Goal: Task Accomplishment & Management: Manage account settings

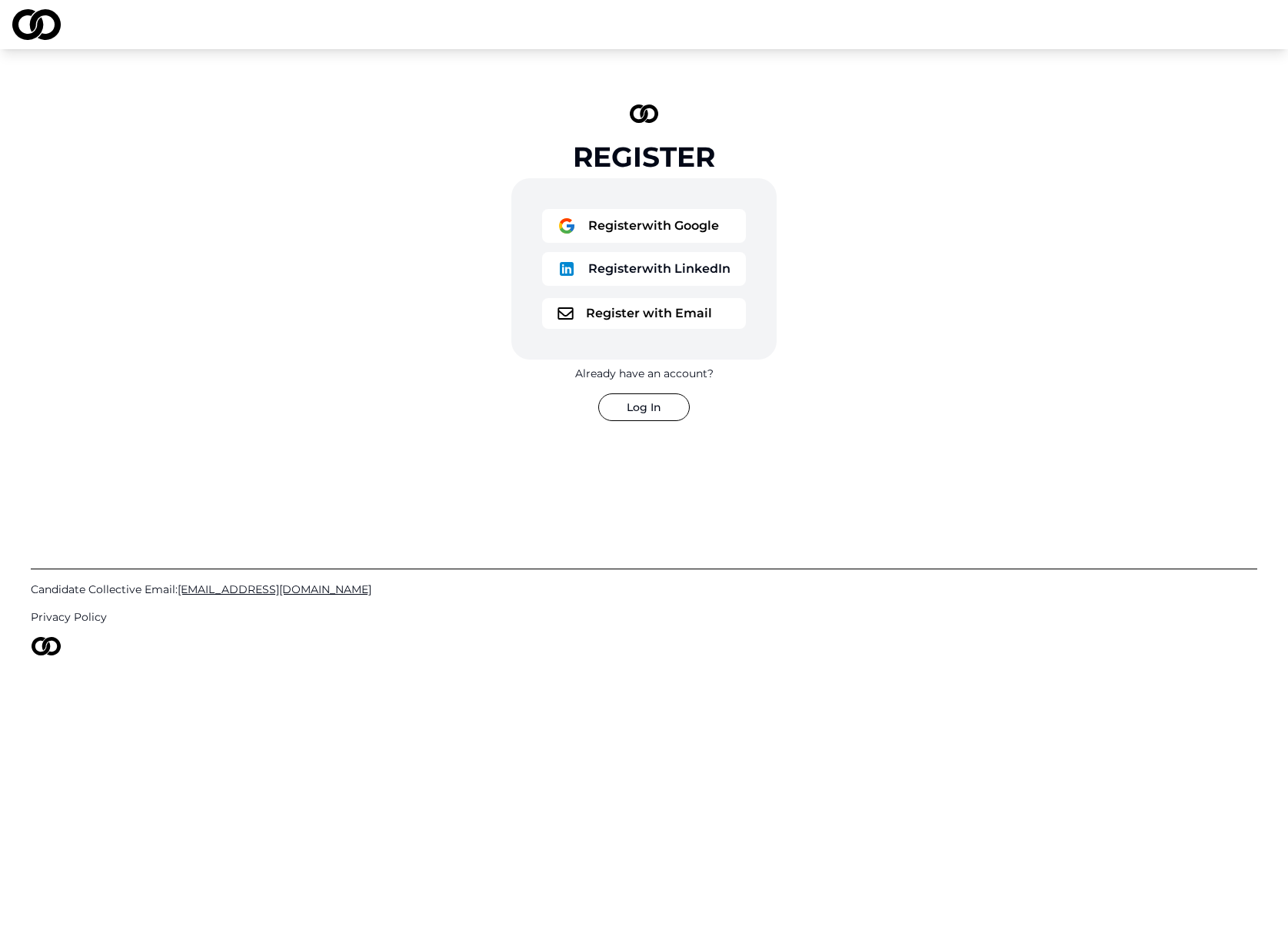
click at [637, 318] on button "Register with Email" at bounding box center [643, 314] width 204 height 31
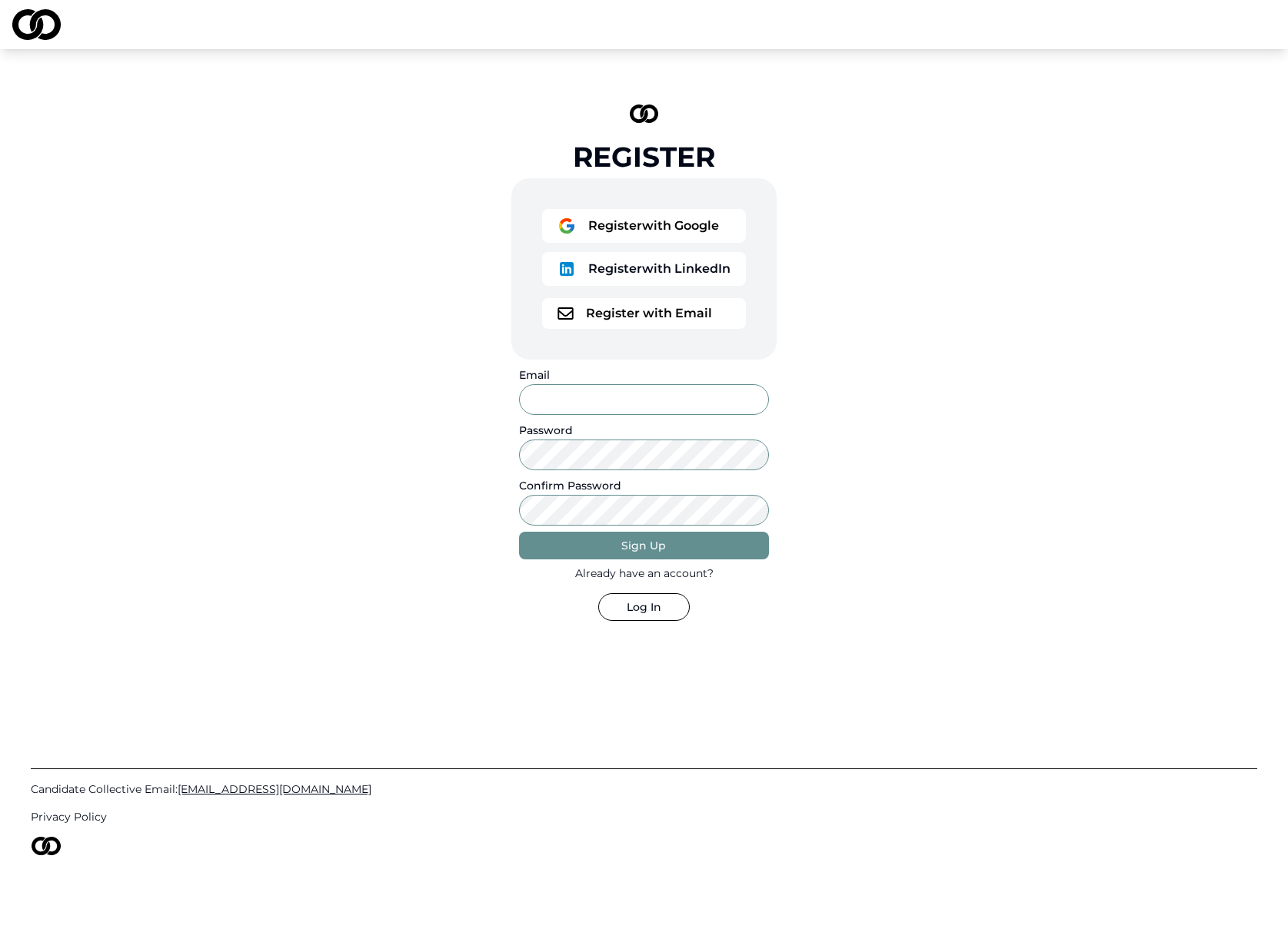
click at [605, 401] on input "Email" at bounding box center [643, 400] width 250 height 31
type input "**********"
click at [0, 951] on com-1password-button at bounding box center [0, 952] width 0 height 0
click at [790, 583] on div "**********" at bounding box center [644, 363] width 462 height 566
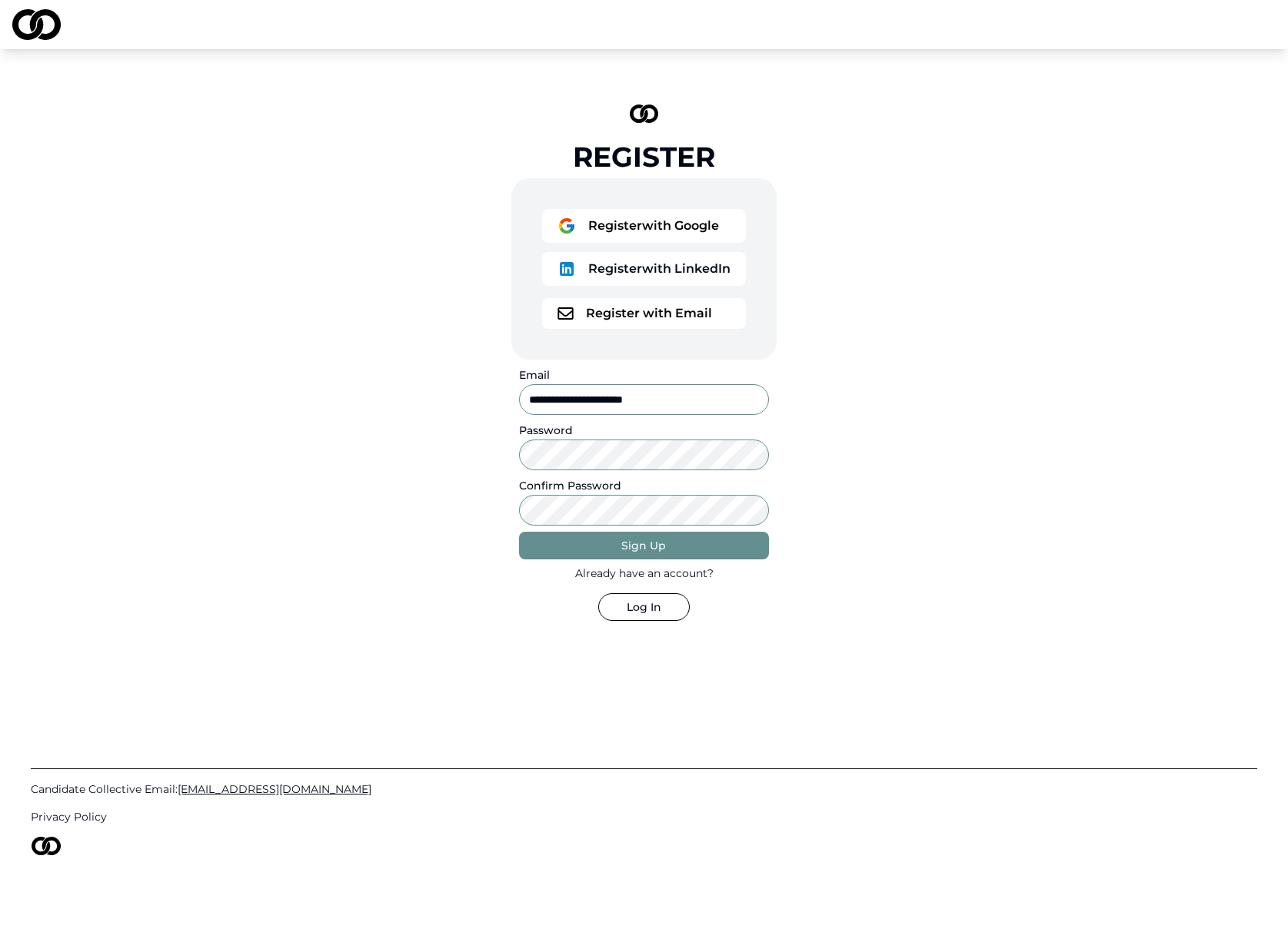
click at [628, 547] on div "Sign Up" at bounding box center [643, 546] width 44 height 16
click at [646, 606] on button "Log In" at bounding box center [644, 607] width 92 height 28
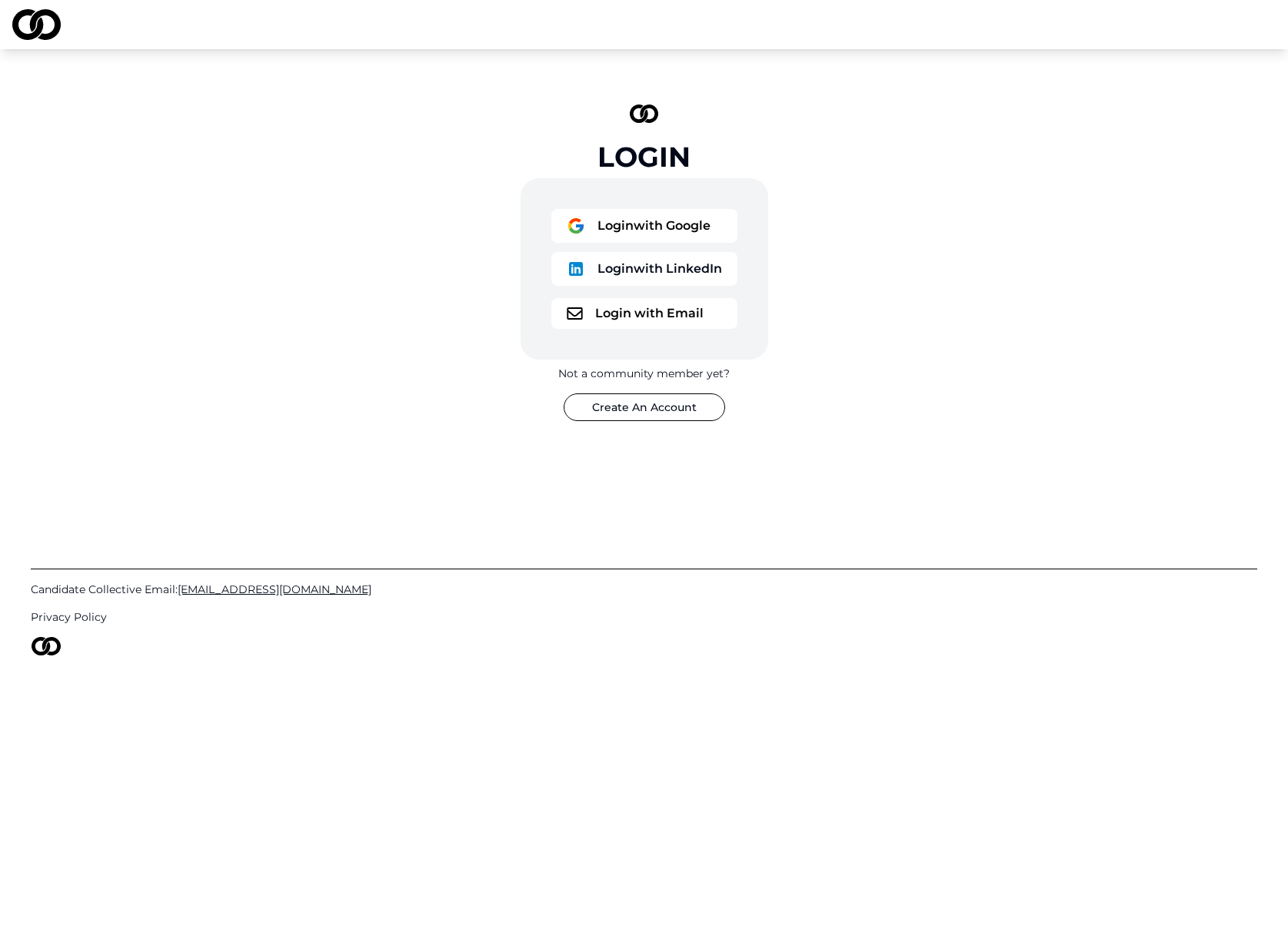
click at [629, 307] on button "Login with Email" at bounding box center [644, 314] width 186 height 31
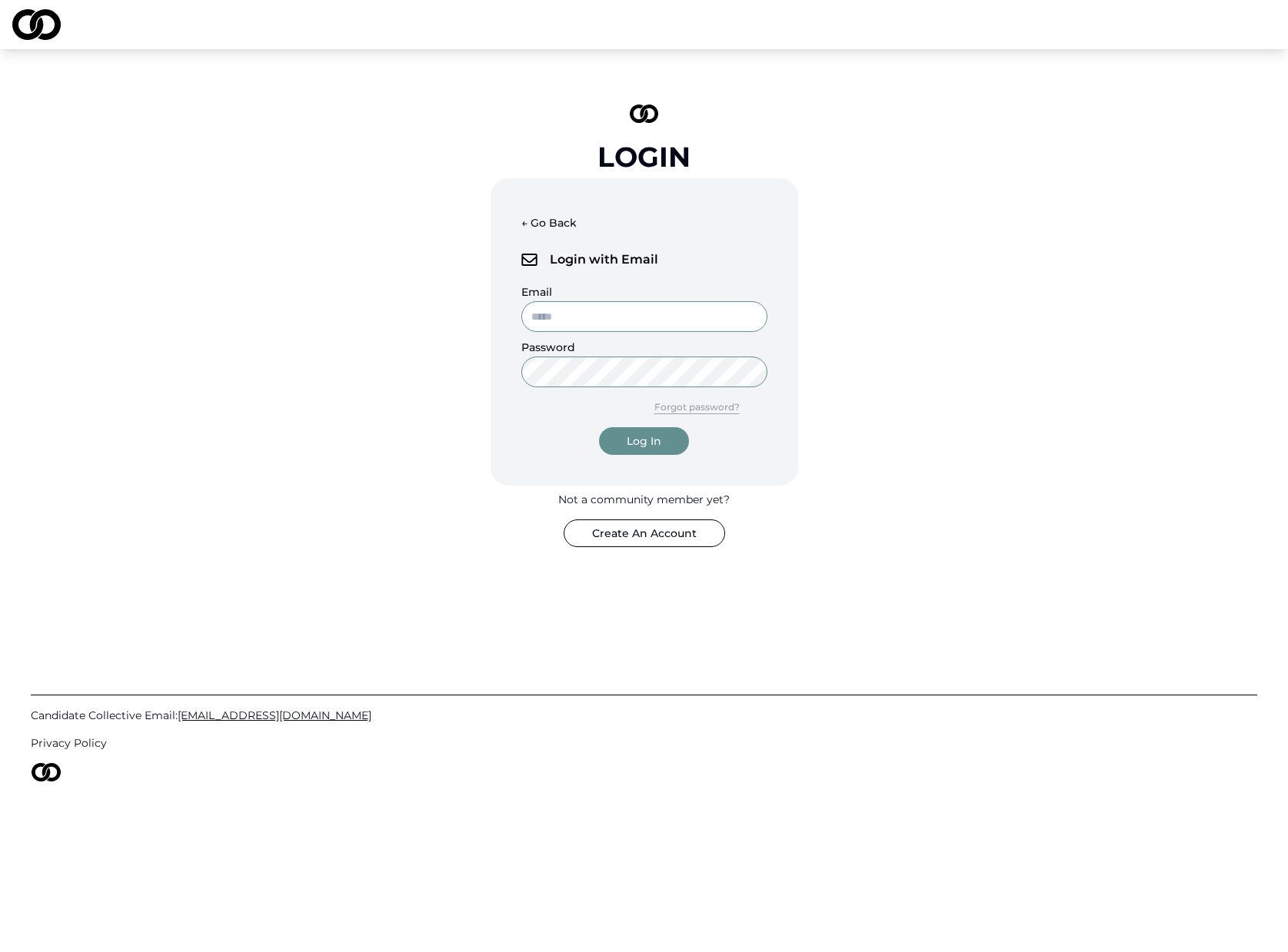
click at [610, 320] on input "Email" at bounding box center [644, 317] width 246 height 31
type input "**********"
click at [0, 951] on com-1password-button at bounding box center [0, 952] width 0 height 0
drag, startPoint x: 906, startPoint y: 393, endPoint x: 766, endPoint y: 411, distance: 141.2
click at [903, 393] on div "**********" at bounding box center [644, 326] width 1288 height 553
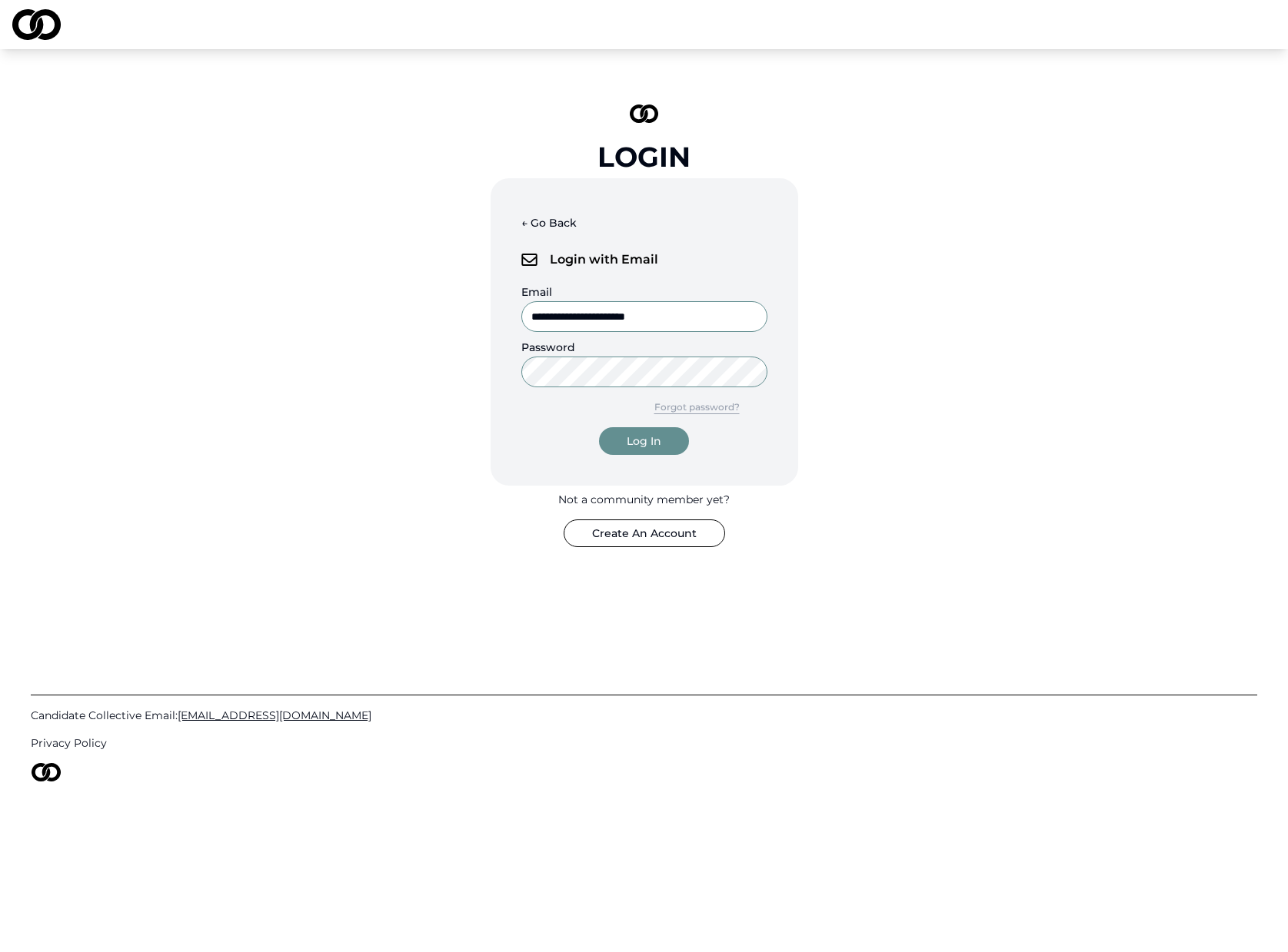
click at [666, 439] on button "Log In" at bounding box center [644, 441] width 90 height 28
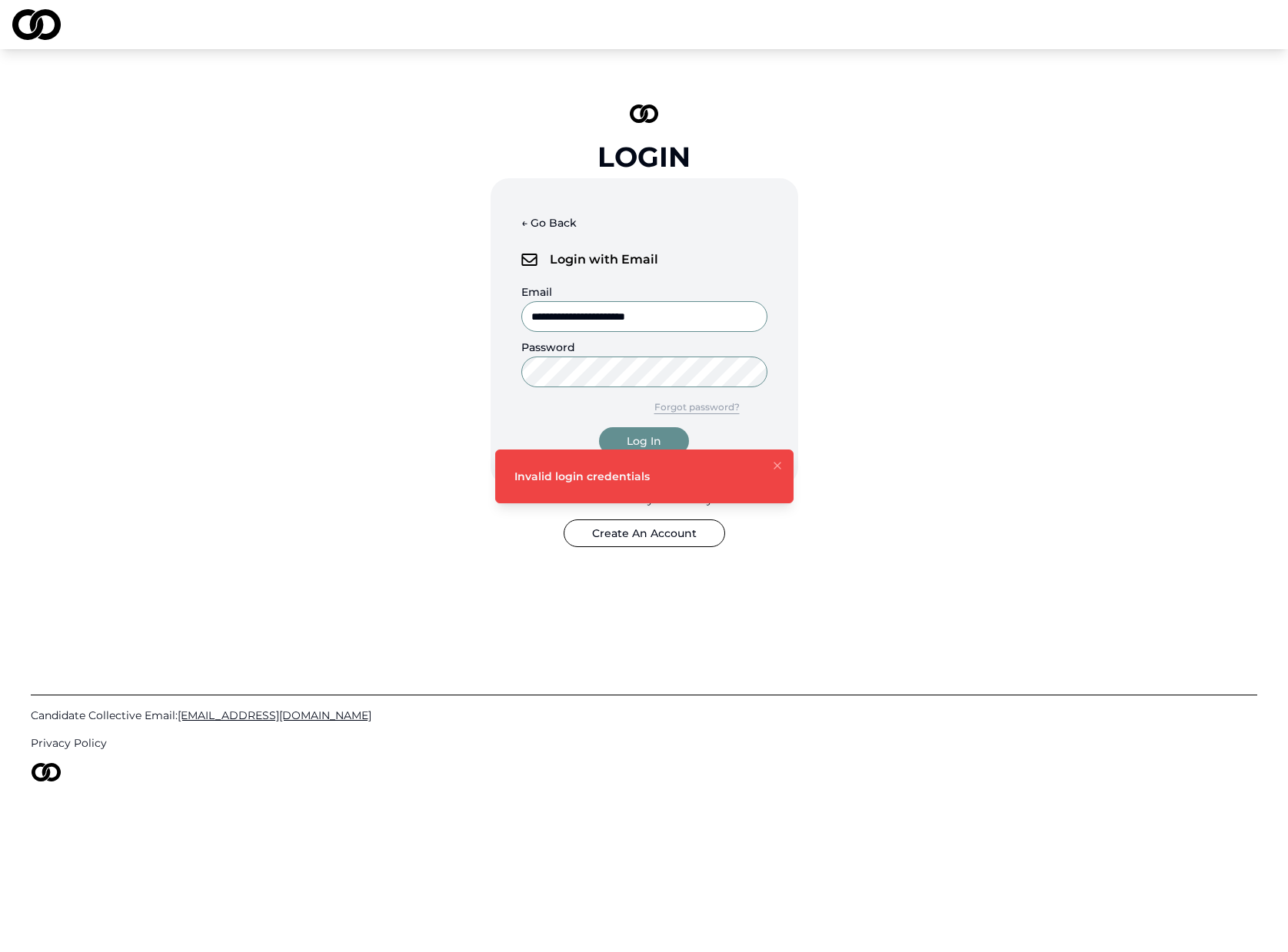
click at [697, 403] on button "Forgot password?" at bounding box center [697, 407] width 141 height 28
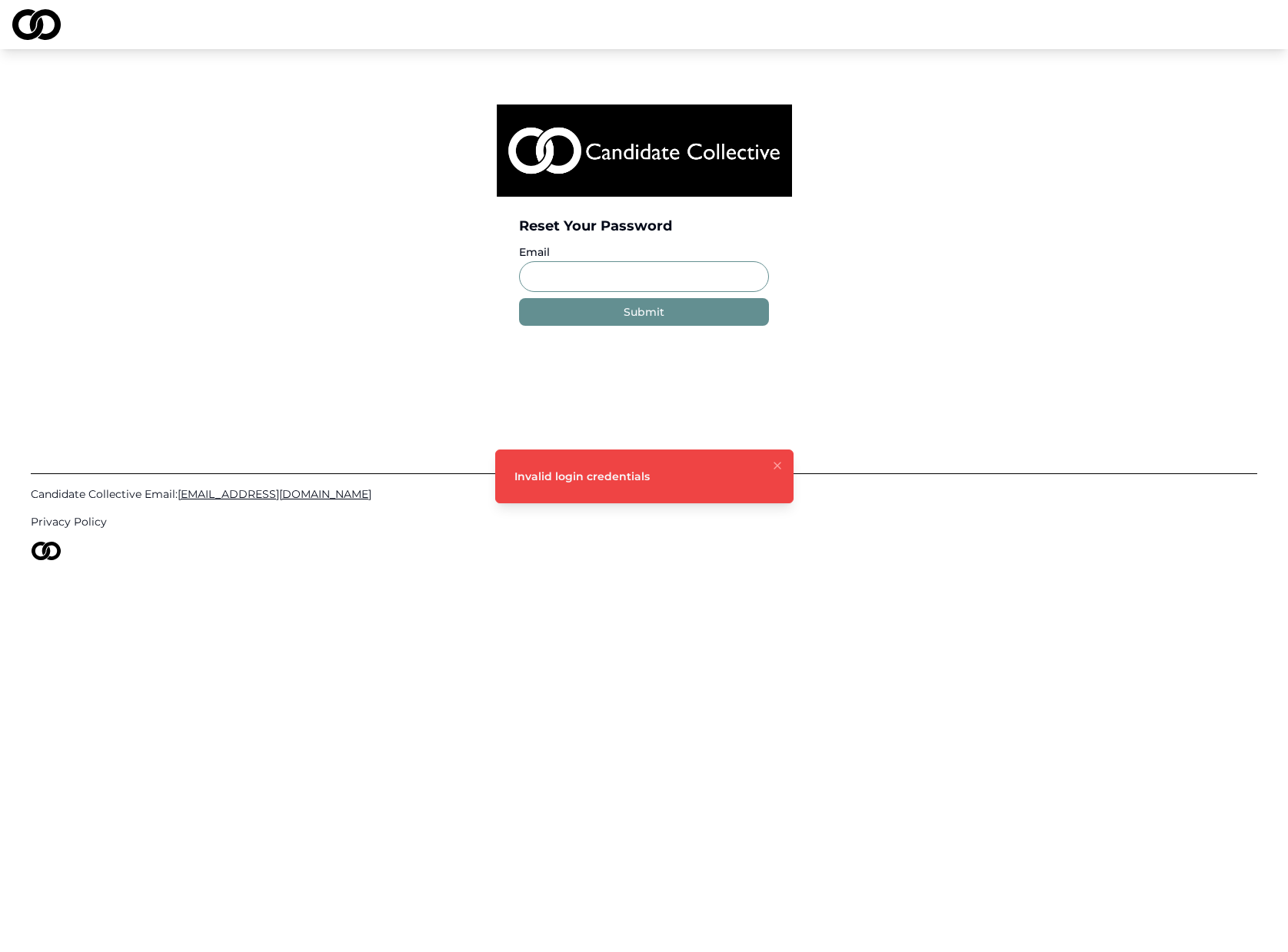
click at [627, 278] on input "Email" at bounding box center [643, 276] width 250 height 31
type input "**********"
click at [618, 320] on button "Submit" at bounding box center [643, 312] width 250 height 28
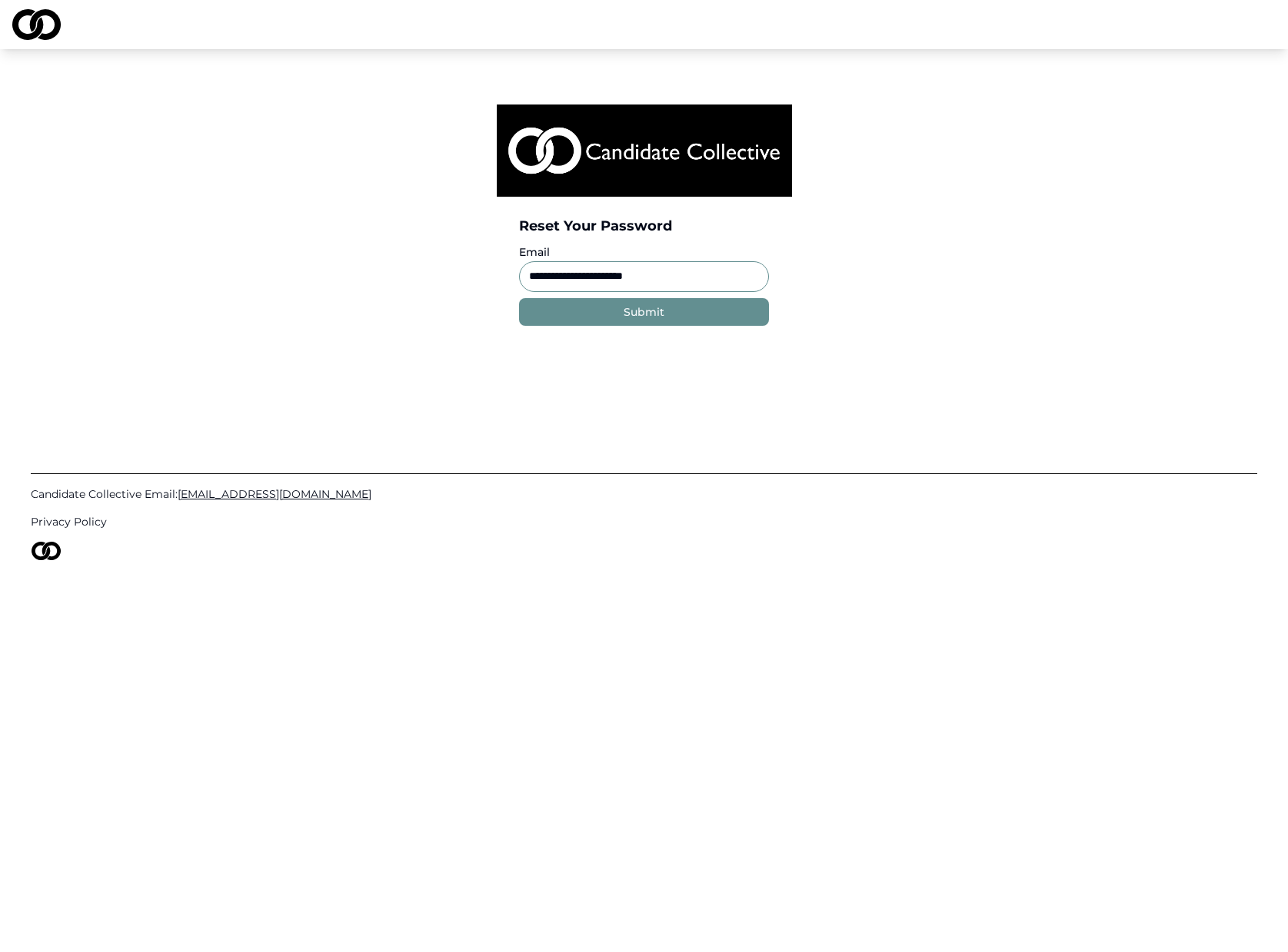
click at [639, 312] on div "Submit" at bounding box center [644, 312] width 41 height 16
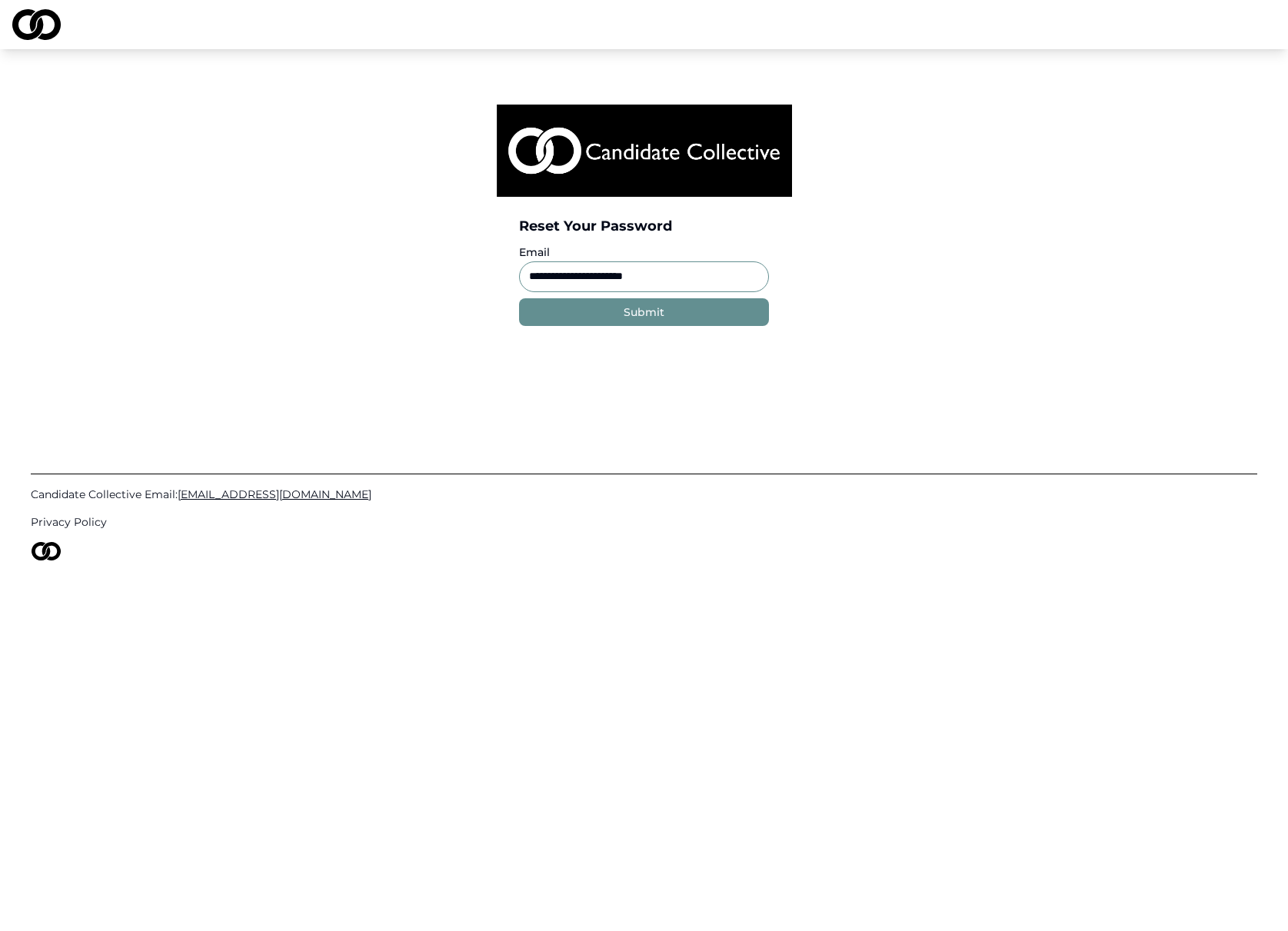
click at [625, 313] on div "Submit" at bounding box center [644, 312] width 41 height 16
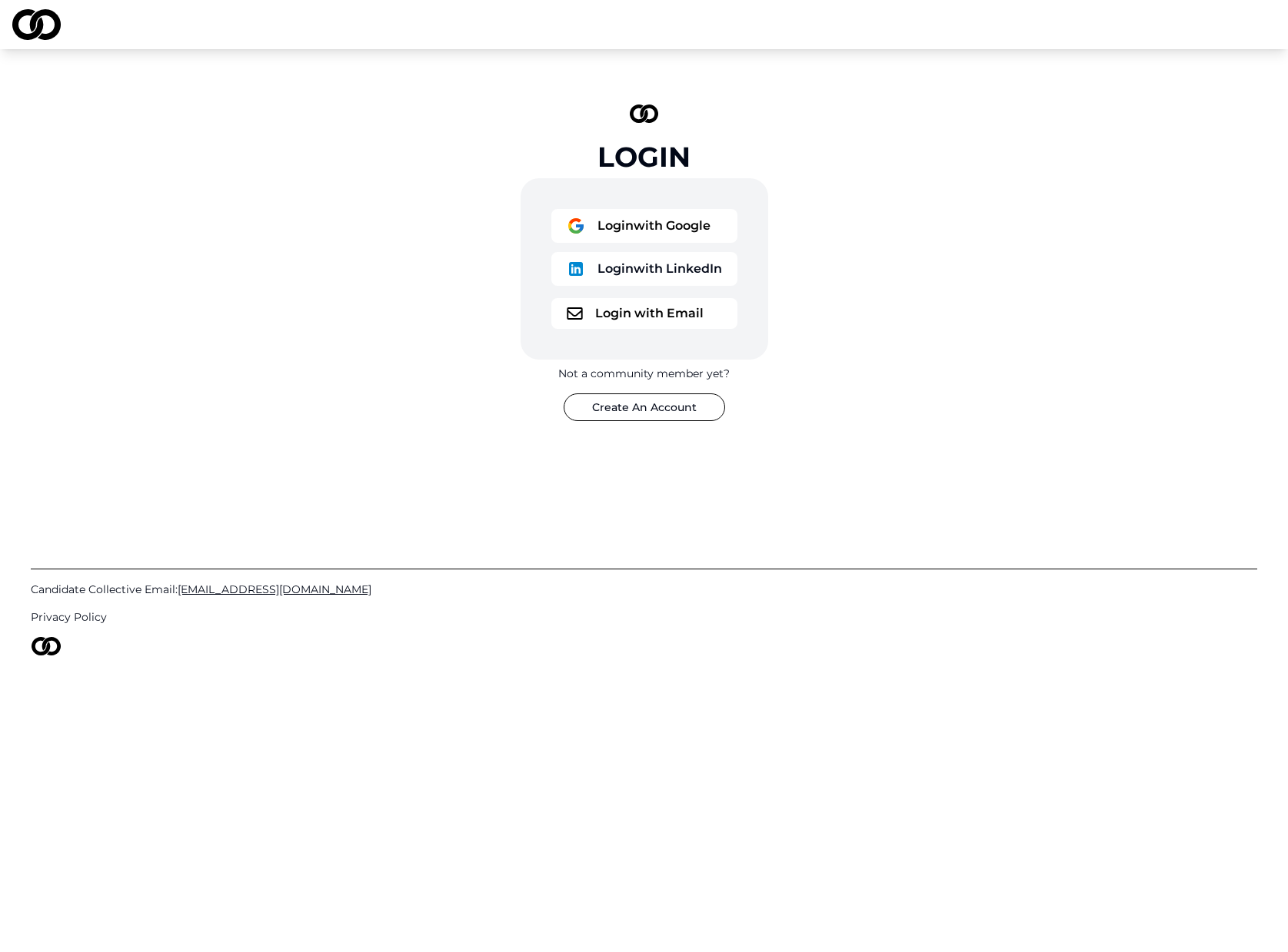
click at [632, 320] on button "Login with Email" at bounding box center [644, 314] width 186 height 31
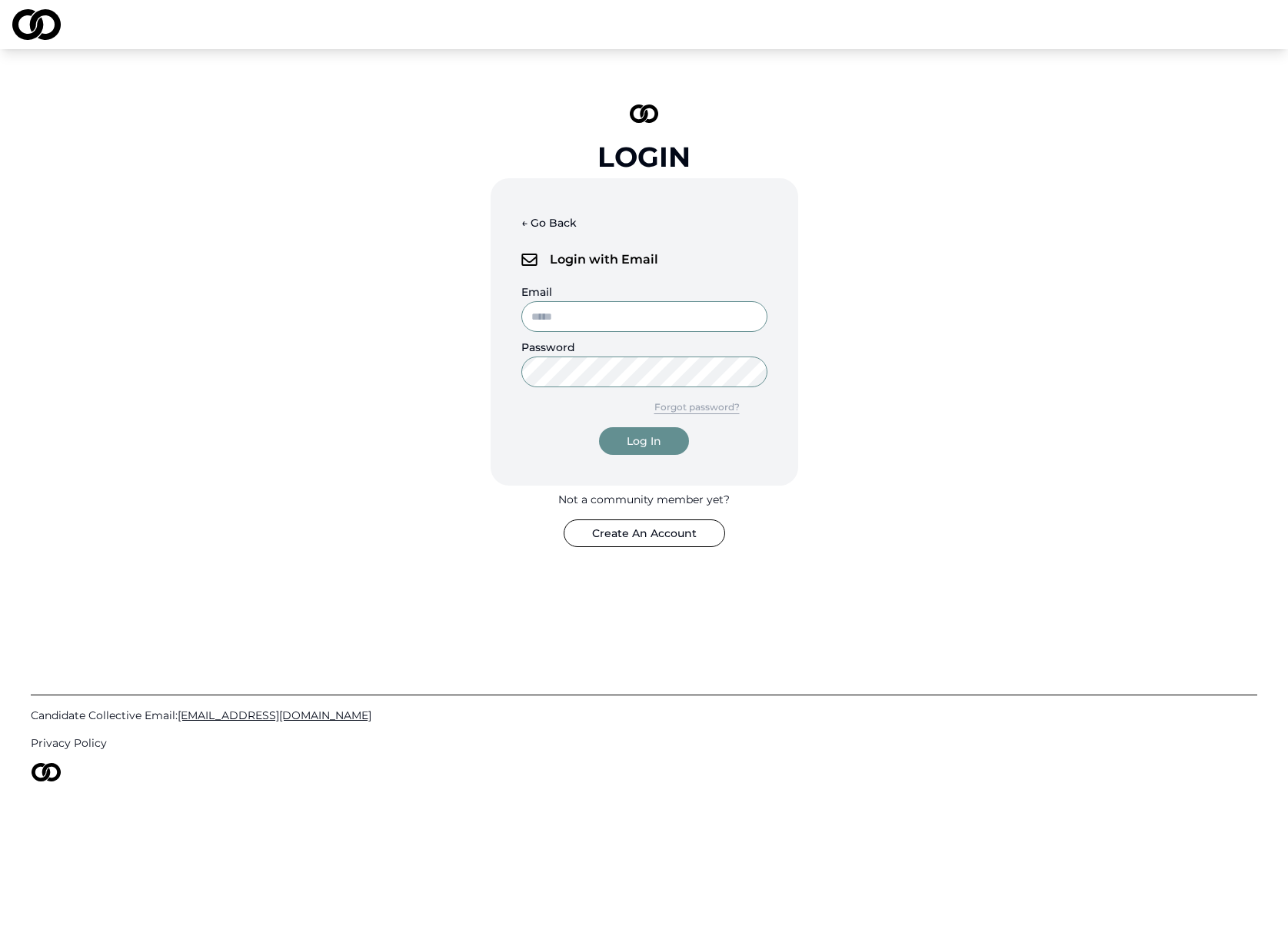
click at [627, 309] on input "Email" at bounding box center [644, 317] width 246 height 31
type input "**********"
click at [0, 951] on com-1password-button at bounding box center [0, 952] width 0 height 0
drag, startPoint x: 831, startPoint y: 362, endPoint x: 782, endPoint y: 366, distance: 49.2
click at [831, 362] on div "**********" at bounding box center [644, 326] width 462 height 492
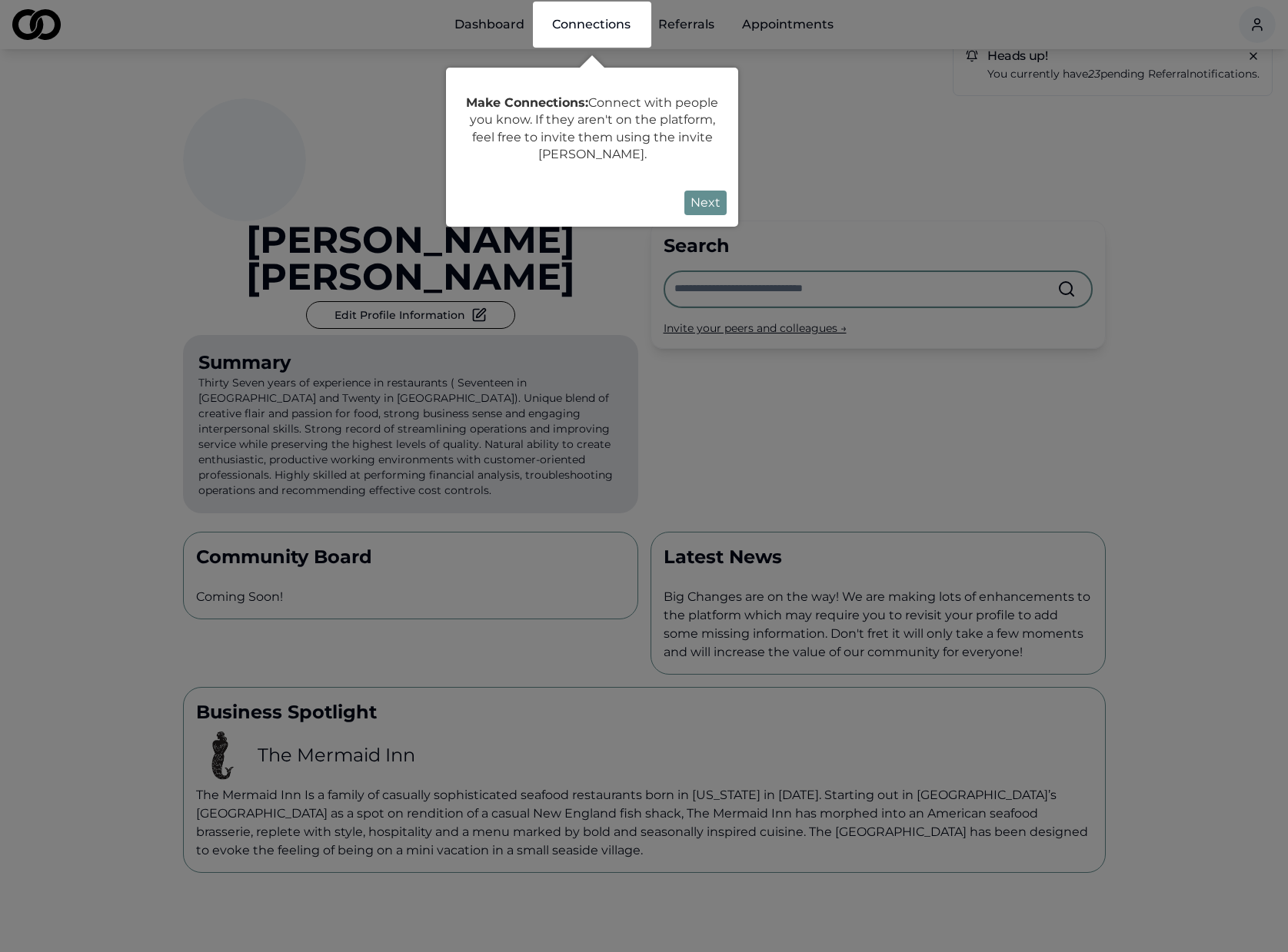
click at [780, 365] on div at bounding box center [644, 521] width 1288 height 1043
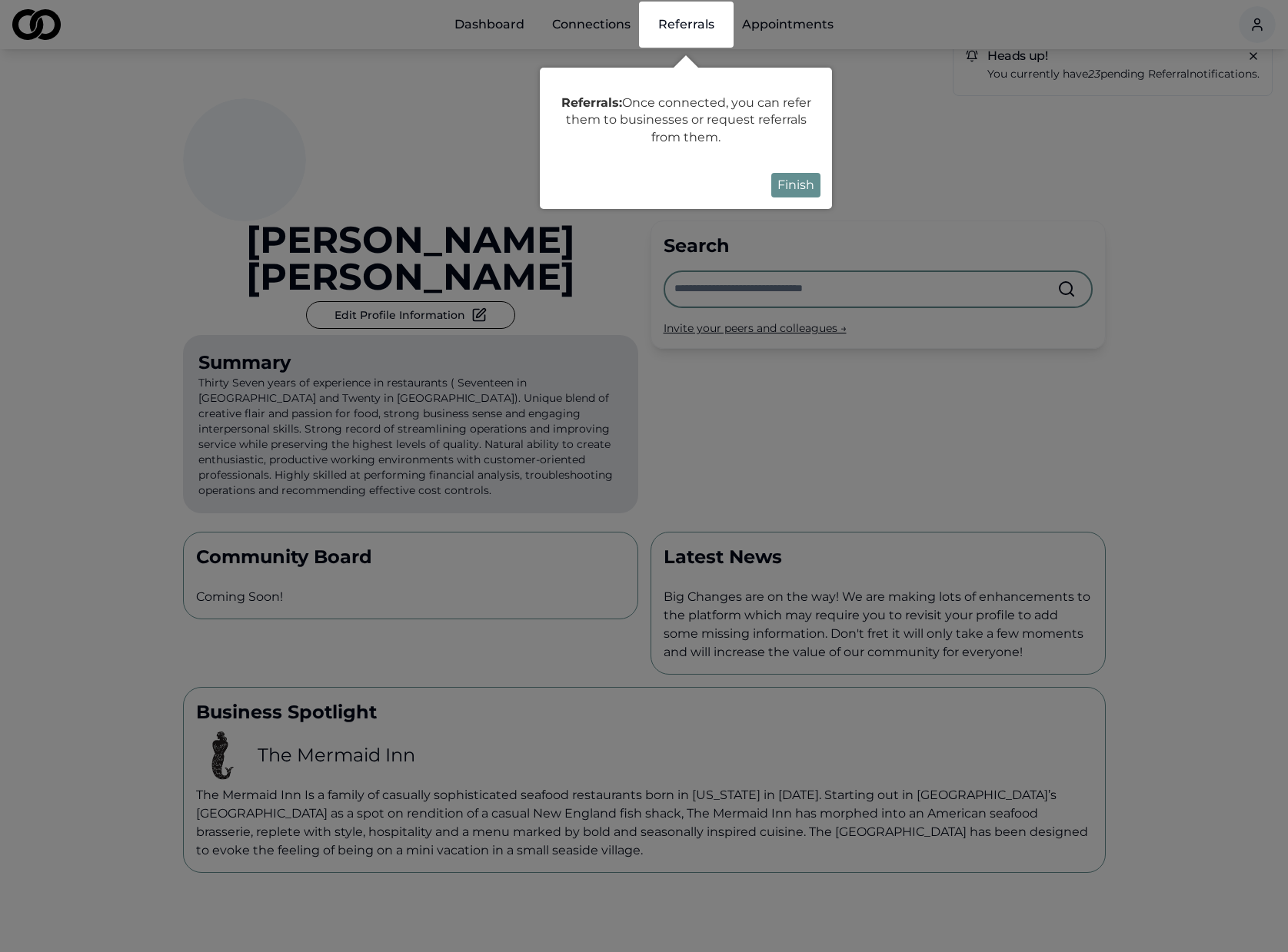
click at [784, 178] on button "Finish" at bounding box center [795, 185] width 49 height 25
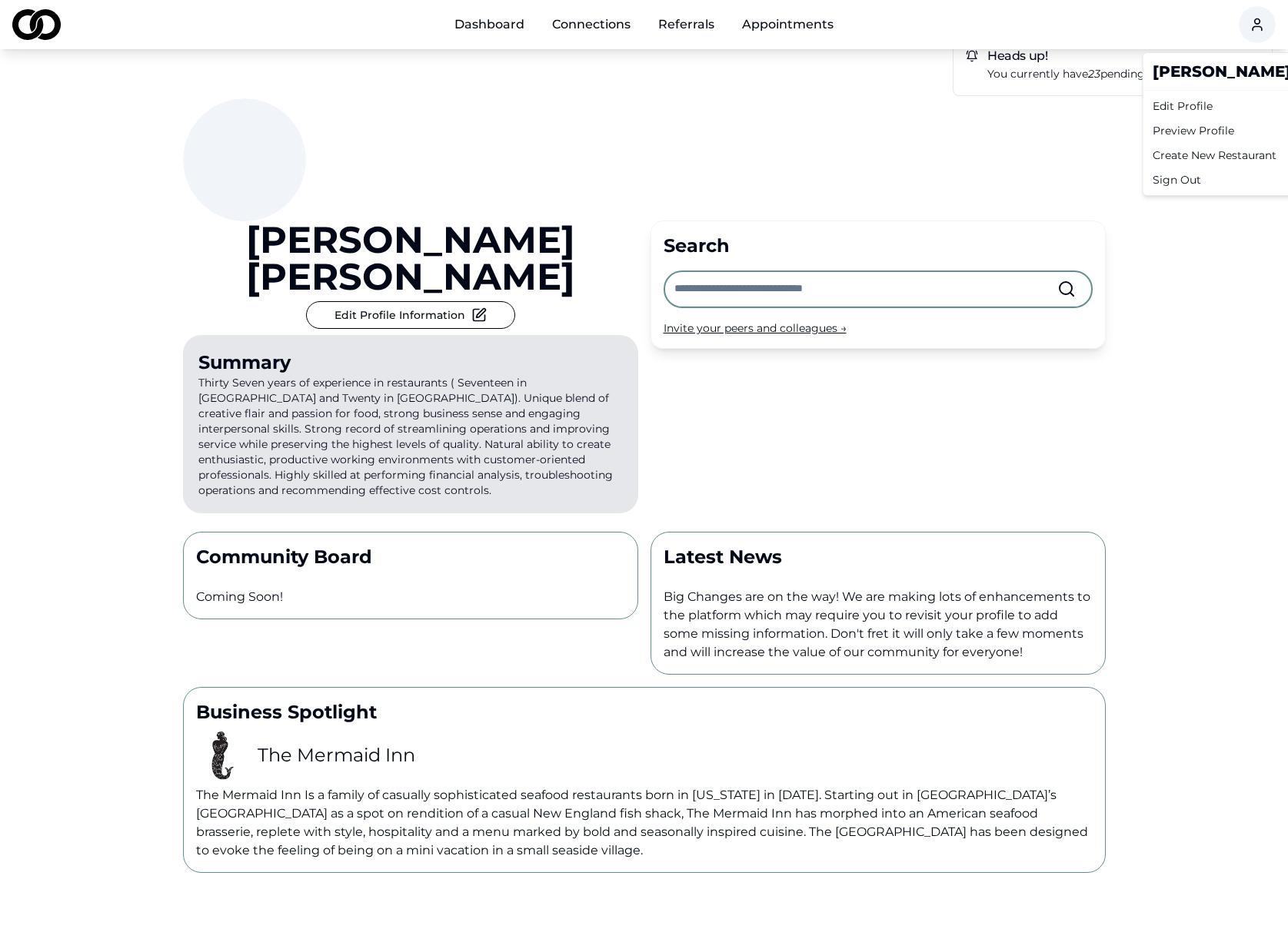
click at [1259, 31] on html "Dashboard Connections Referrals Appointments Heads up! You currently have 23 pe…" at bounding box center [644, 476] width 1288 height 952
click at [1182, 128] on div "Preview Profile" at bounding box center [1293, 131] width 294 height 25
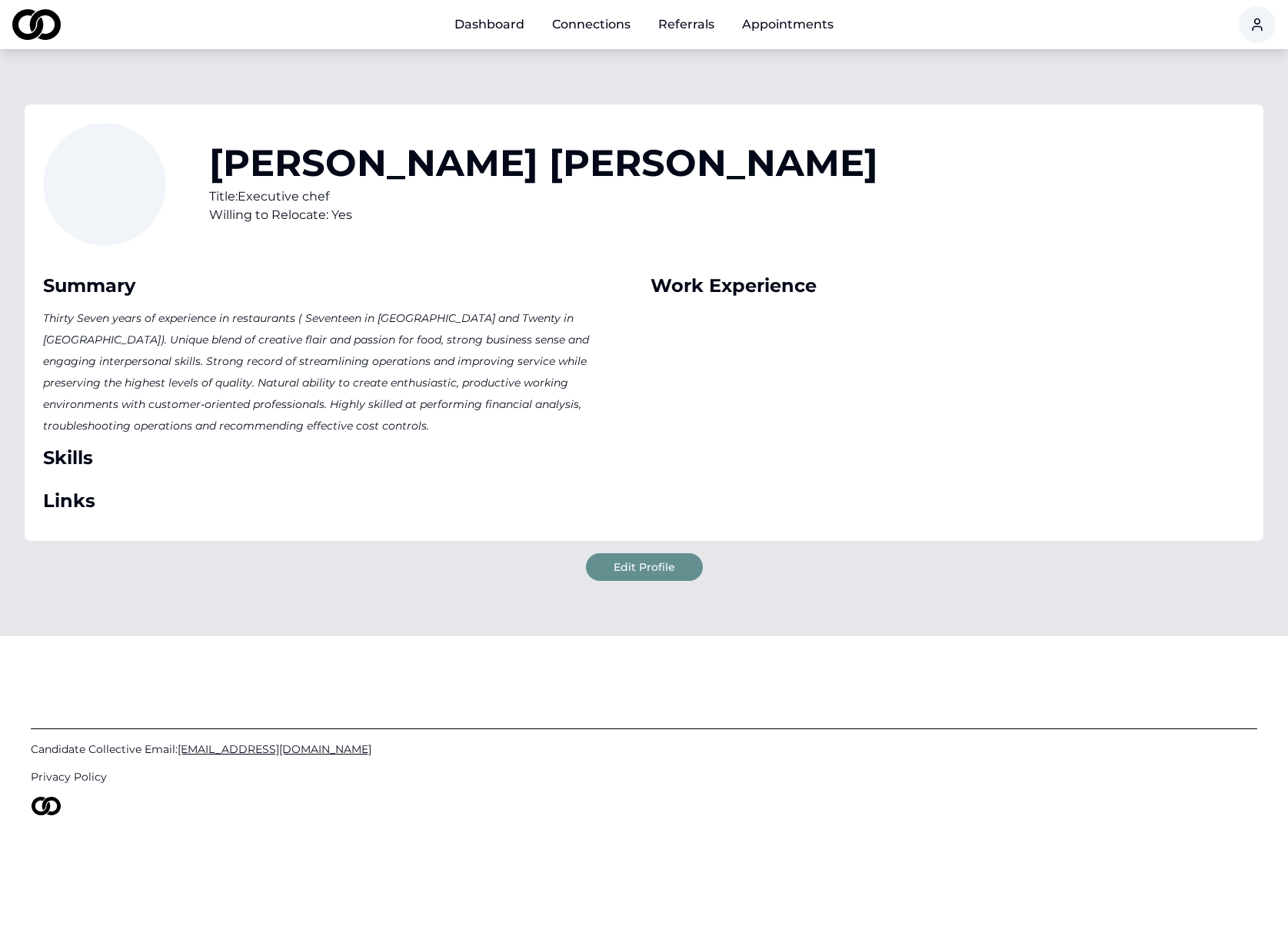
click at [80, 446] on div "Skills" at bounding box center [340, 458] width 595 height 25
click at [1251, 26] on html "Dashboard Connections Referrals Appointments Alberto Ricci Title: Executive che…" at bounding box center [644, 476] width 1288 height 952
click at [1180, 101] on div "Edit Profile" at bounding box center [1293, 106] width 294 height 25
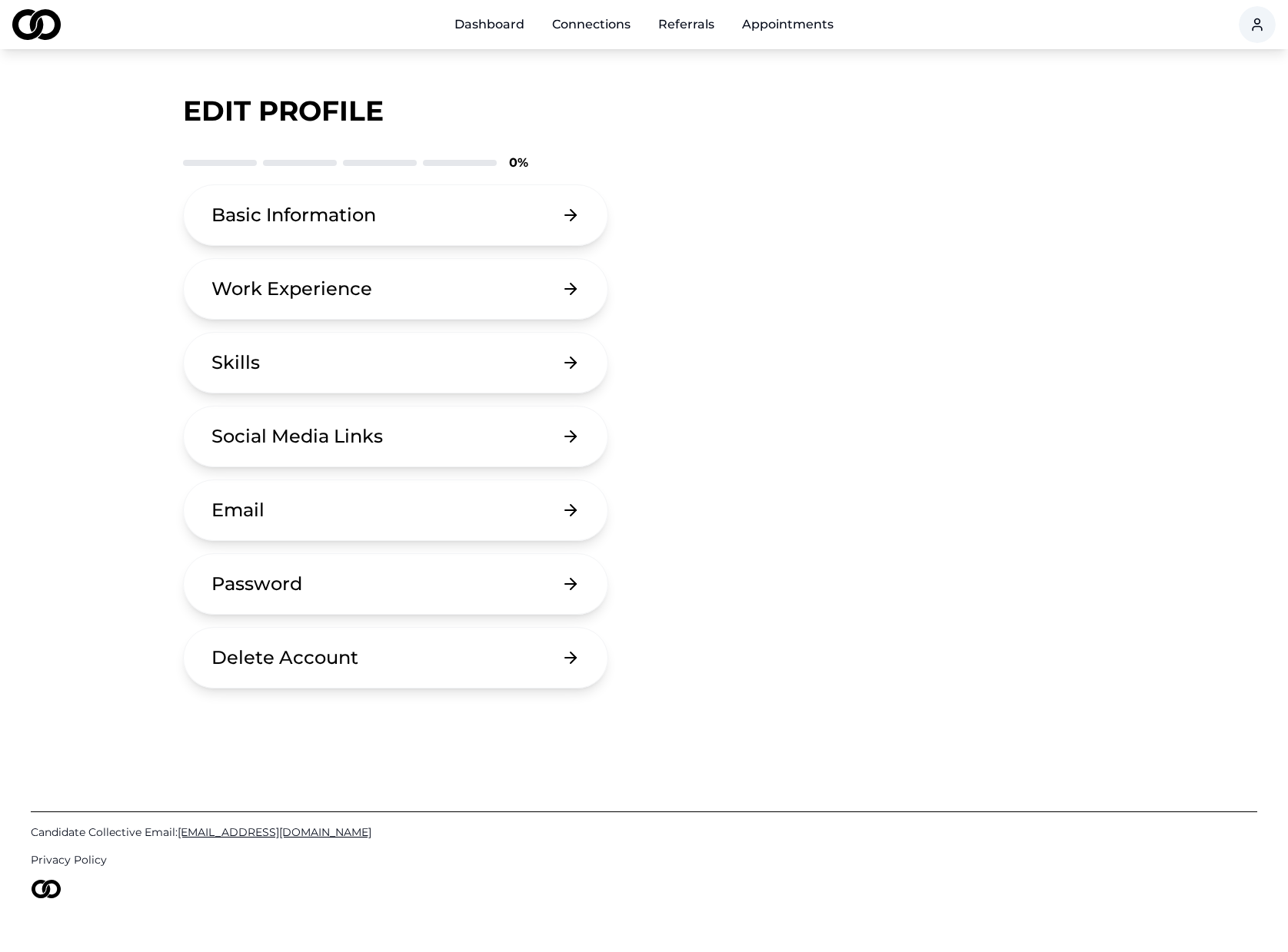
click at [511, 210] on button "Basic Information" at bounding box center [396, 214] width 426 height 61
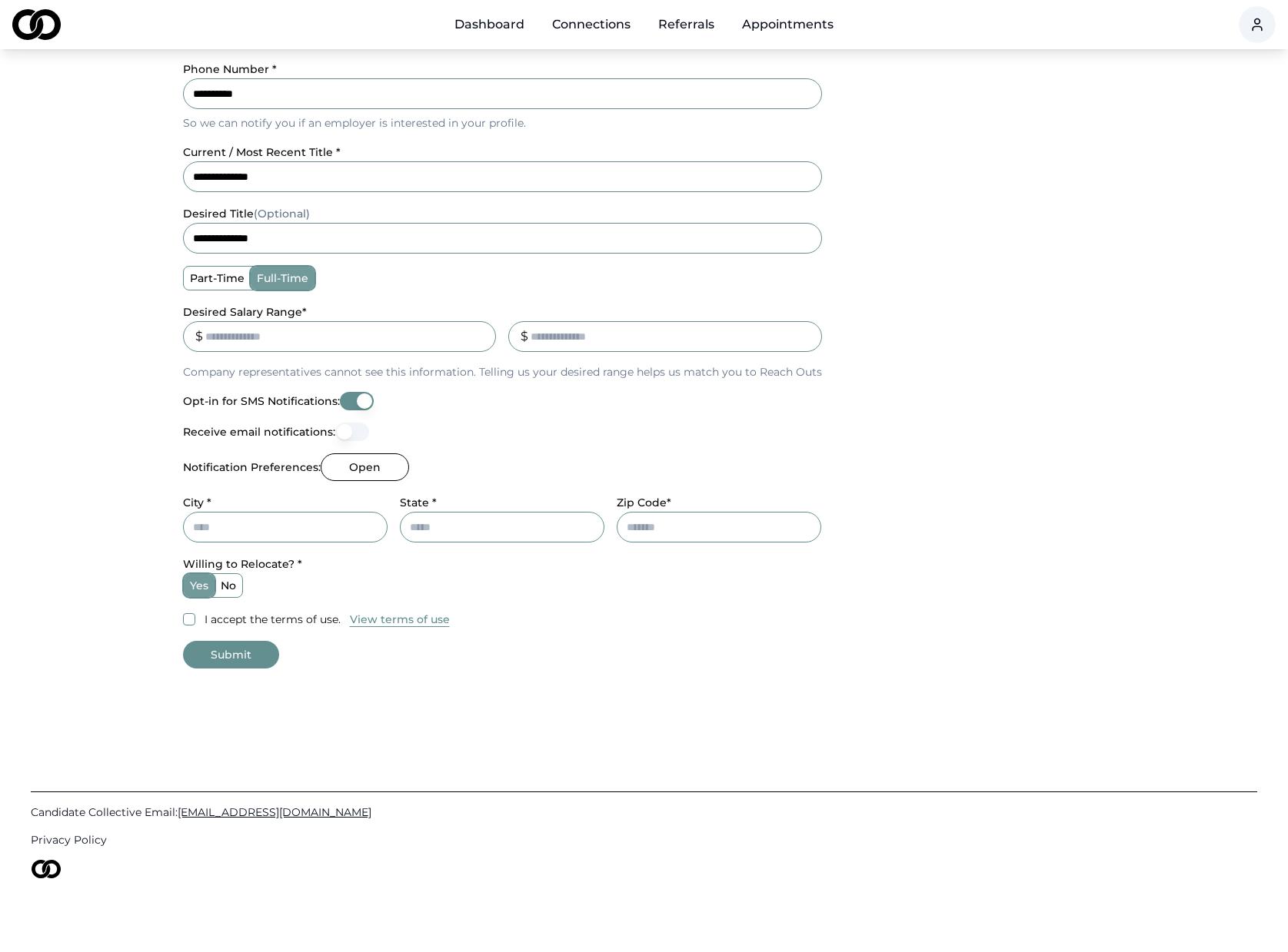
scroll to position [338, 0]
click at [185, 621] on button "I accept the terms of use." at bounding box center [189, 619] width 12 height 12
click at [248, 660] on button "Submit" at bounding box center [231, 655] width 96 height 28
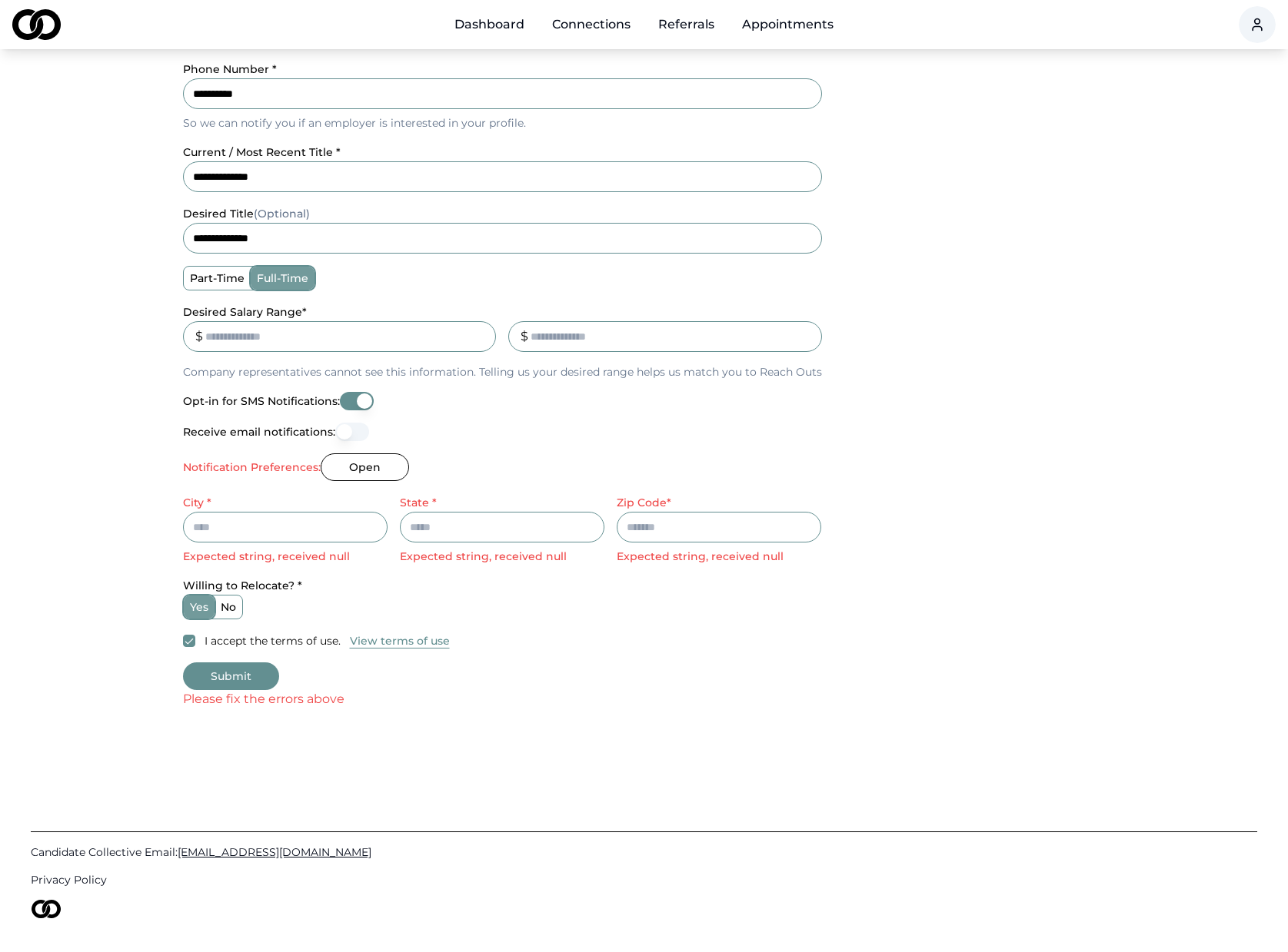
type input "*******"
type input "*****"
type input "**********"
type input "*******"
type input "*****"
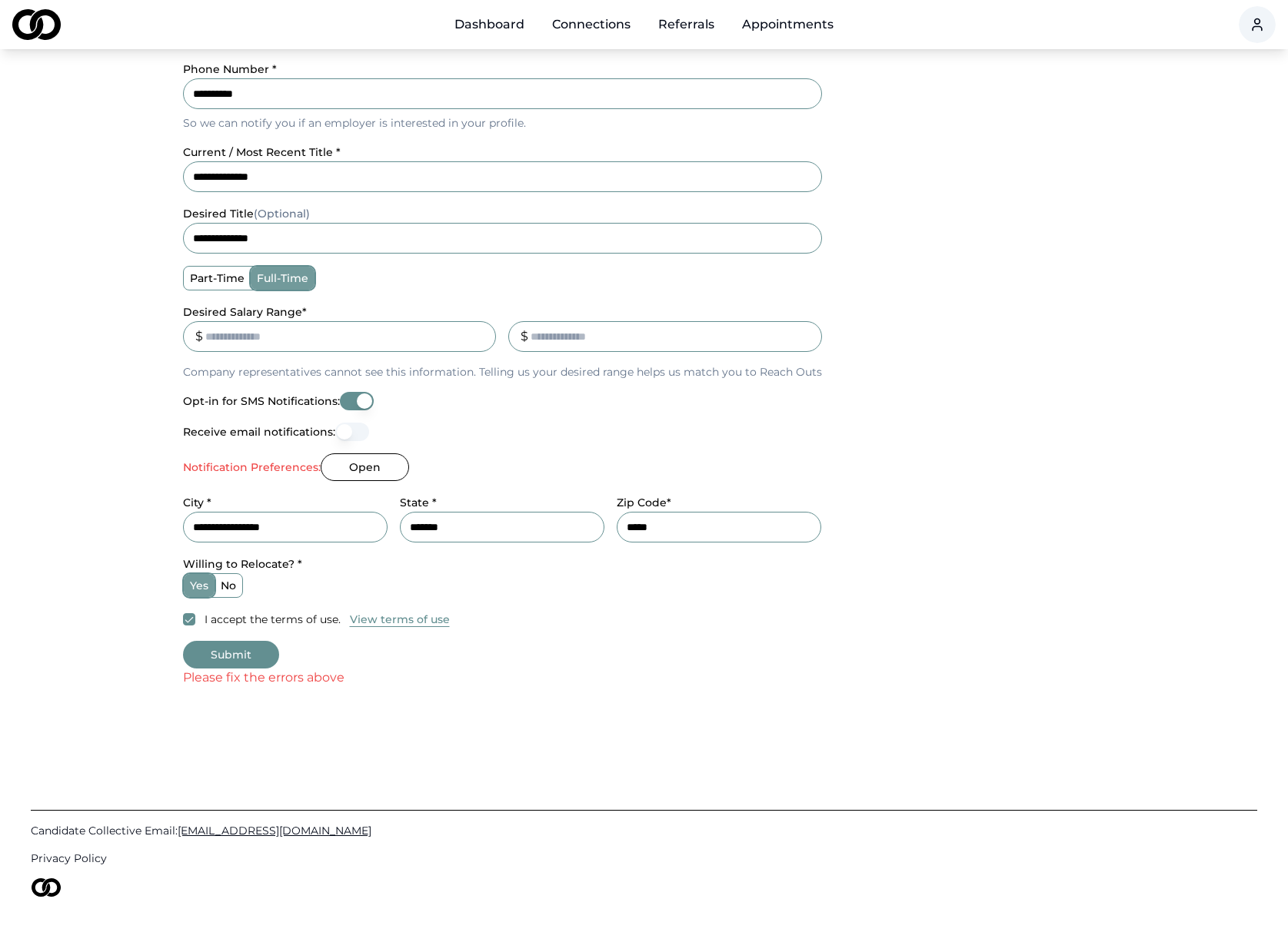
click at [226, 653] on button "Submit" at bounding box center [231, 655] width 96 height 28
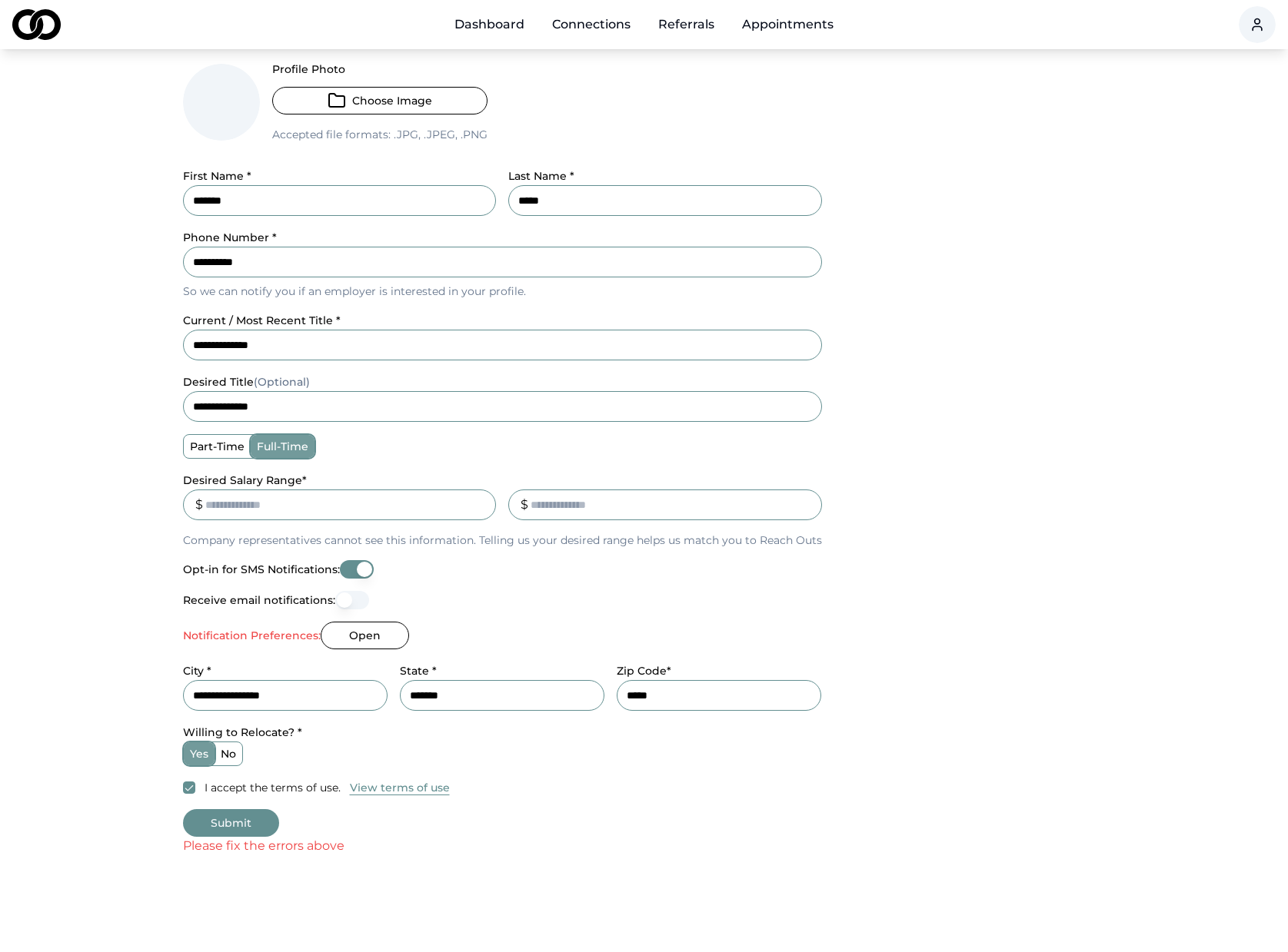
scroll to position [172, 0]
click at [350, 634] on button "Open" at bounding box center [365, 633] width 88 height 28
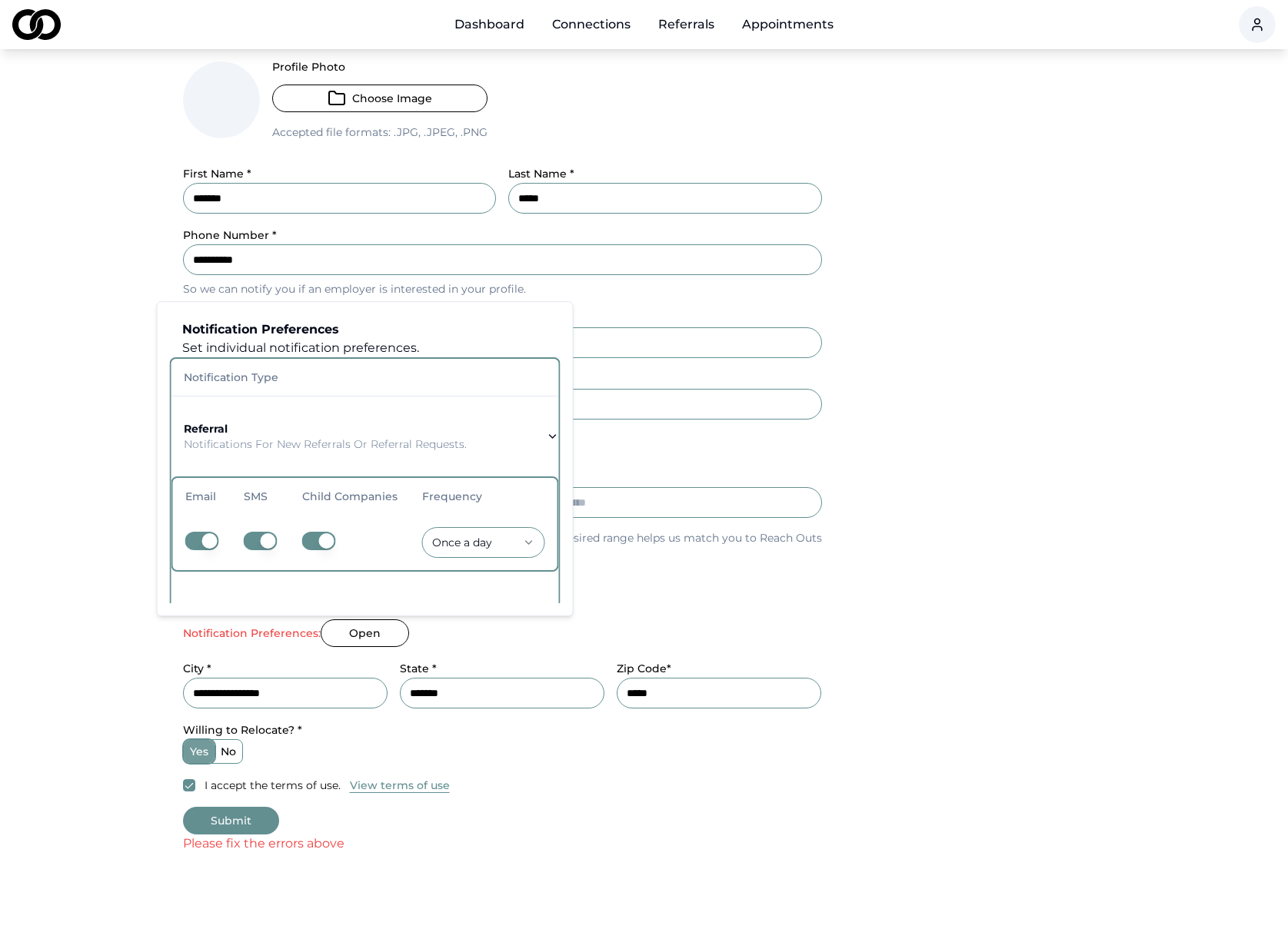
click at [480, 538] on html "**********" at bounding box center [644, 304] width 1288 height 952
click at [733, 613] on html "**********" at bounding box center [644, 304] width 1288 height 952
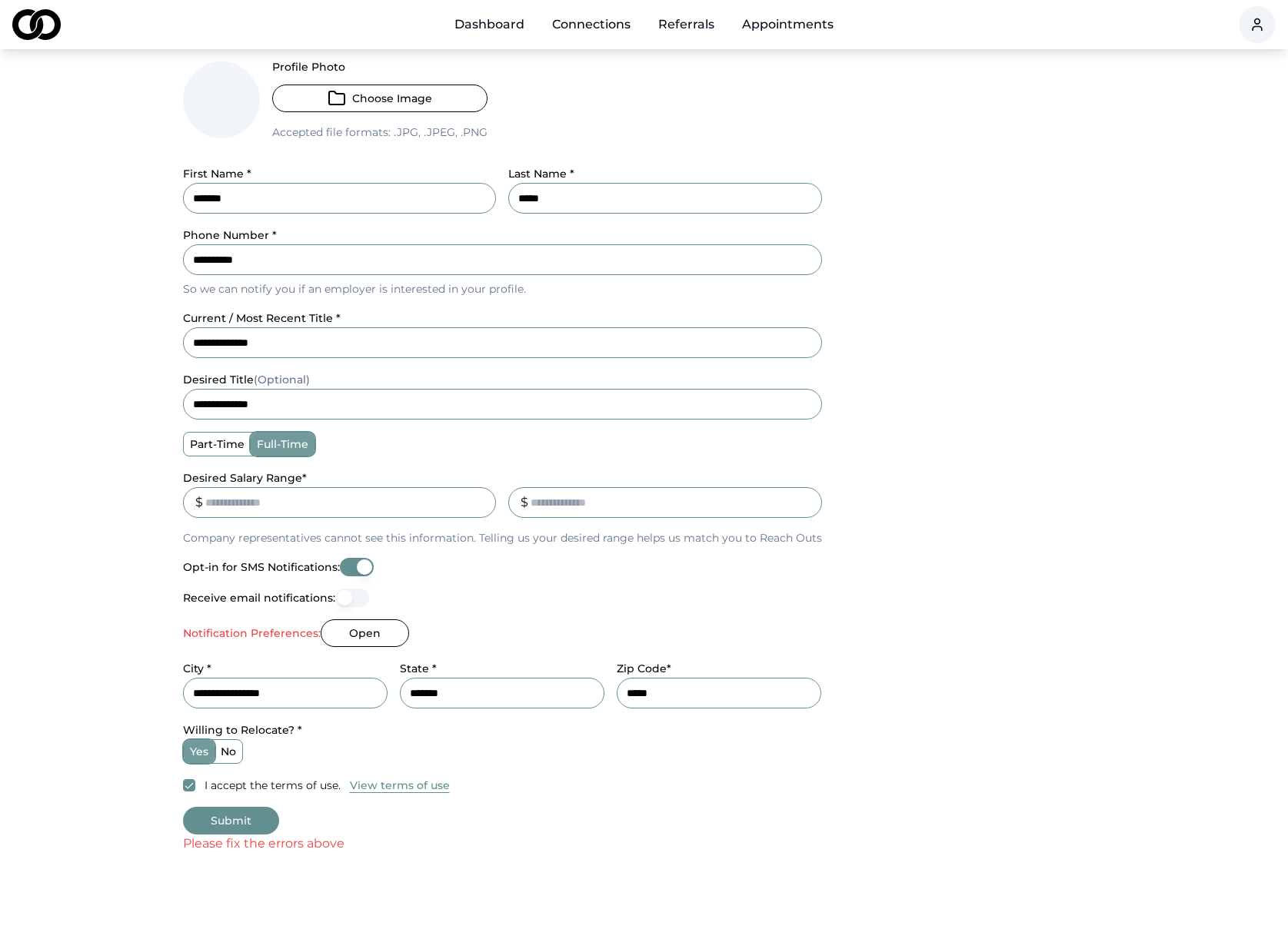
click at [383, 637] on button "Open" at bounding box center [365, 633] width 88 height 28
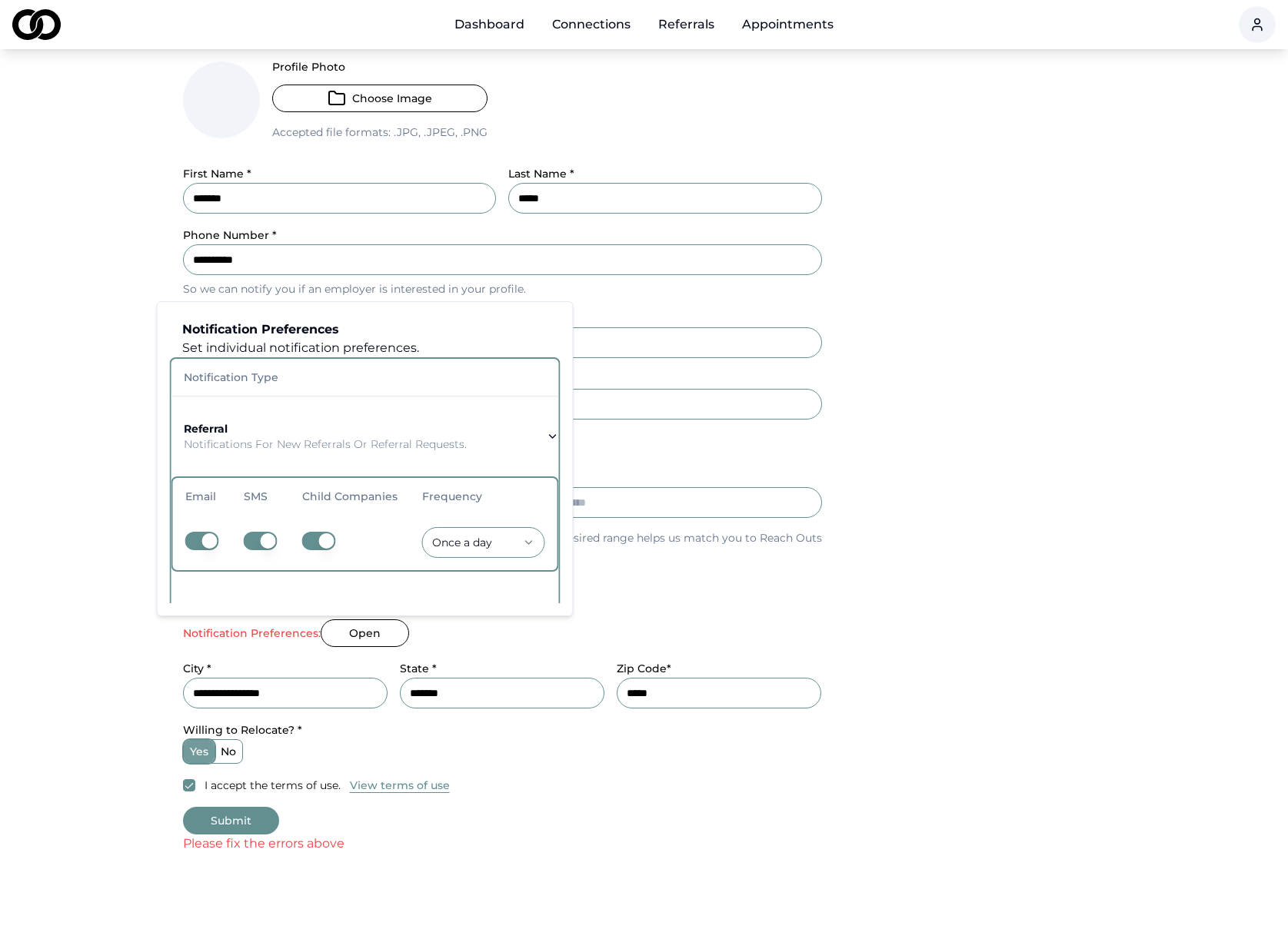
drag, startPoint x: 619, startPoint y: 612, endPoint x: 598, endPoint y: 617, distance: 21.6
click at [619, 612] on div "**********" at bounding box center [502, 428] width 639 height 733
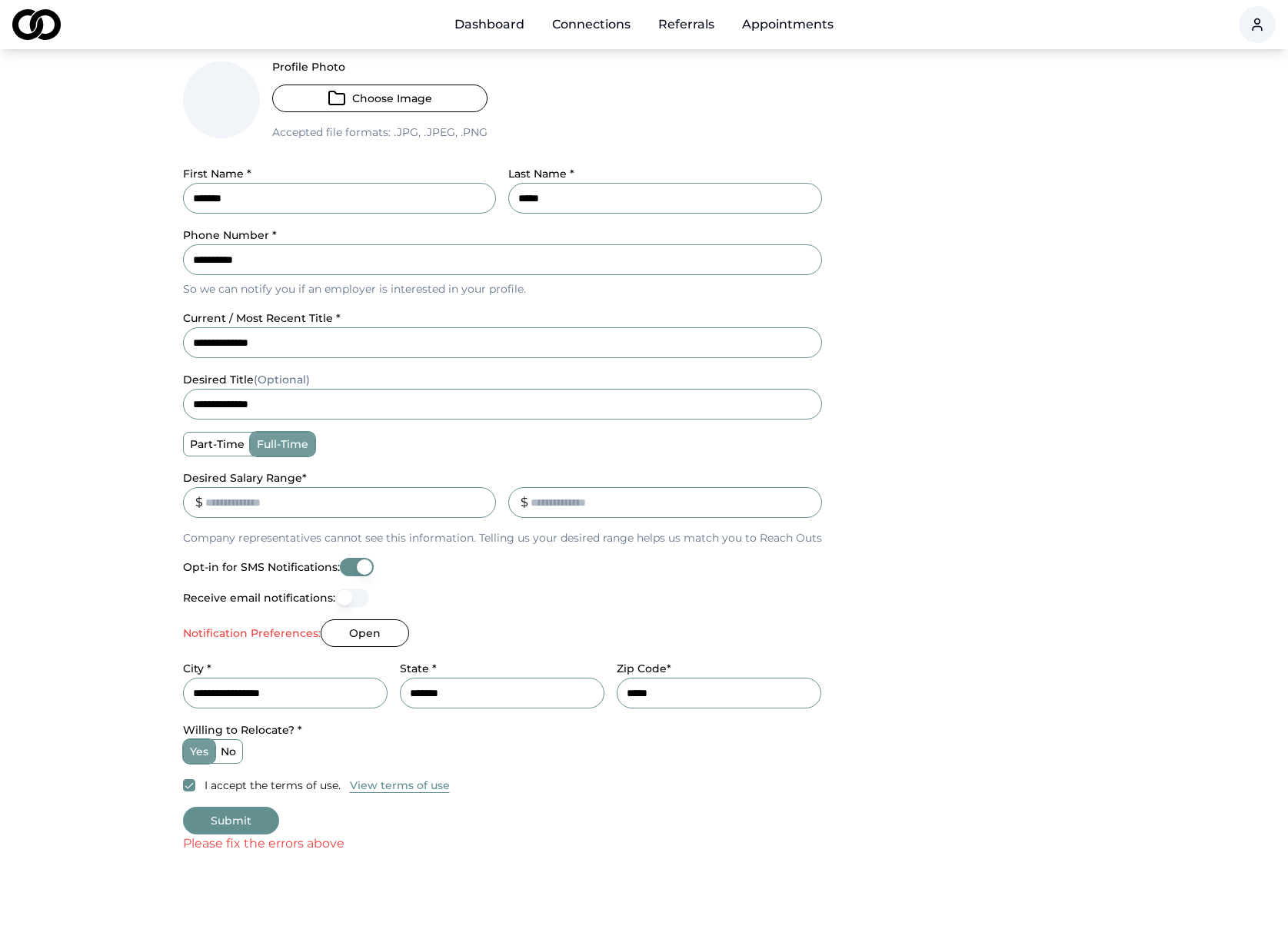
click at [250, 813] on button "Submit" at bounding box center [231, 821] width 96 height 28
click at [230, 820] on button "Submit" at bounding box center [231, 821] width 96 height 28
click at [359, 597] on button "Receive email notifications:" at bounding box center [352, 598] width 34 height 19
click at [244, 820] on button "Submit" at bounding box center [231, 821] width 96 height 28
click at [218, 820] on button "Submit" at bounding box center [231, 821] width 96 height 28
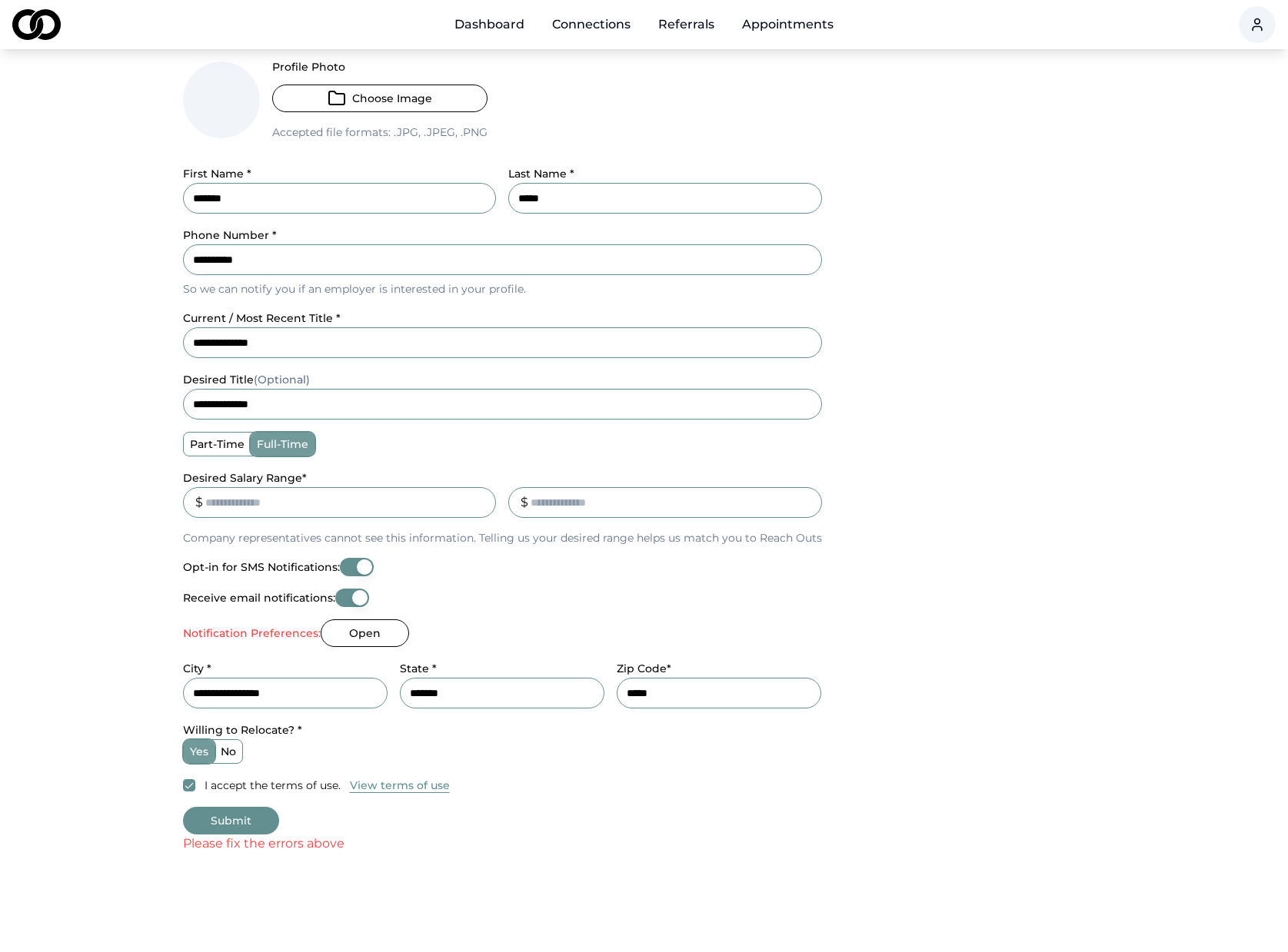
click at [220, 753] on label "no" at bounding box center [228, 752] width 28 height 23
click at [220, 753] on button "no" at bounding box center [219, 751] width 12 height 12
click at [196, 755] on label "yes" at bounding box center [200, 752] width 31 height 23
click at [196, 755] on button "yes" at bounding box center [189, 751] width 12 height 12
click at [223, 818] on button "Submit" at bounding box center [231, 821] width 96 height 28
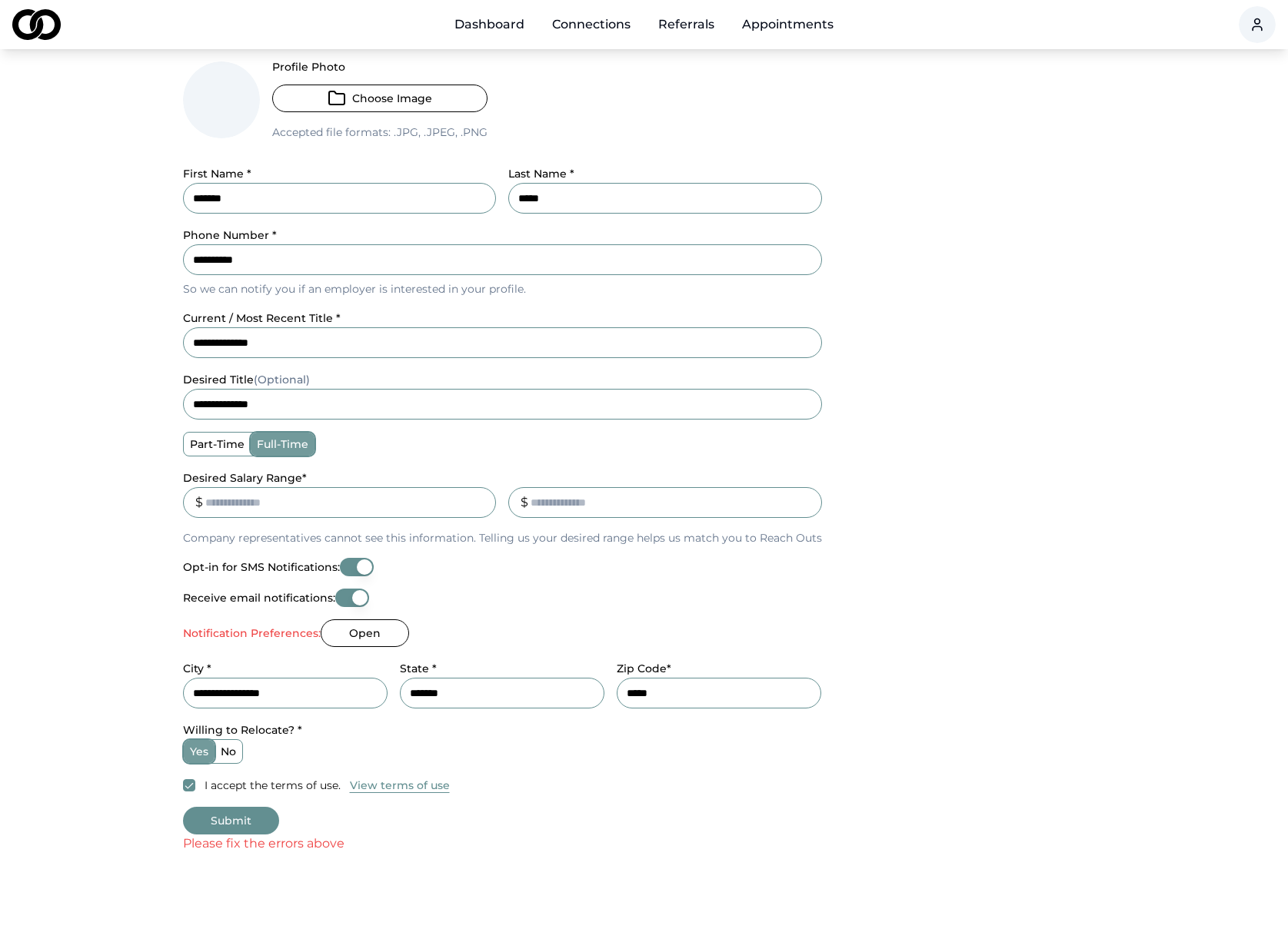
click at [388, 636] on button "Open" at bounding box center [365, 633] width 88 height 28
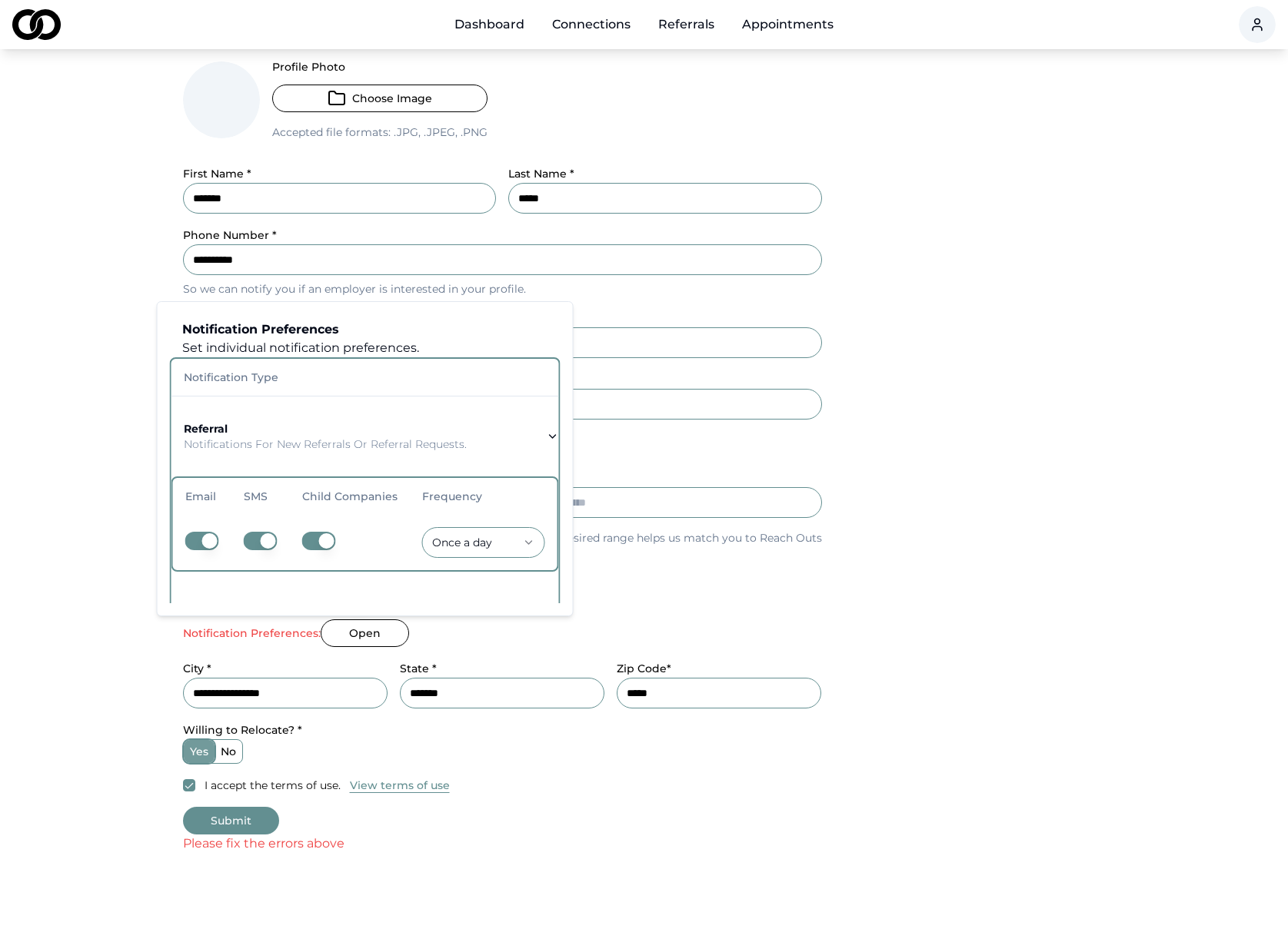
click at [552, 436] on icon "button" at bounding box center [552, 436] width 12 height 12
click at [547, 433] on icon "button" at bounding box center [552, 436] width 12 height 12
click at [486, 539] on html "**********" at bounding box center [644, 304] width 1288 height 952
click at [242, 816] on button "Submit" at bounding box center [231, 821] width 96 height 28
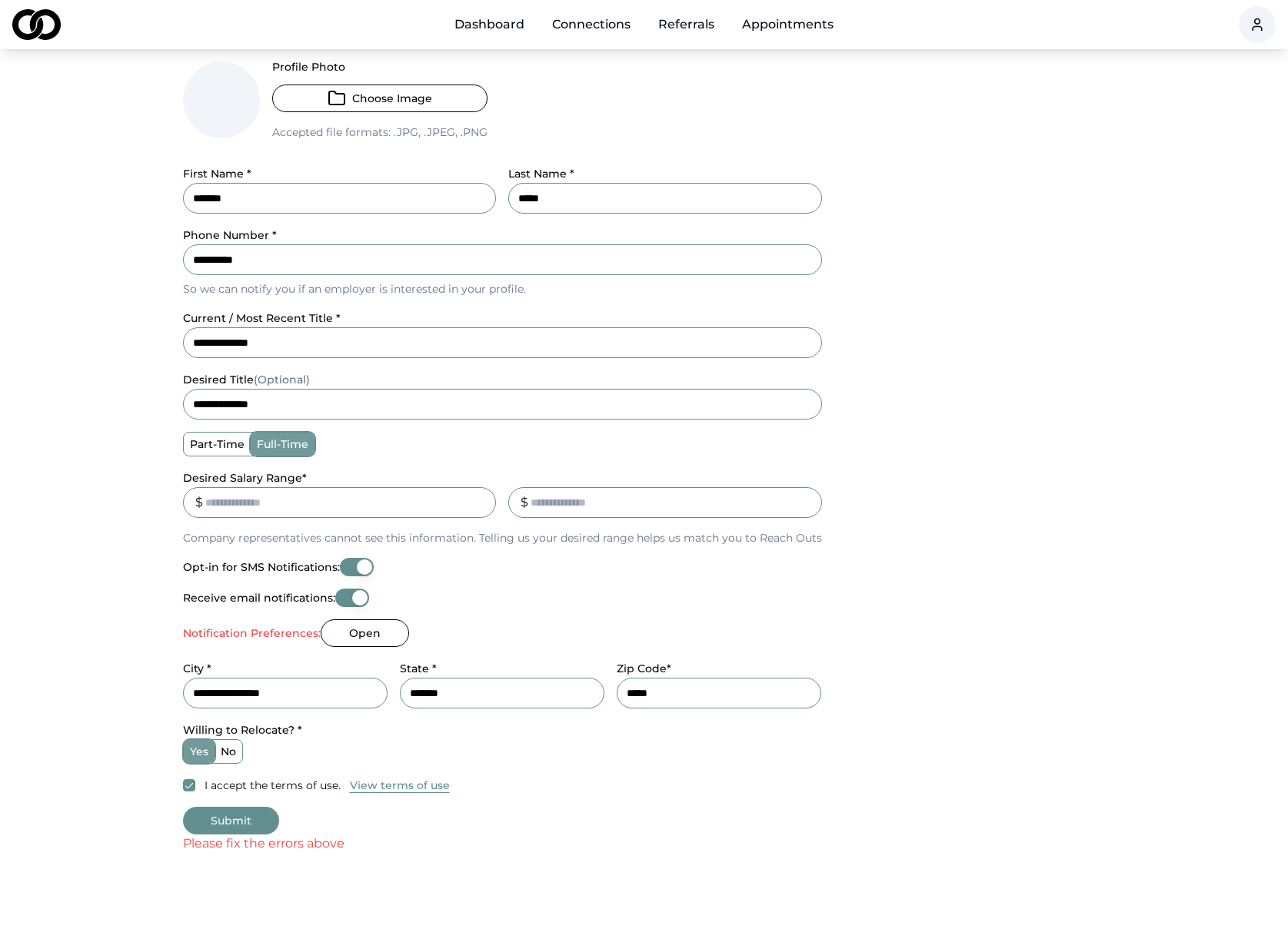
click at [233, 816] on button "Submit" at bounding box center [231, 821] width 96 height 28
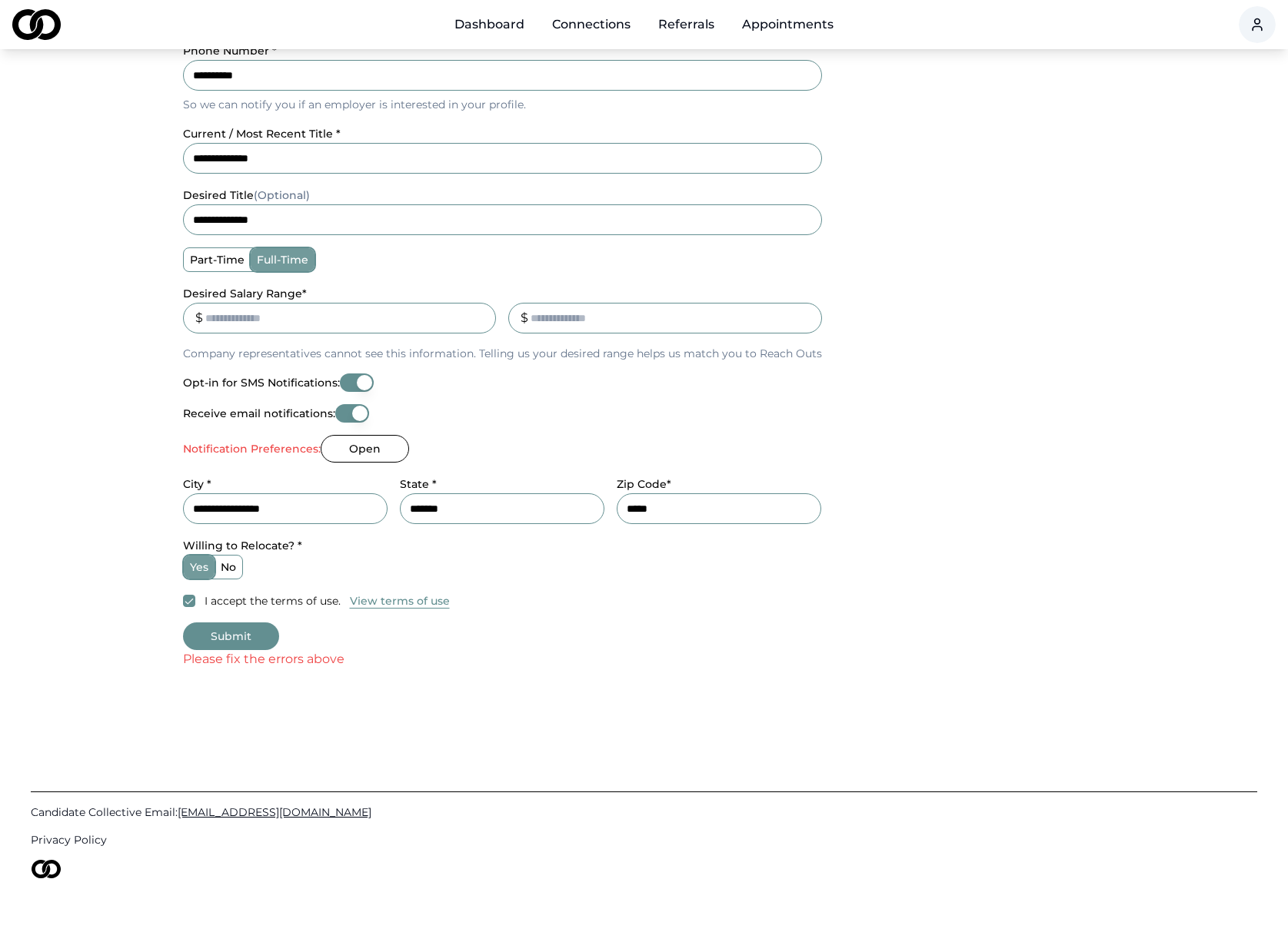
scroll to position [357, 0]
click at [236, 632] on button "Submit" at bounding box center [231, 636] width 96 height 28
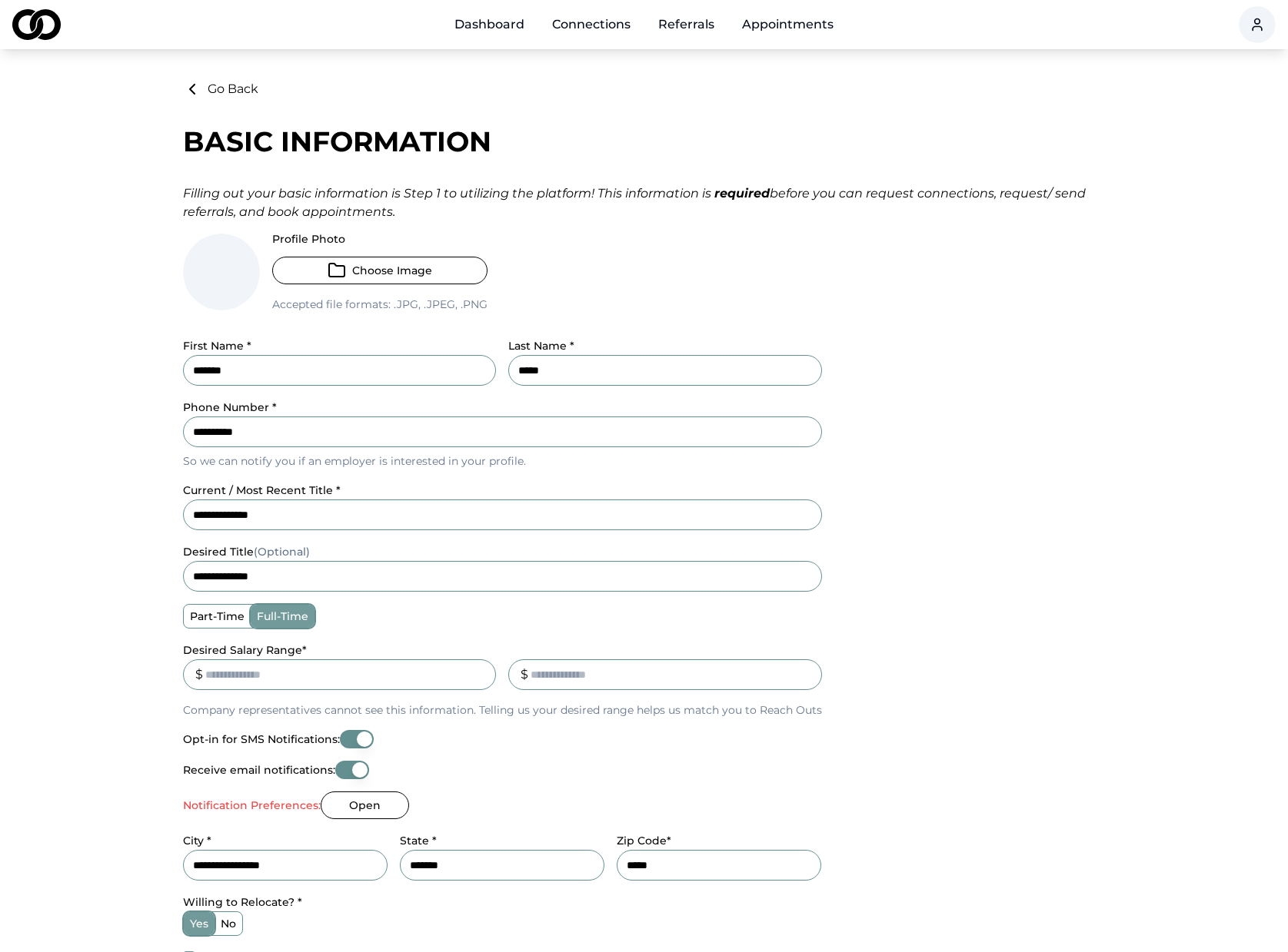
scroll to position [0, 0]
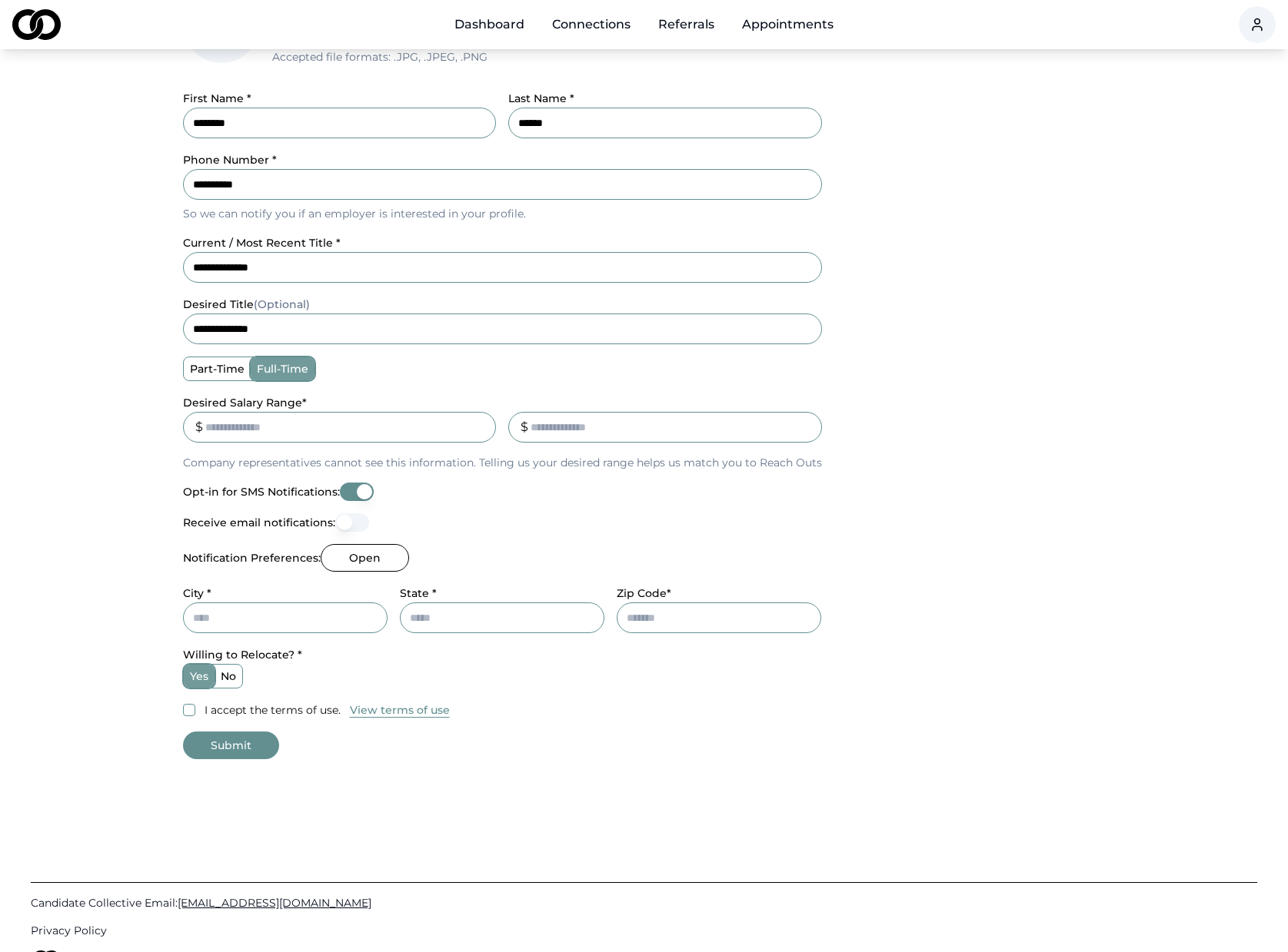
scroll to position [249, 0]
type input "*******"
type input "*****"
type input "**********"
type input "*******"
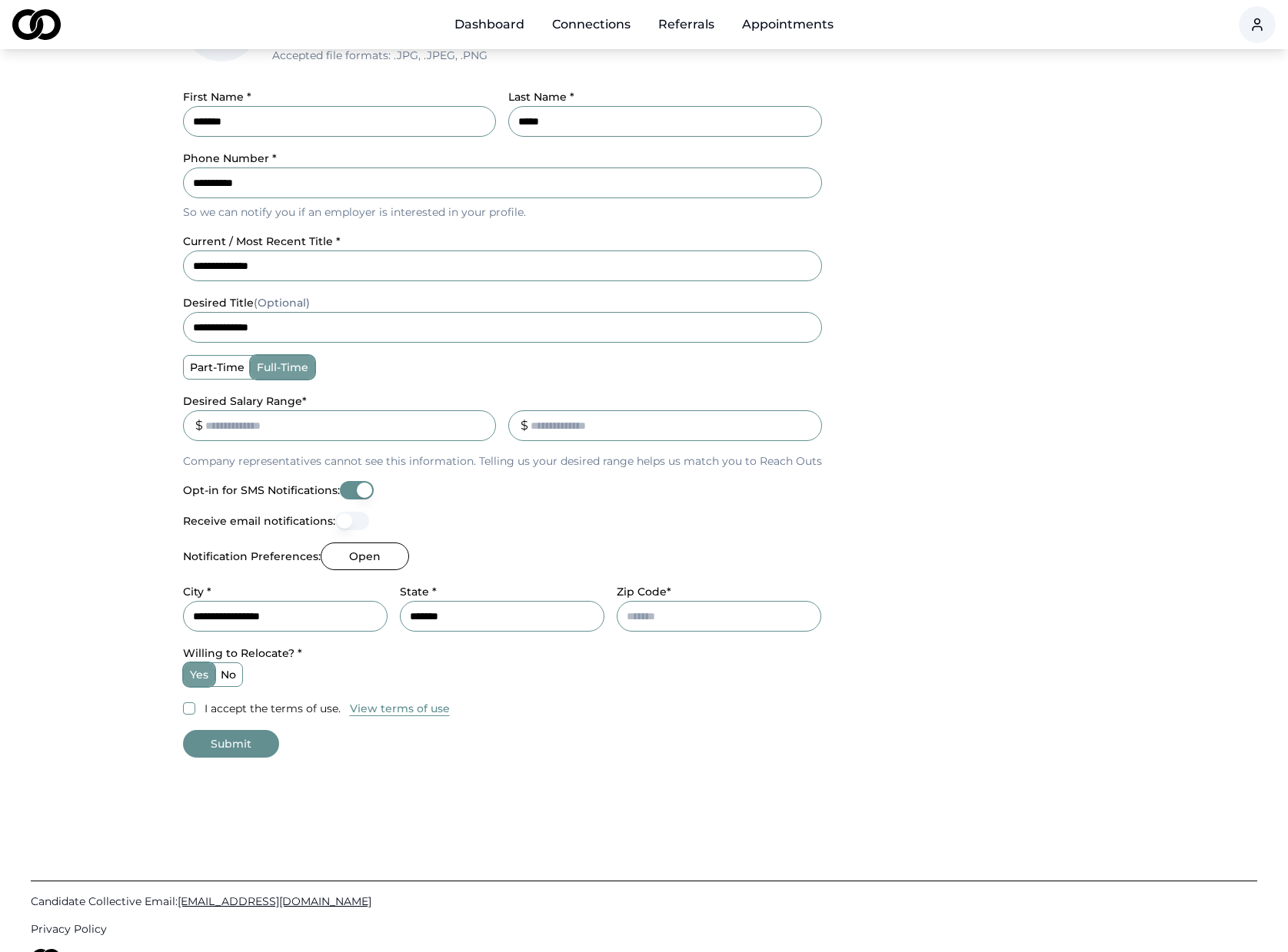
type input "*****"
click at [363, 518] on button "Receive email notifications:" at bounding box center [352, 521] width 34 height 19
click at [371, 545] on button "Open" at bounding box center [365, 556] width 88 height 28
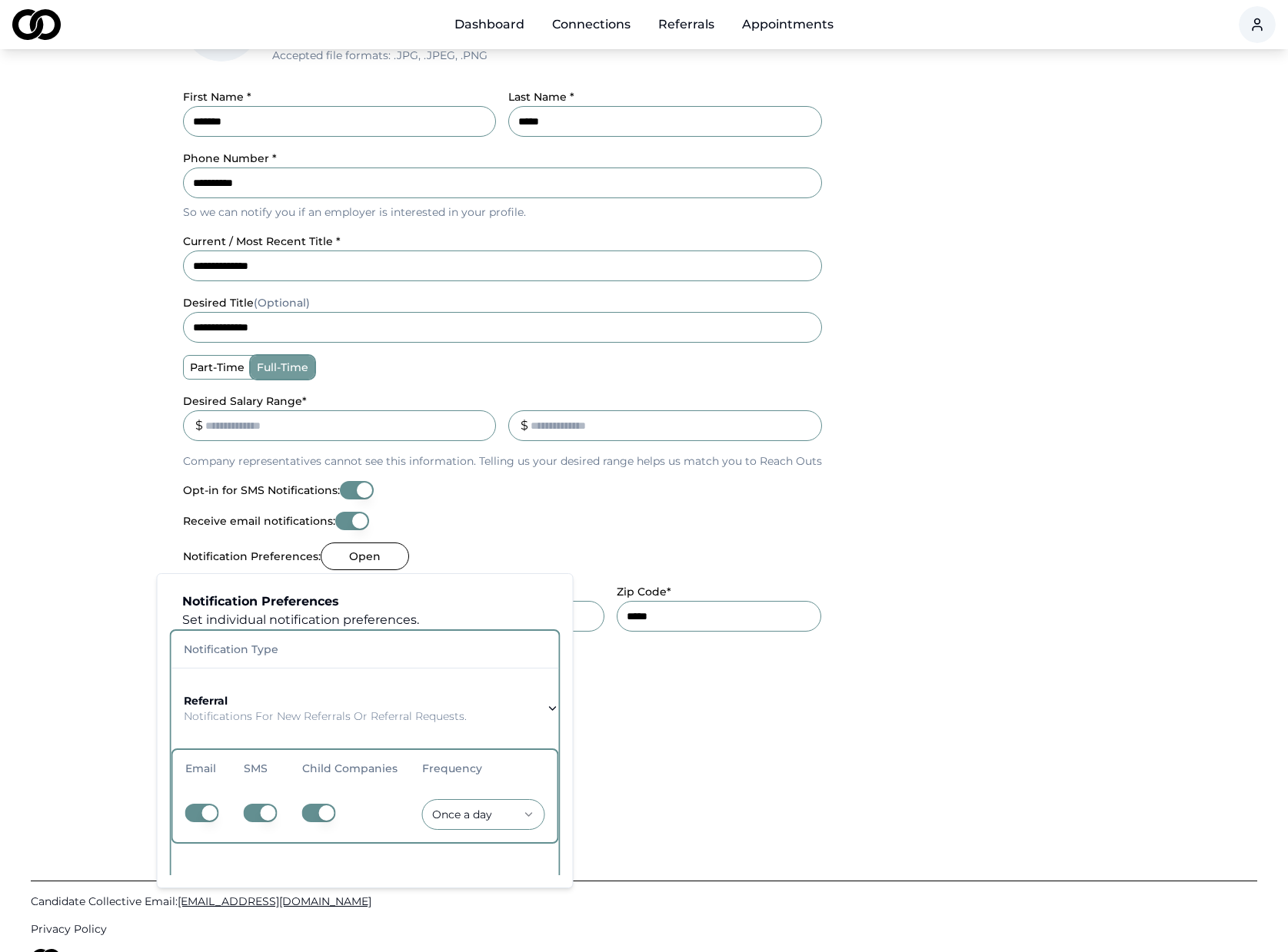
click at [196, 811] on button "button" at bounding box center [201, 813] width 34 height 19
click at [212, 811] on button "button" at bounding box center [201, 813] width 34 height 19
drag, startPoint x: 308, startPoint y: 813, endPoint x: 307, endPoint y: 806, distance: 7.1
click at [308, 813] on button "button" at bounding box center [318, 813] width 34 height 19
click at [312, 809] on button "button" at bounding box center [318, 813] width 34 height 19
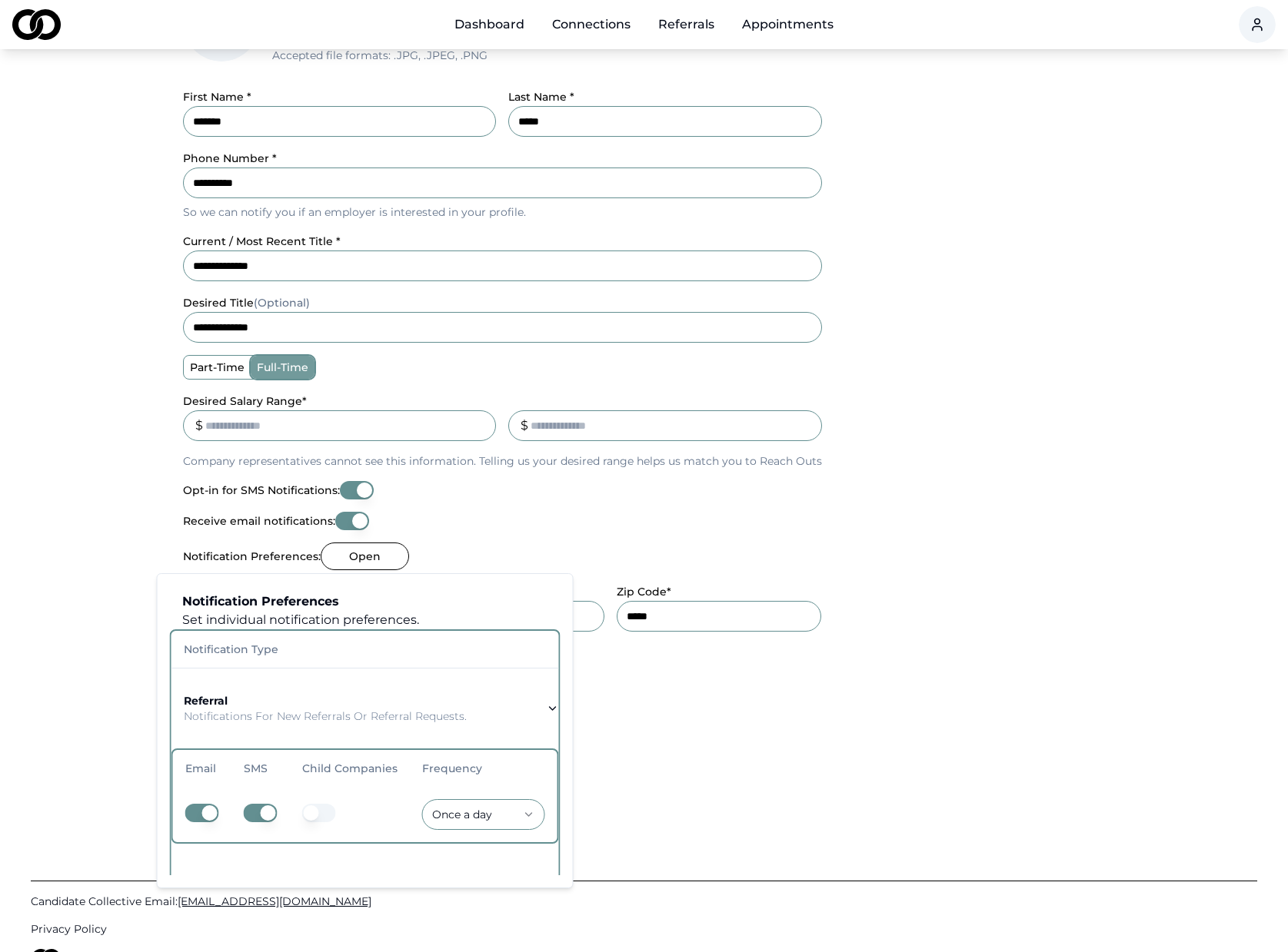
click at [332, 811] on button "button" at bounding box center [318, 813] width 34 height 19
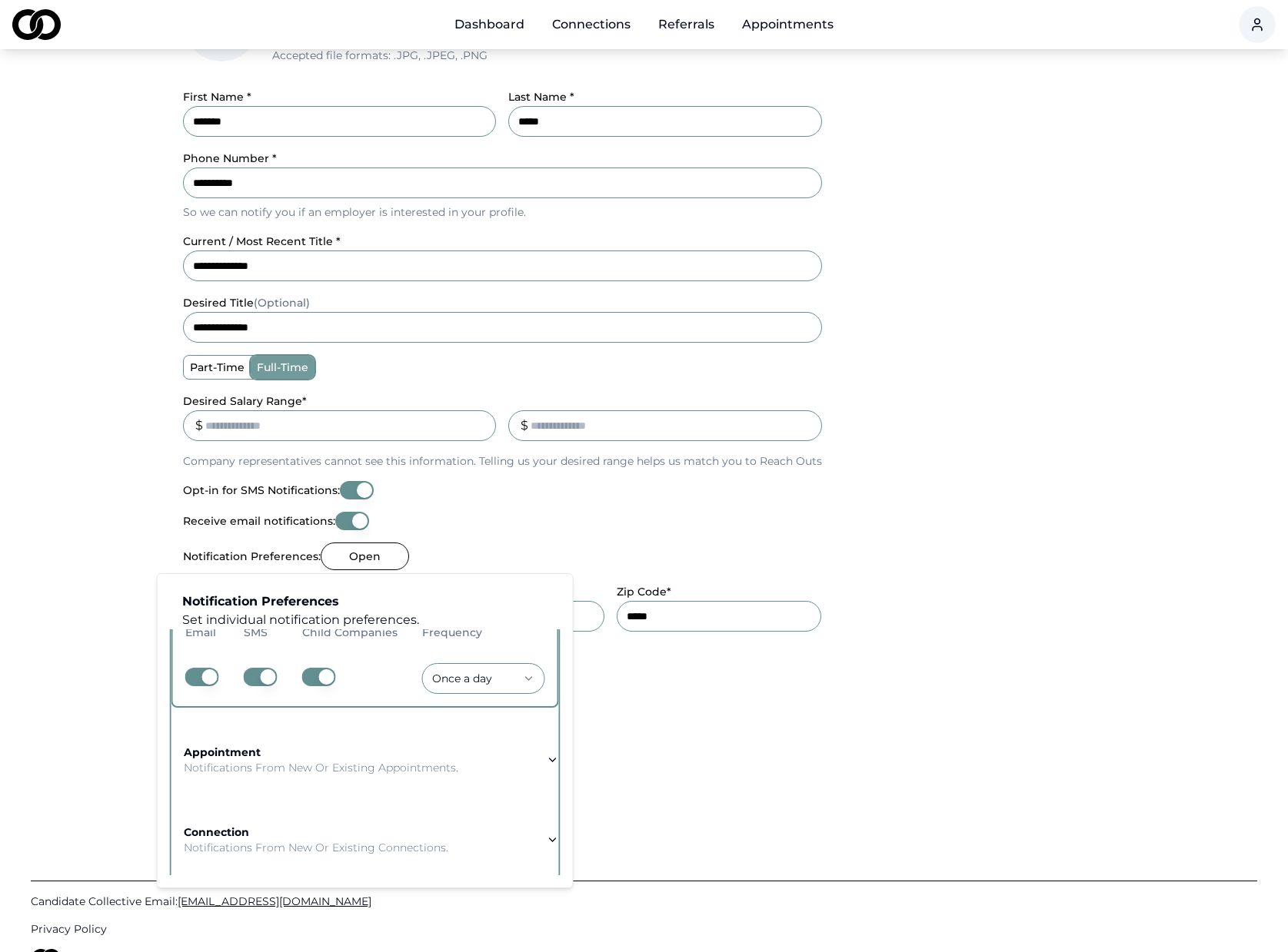
scroll to position [154, 0]
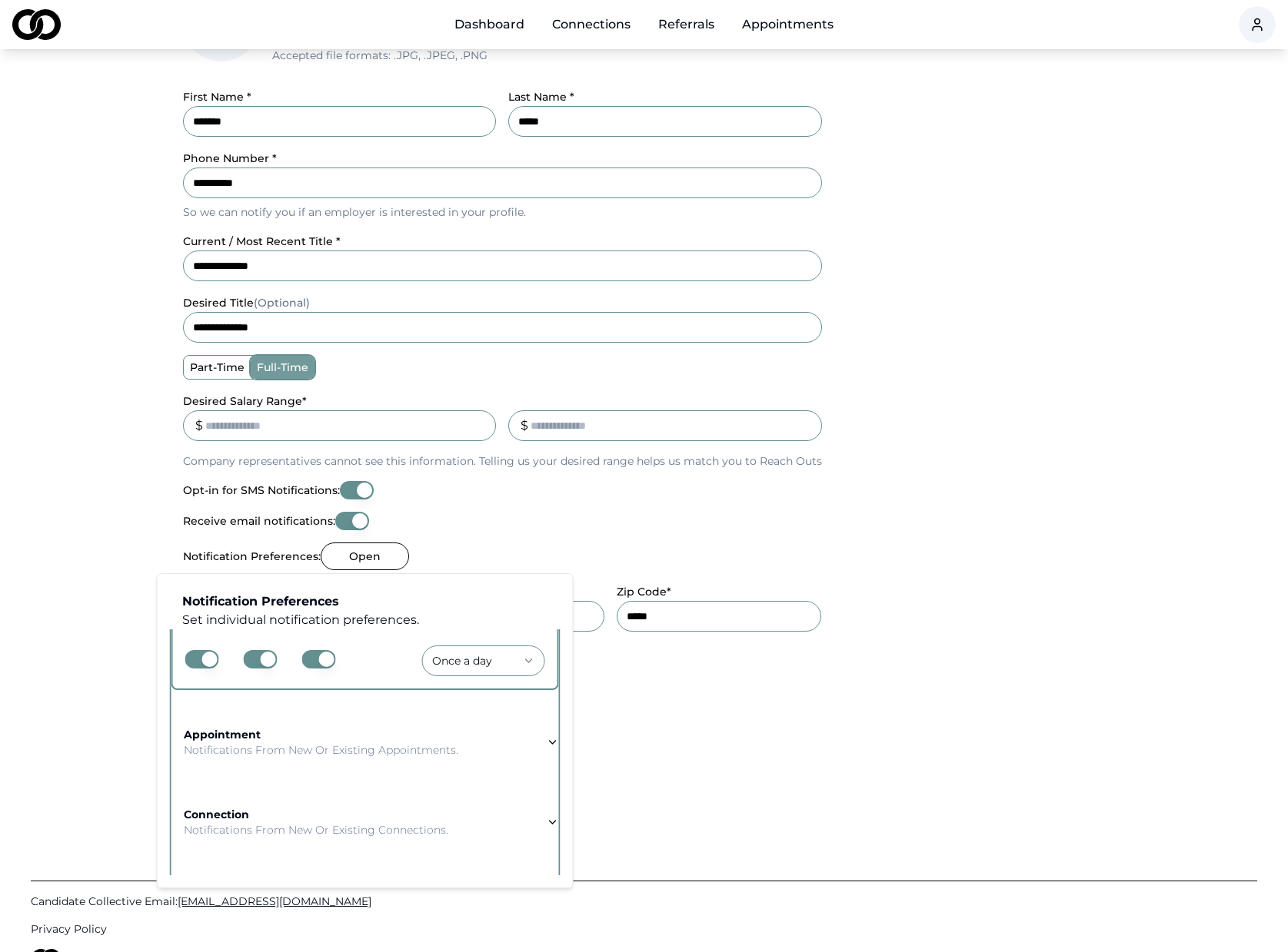
click at [432, 763] on td "appointment Notifications from new or existing appointments." at bounding box center [321, 743] width 299 height 56
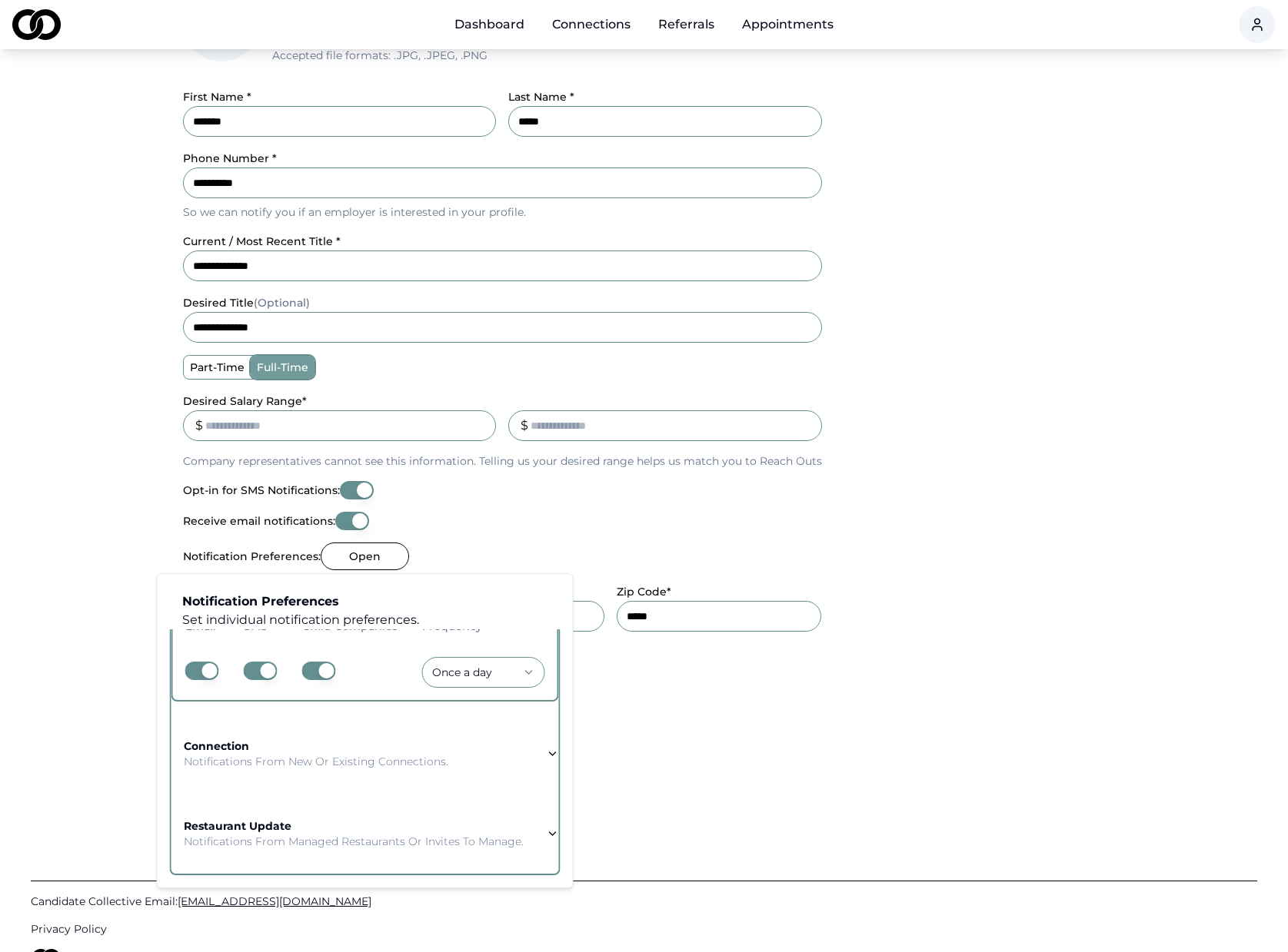
scroll to position [222, 0]
click at [401, 763] on p "Notifications from new or existing connections." at bounding box center [316, 761] width 264 height 16
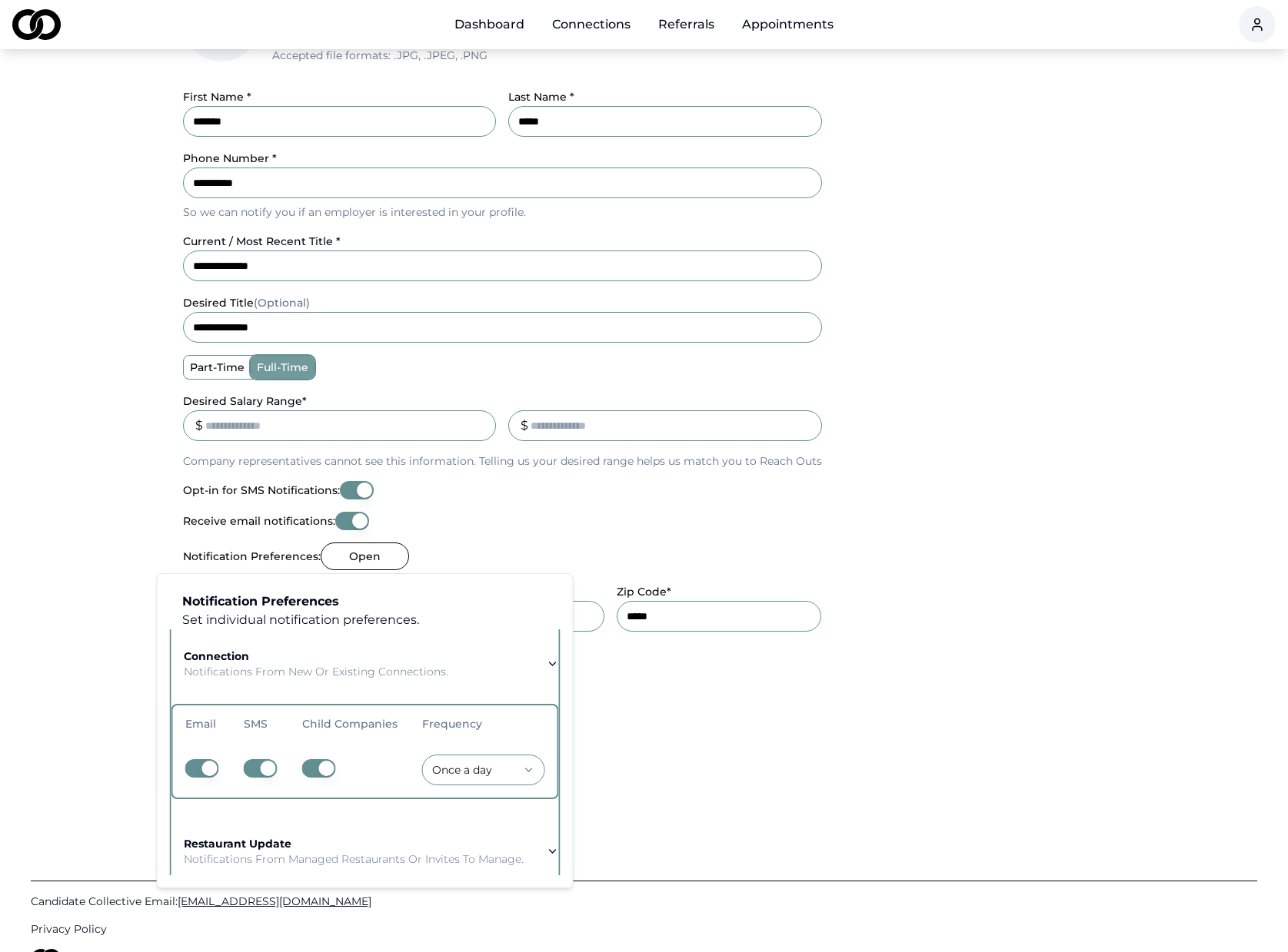
scroll to position [203, 0]
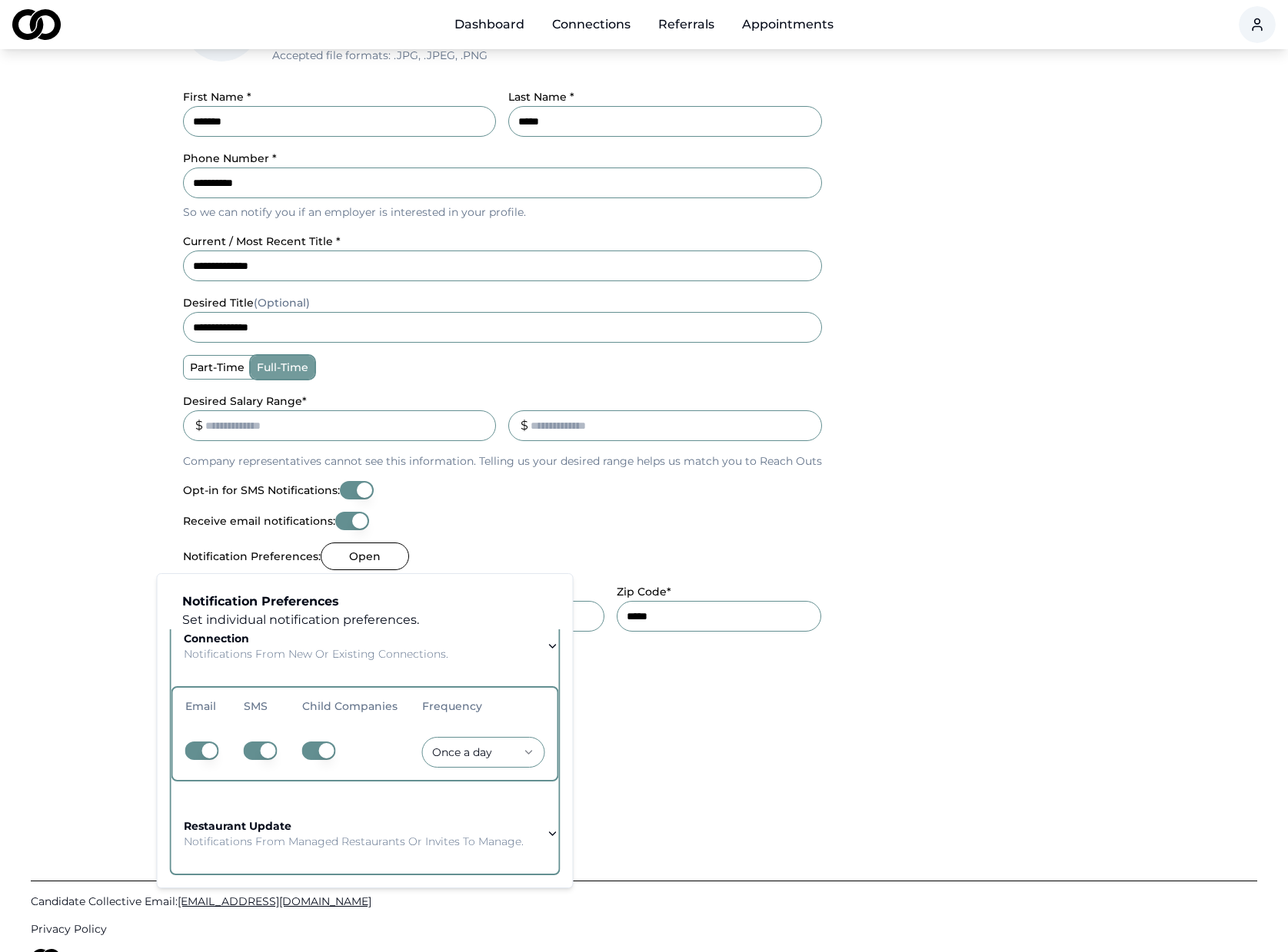
click at [379, 842] on p "Notifications from managed restaurants or invites to manage." at bounding box center [354, 841] width 340 height 16
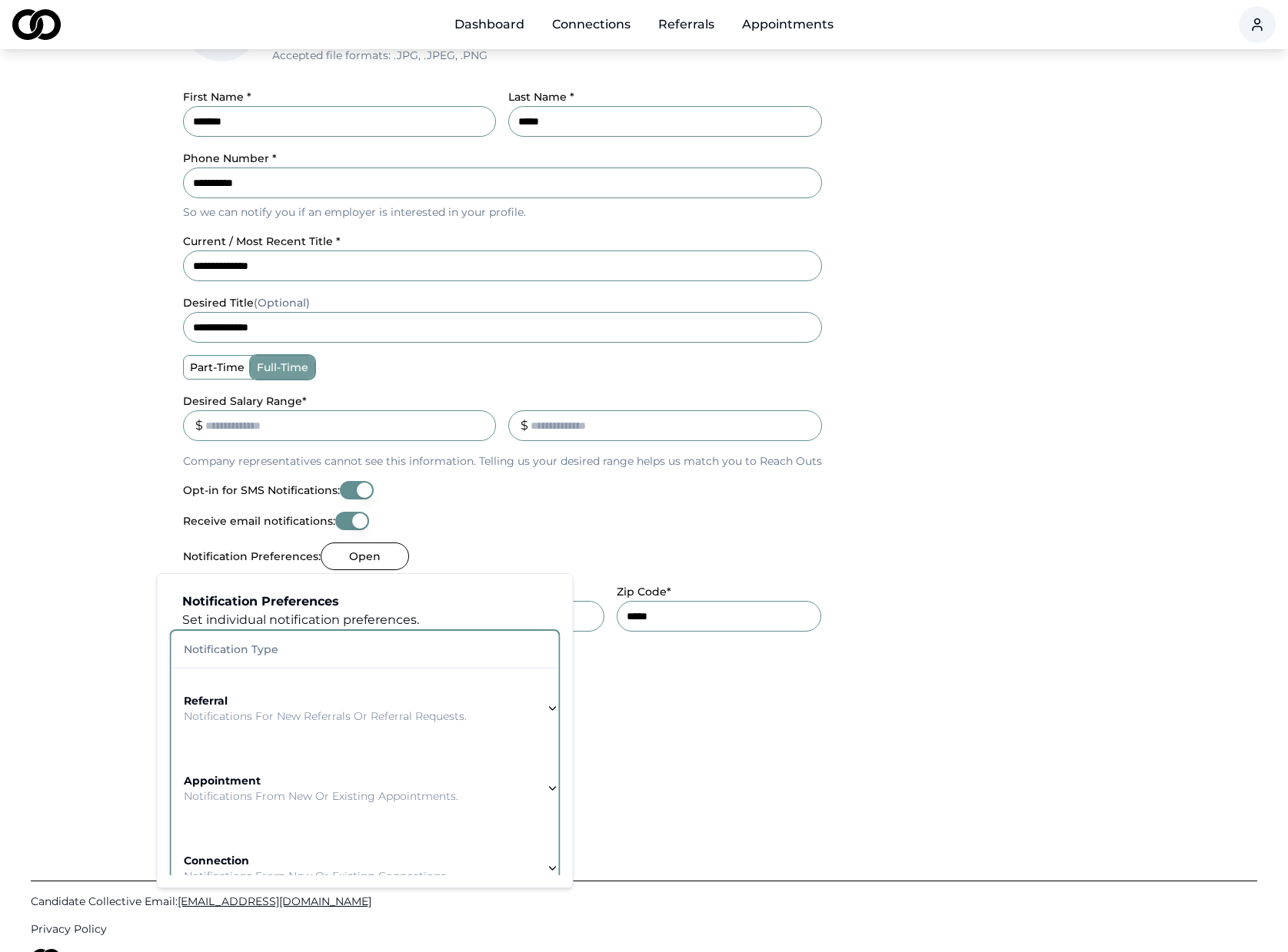
scroll to position [0, 0]
click at [346, 712] on p "Notifications for new referrals or referral requests." at bounding box center [326, 716] width 283 height 16
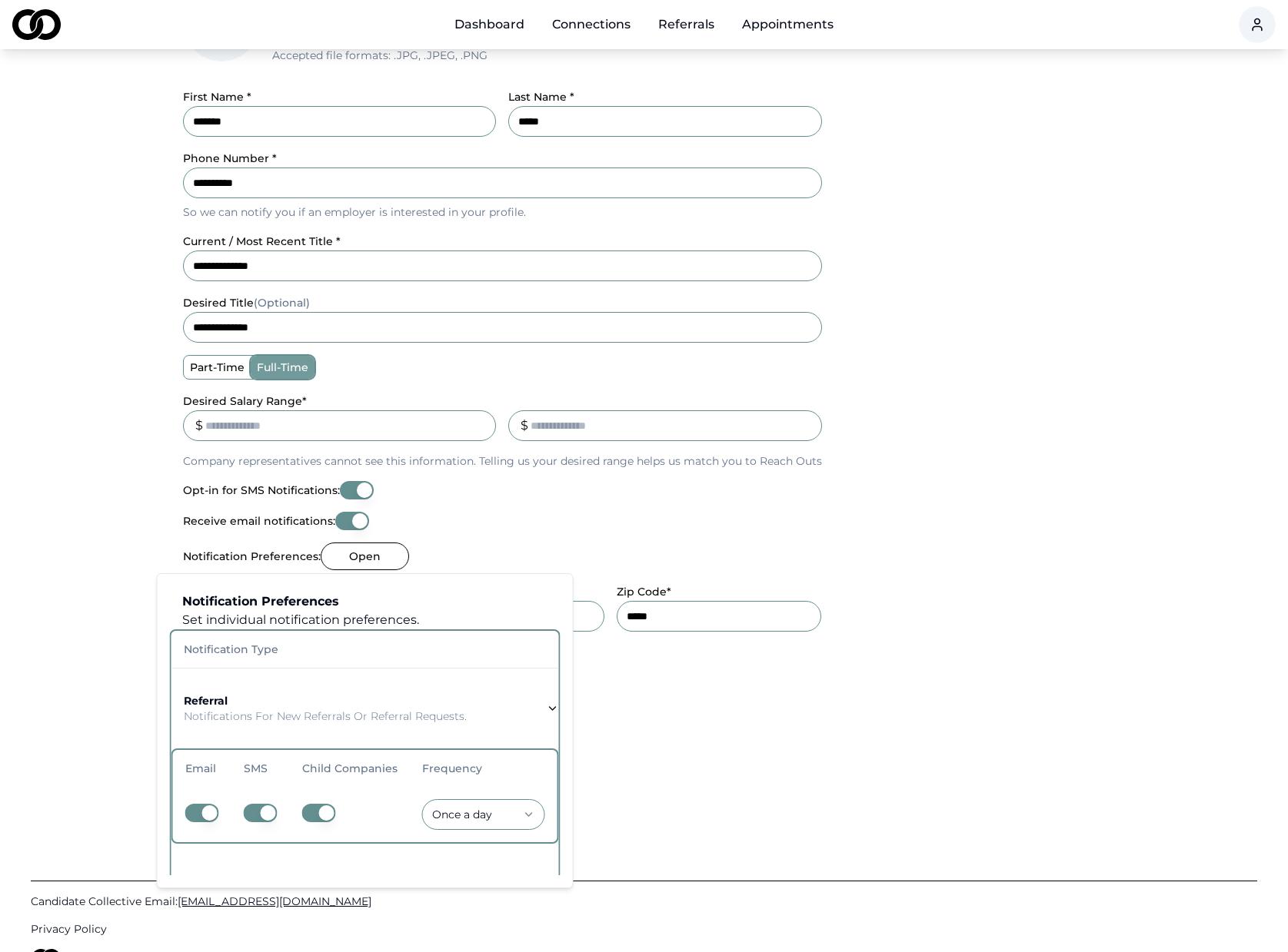
click at [655, 753] on form "**********" at bounding box center [644, 370] width 922 height 773
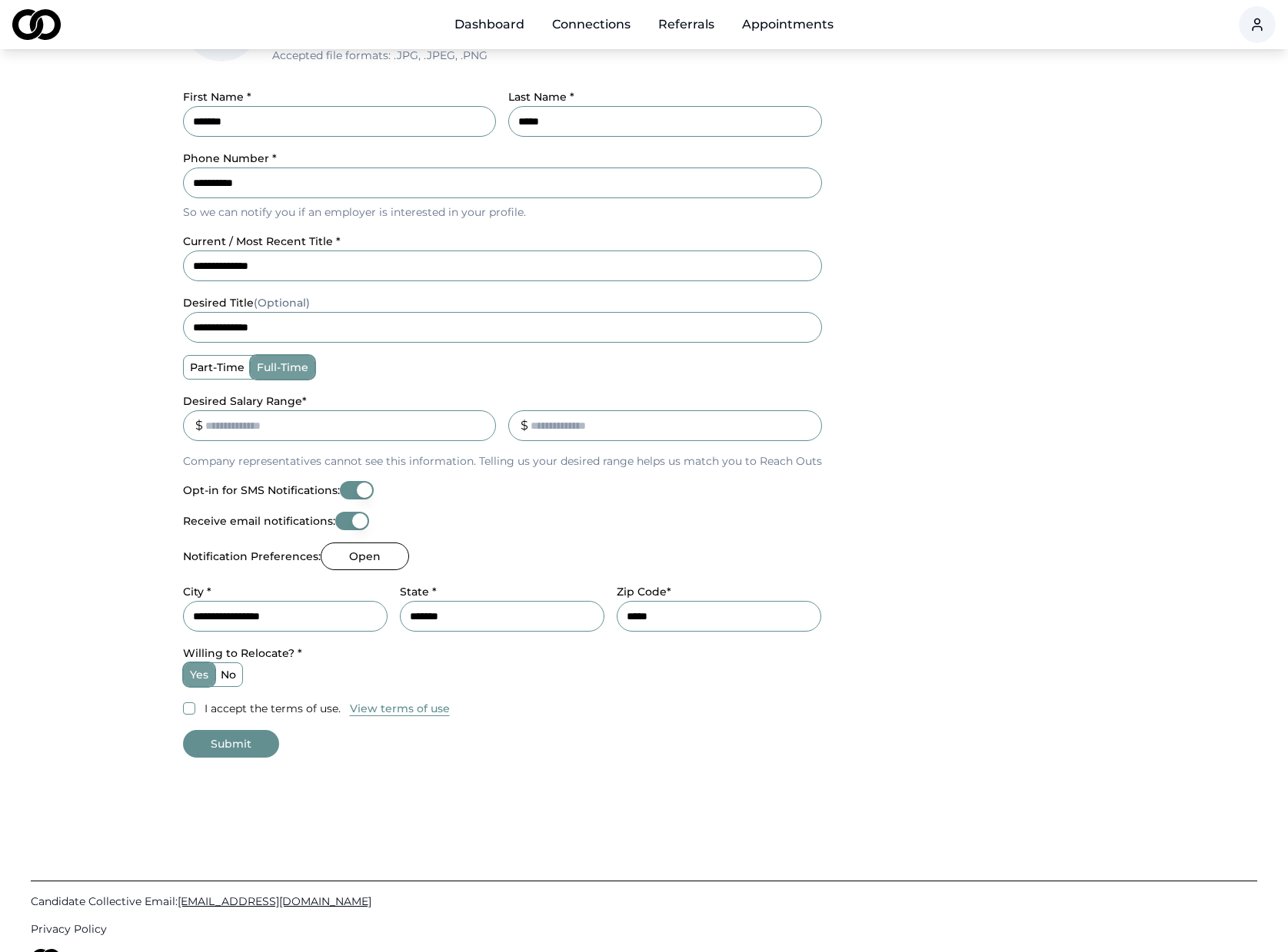
click at [230, 742] on button "Submit" at bounding box center [231, 744] width 96 height 28
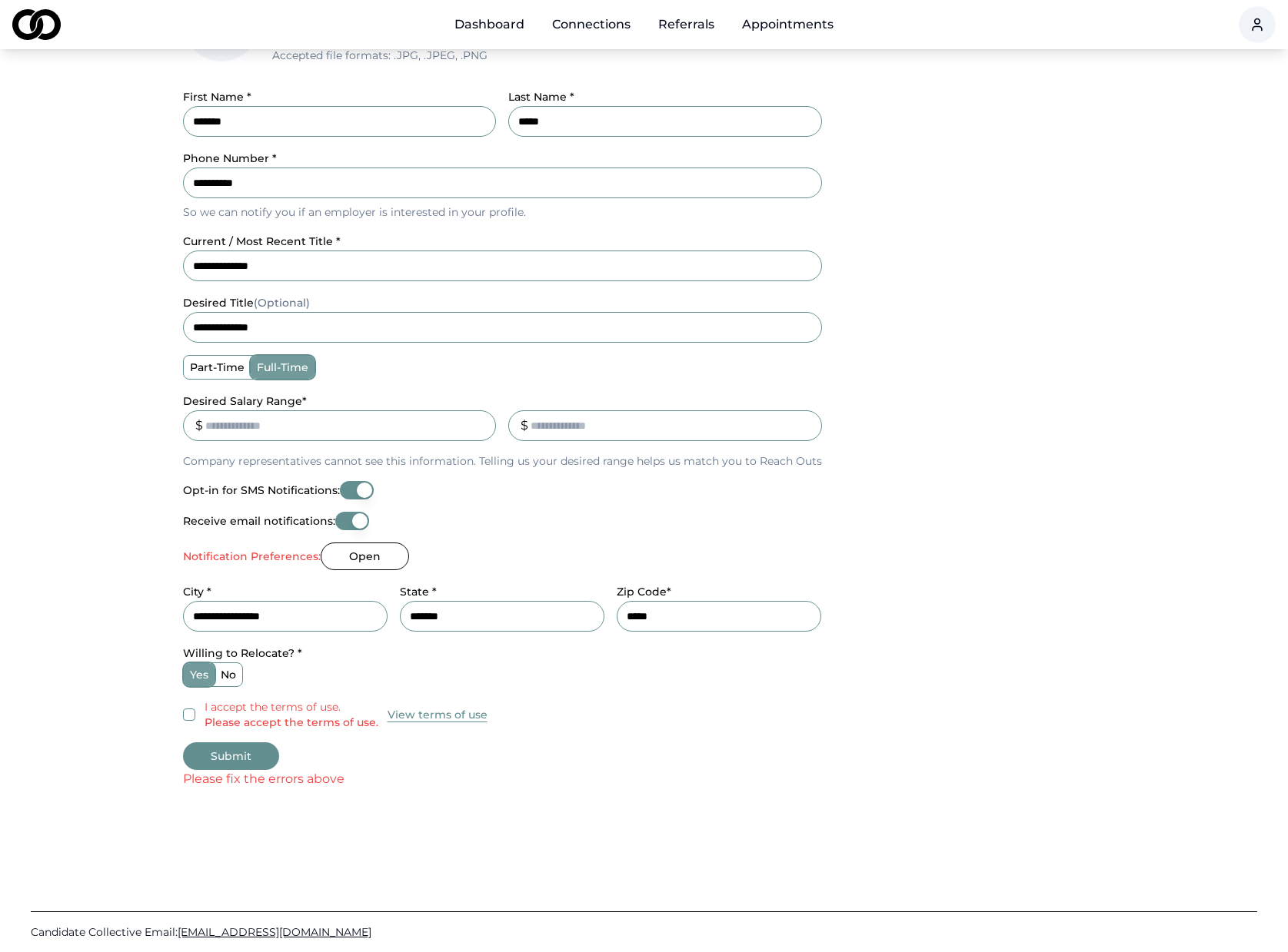
click at [185, 716] on button "I accept the terms of use. Please accept the terms of use." at bounding box center [189, 714] width 12 height 12
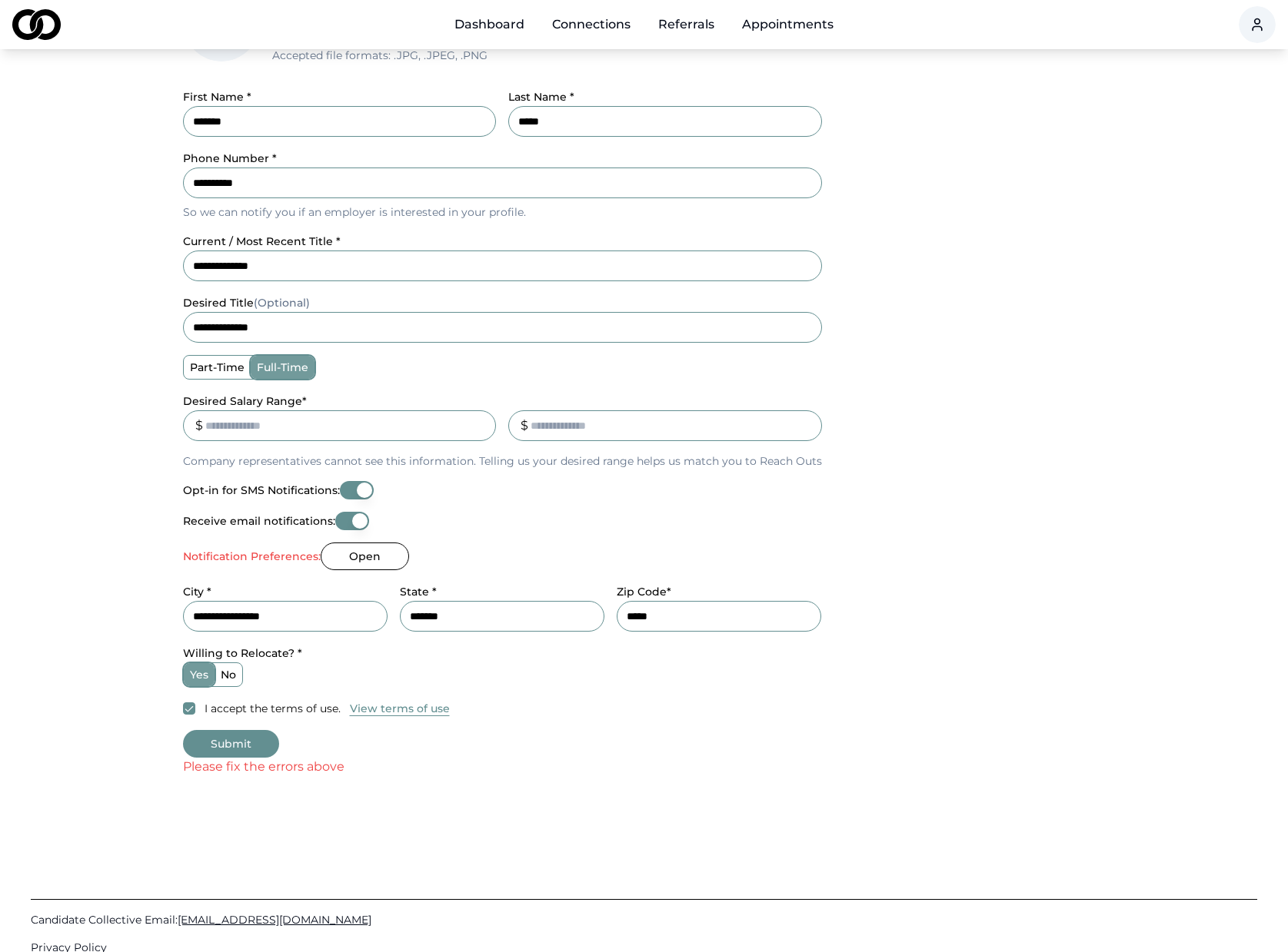
click at [349, 556] on button "Open" at bounding box center [365, 556] width 88 height 28
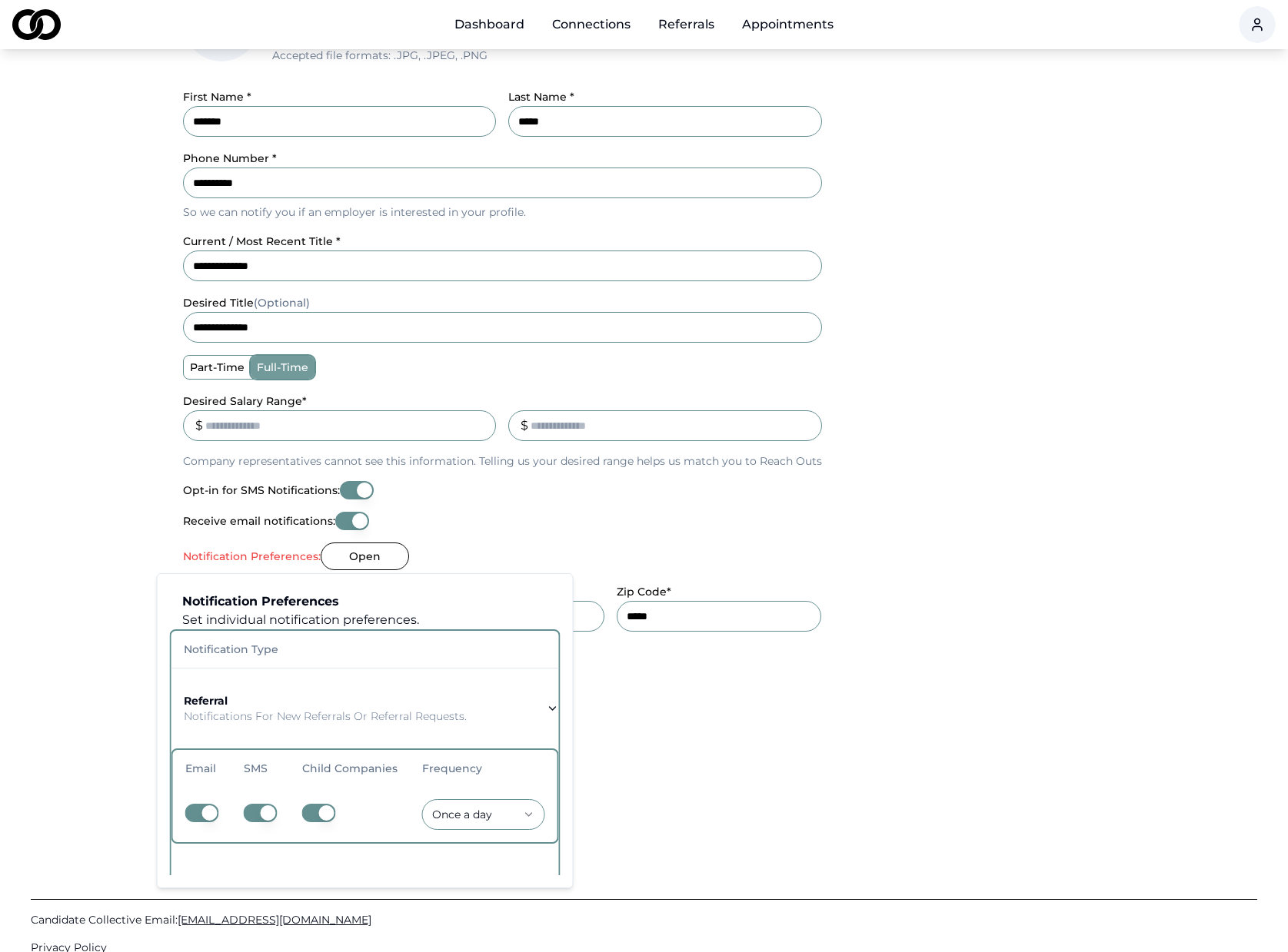
click at [259, 652] on th "Notification Type" at bounding box center [366, 649] width 388 height 37
click at [260, 716] on p "Notifications for new referrals or referral requests." at bounding box center [326, 716] width 283 height 16
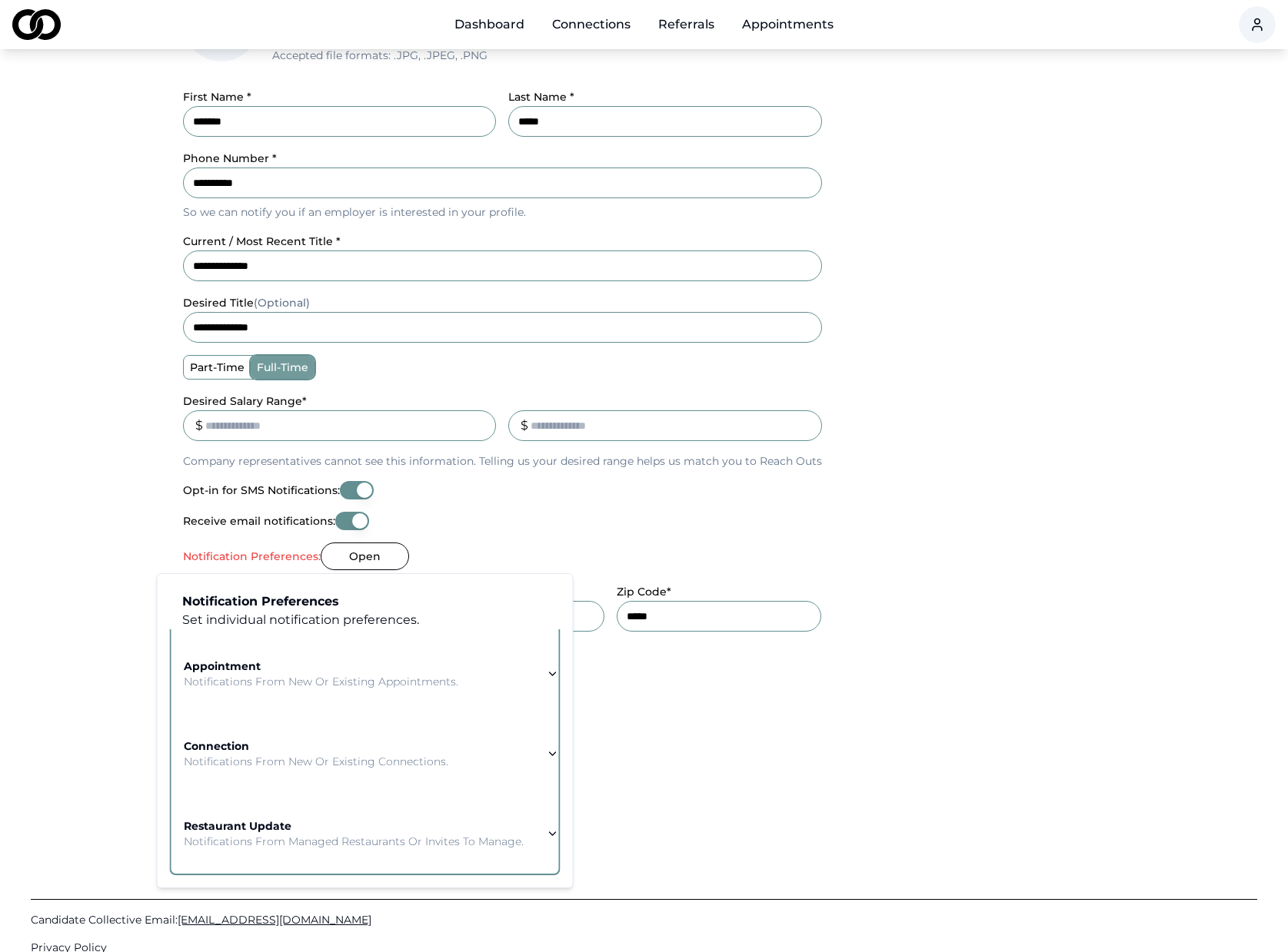
click at [277, 682] on p "Notifications from new or existing appointments." at bounding box center [321, 681] width 274 height 16
click at [295, 754] on p "Notifications from new or existing connections." at bounding box center [316, 761] width 264 height 16
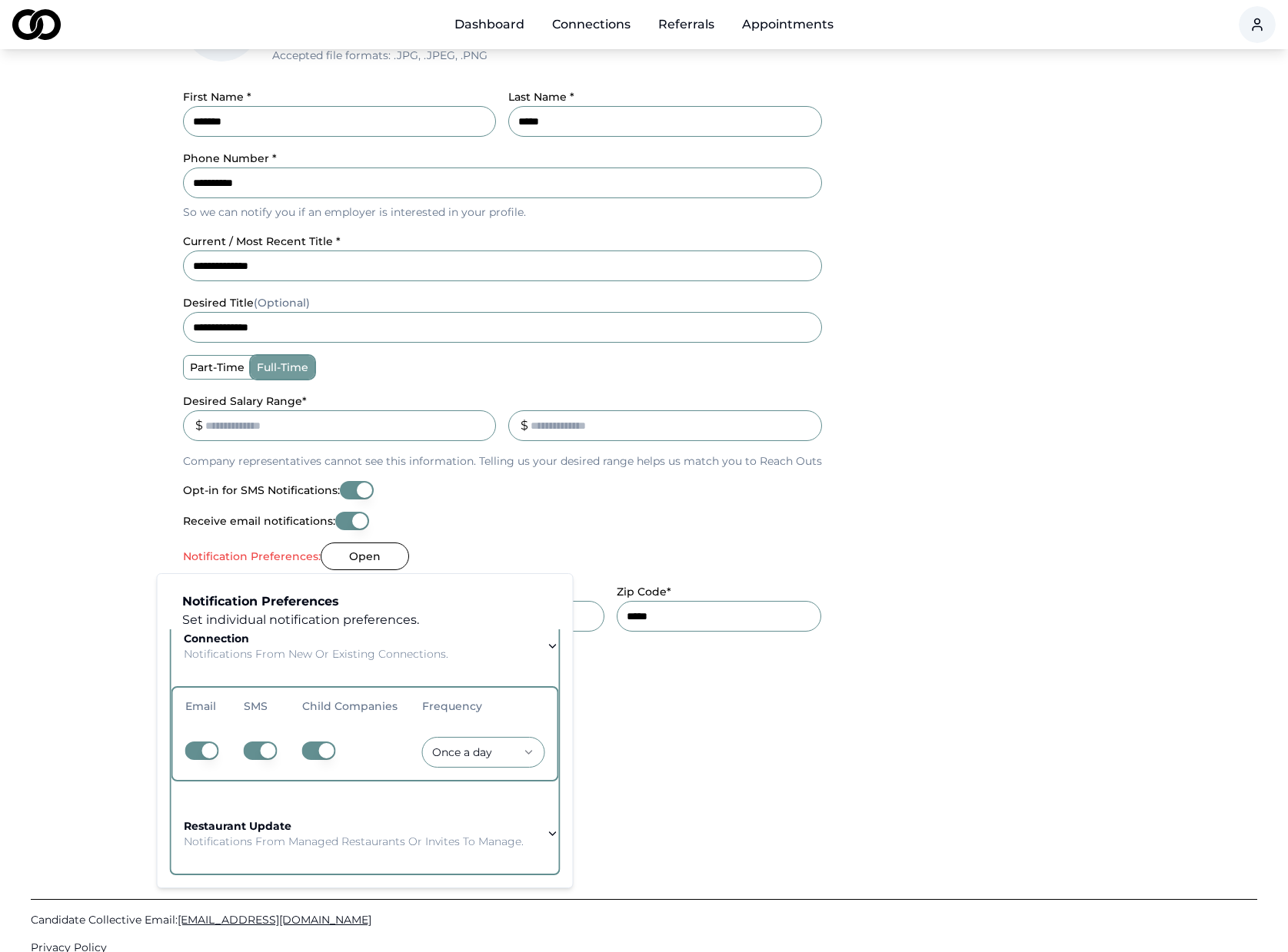
scroll to position [222, 0]
click at [305, 837] on p "Notifications from managed restaurants or invites to manage." at bounding box center [354, 841] width 340 height 16
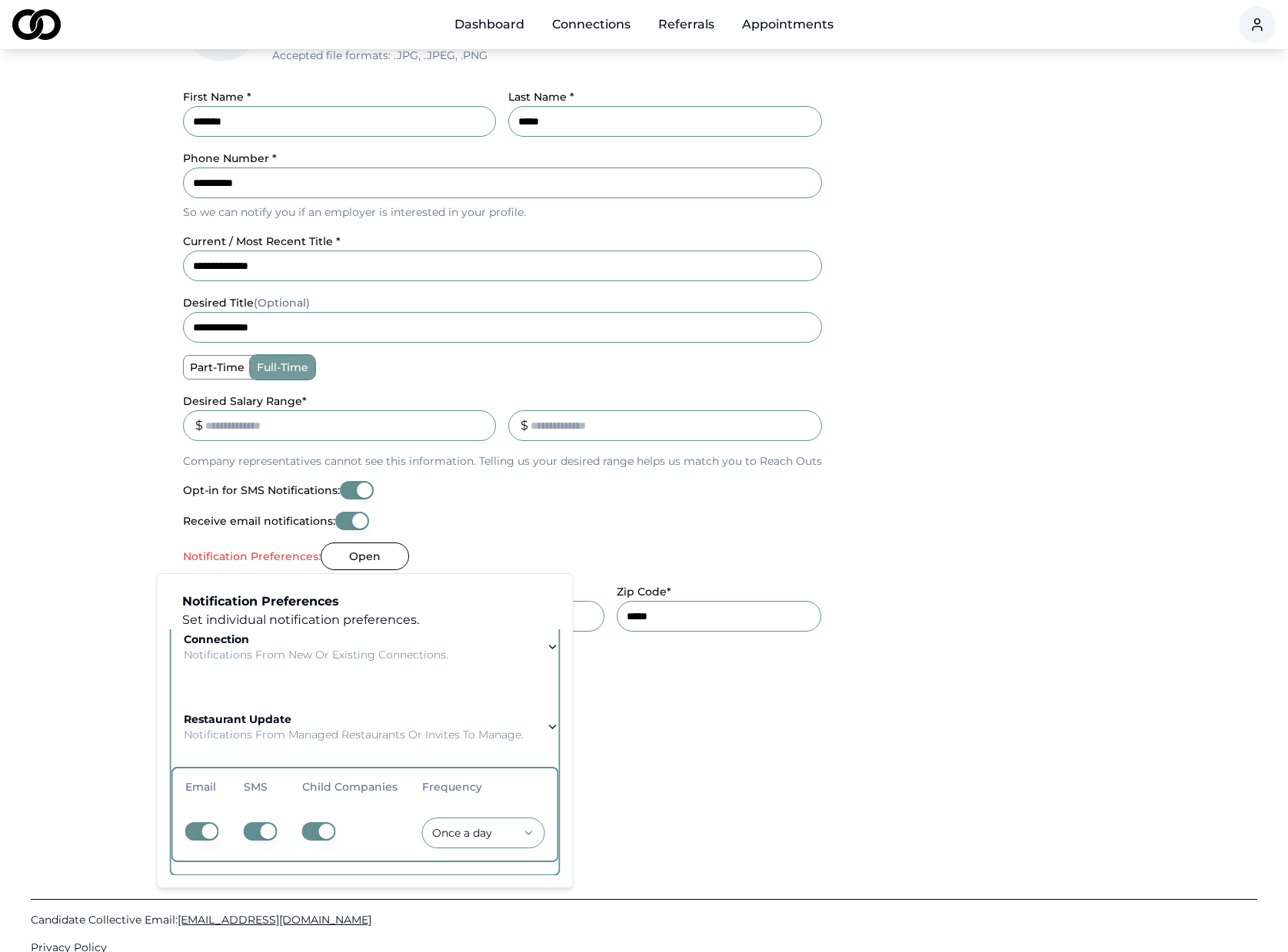
click at [466, 703] on html "**********" at bounding box center [644, 227] width 1288 height 952
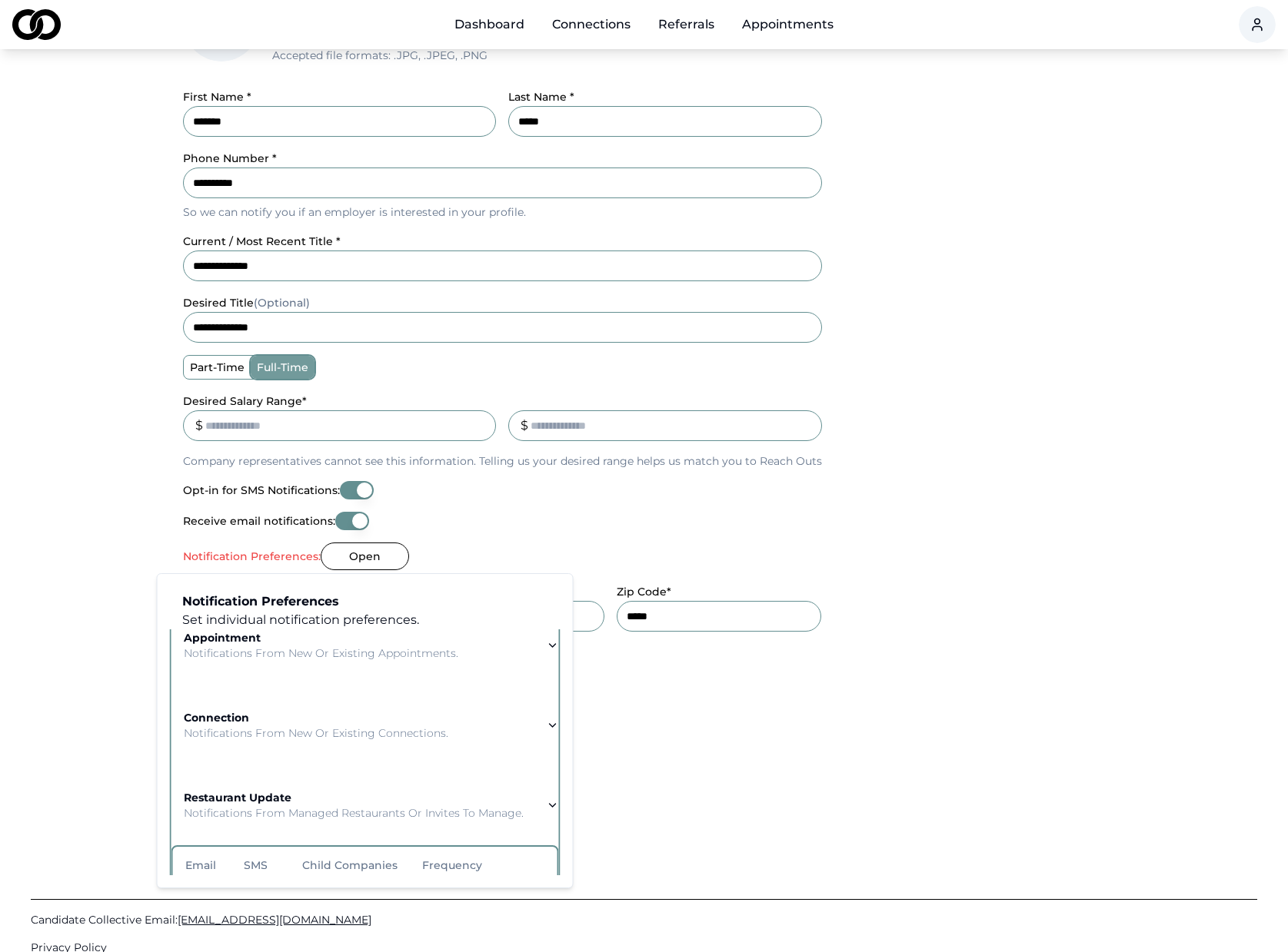
scroll to position [144, 0]
click at [686, 771] on div "Please fix the errors above" at bounding box center [644, 766] width 922 height 19
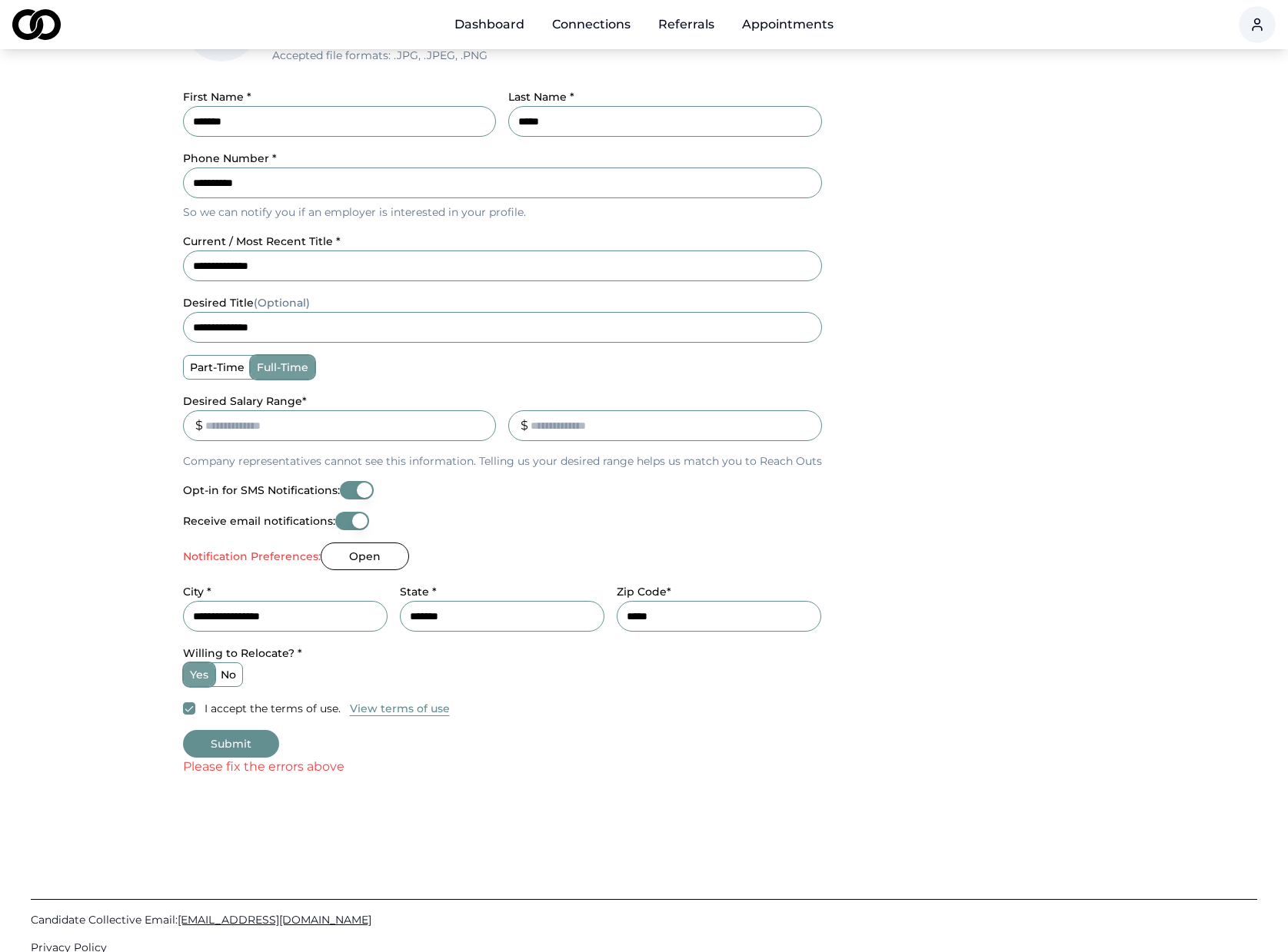
click at [234, 743] on button "Submit" at bounding box center [231, 744] width 96 height 28
click at [354, 552] on button "Open" at bounding box center [365, 556] width 88 height 28
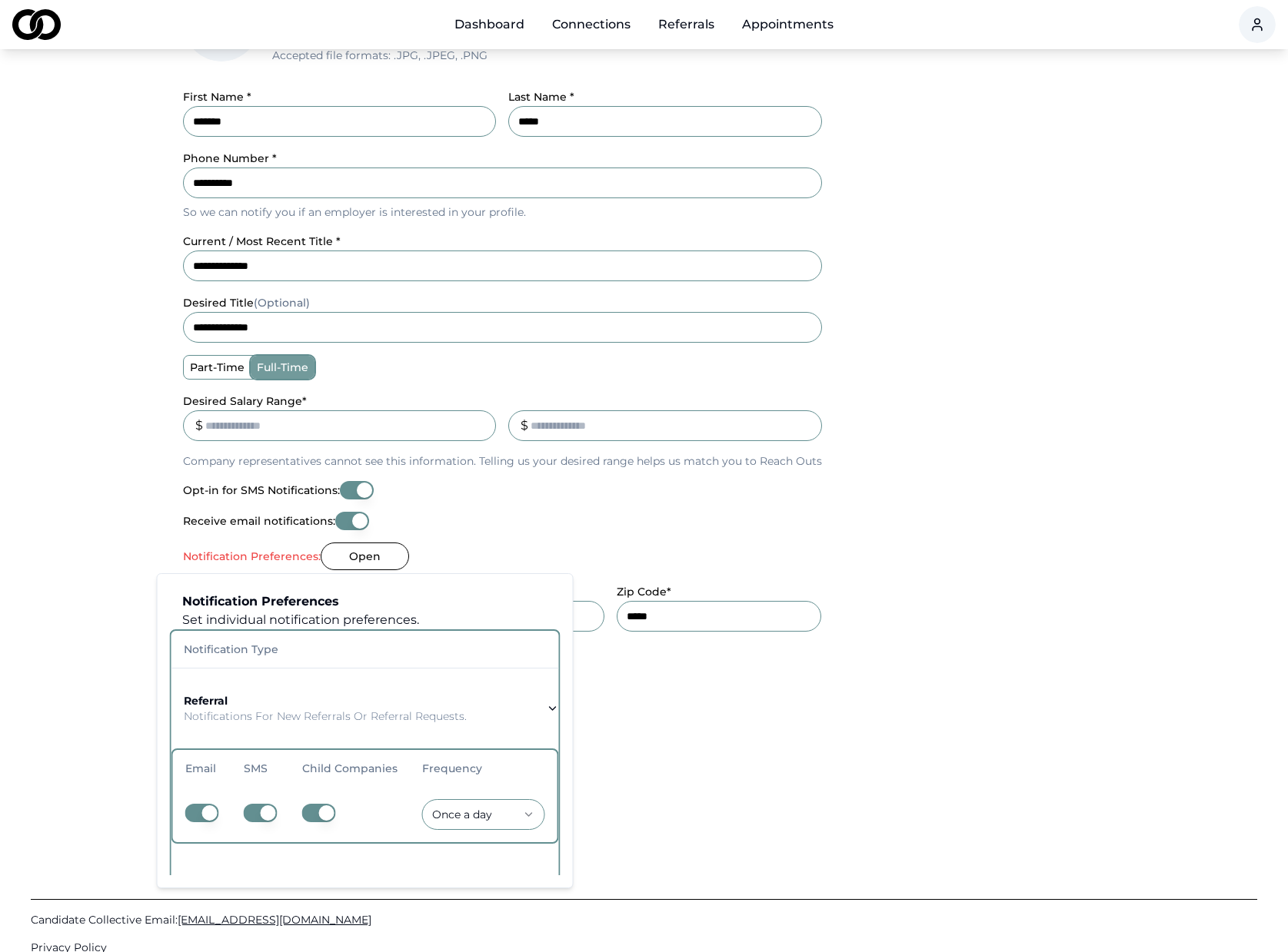
click at [250, 644] on th "Notification Type" at bounding box center [366, 649] width 388 height 37
click at [309, 809] on button "button" at bounding box center [318, 813] width 34 height 19
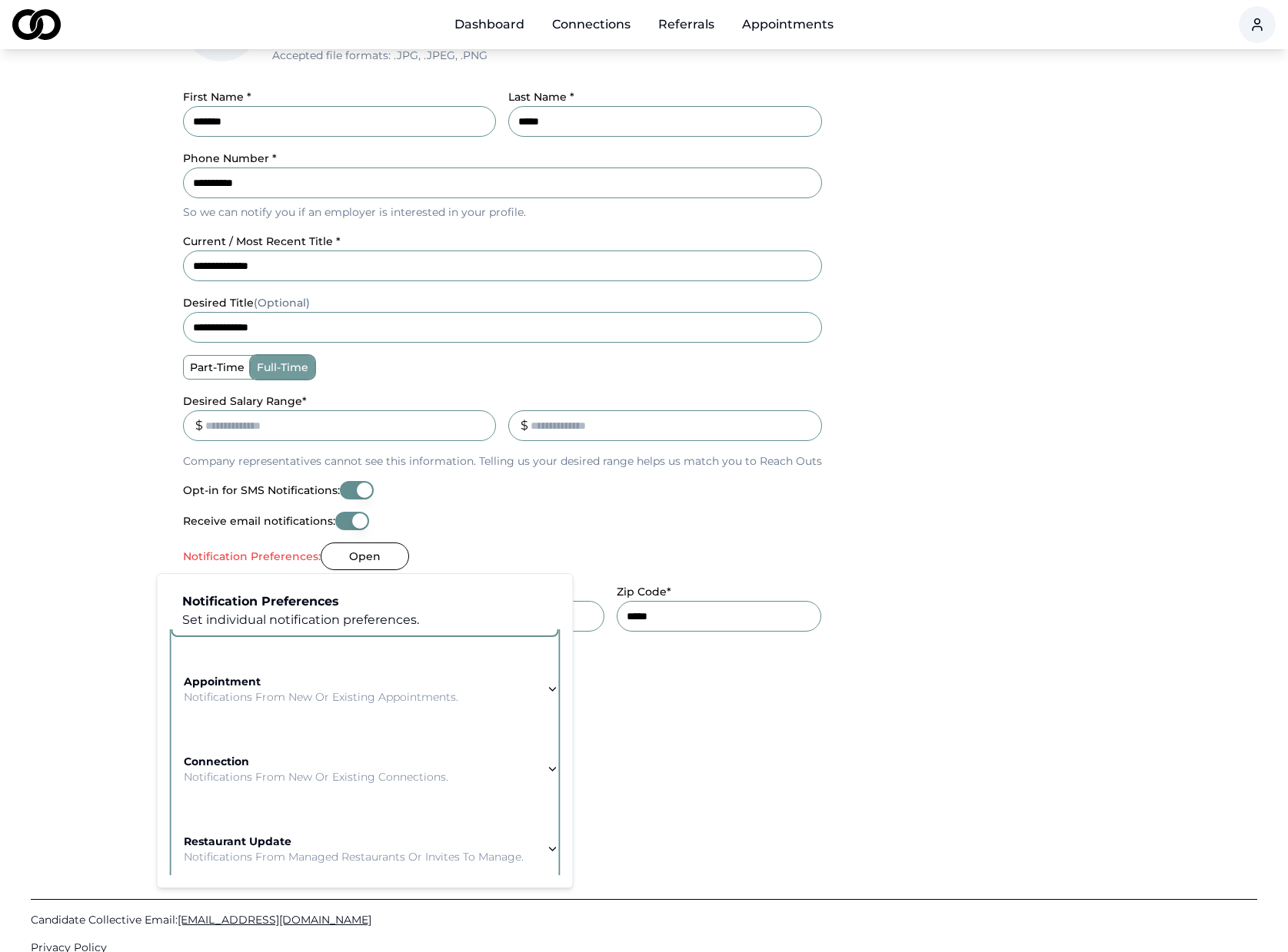
scroll to position [211, 0]
click at [299, 692] on p "Notifications from new or existing appointments." at bounding box center [321, 692] width 274 height 16
click at [305, 684] on button "button" at bounding box center [318, 681] width 34 height 19
click at [312, 680] on button "button" at bounding box center [318, 681] width 34 height 19
click at [320, 769] on p "Notifications from new or existing connections." at bounding box center [316, 772] width 264 height 16
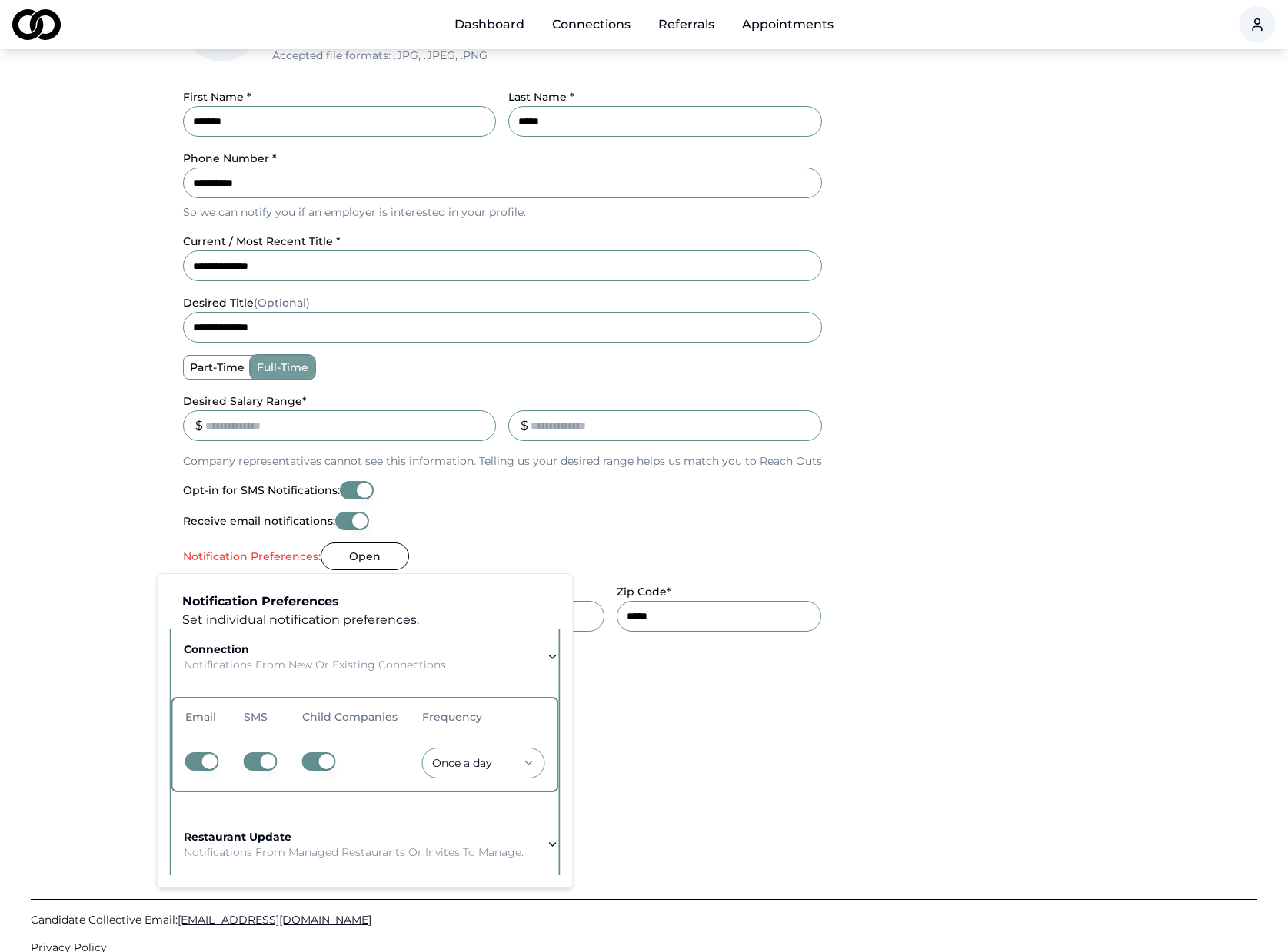
click at [316, 757] on button "button" at bounding box center [318, 761] width 34 height 19
click at [313, 758] on button "button" at bounding box center [318, 761] width 34 height 19
click at [330, 845] on p "Notifications from managed restaurants or invites to manage." at bounding box center [354, 852] width 340 height 16
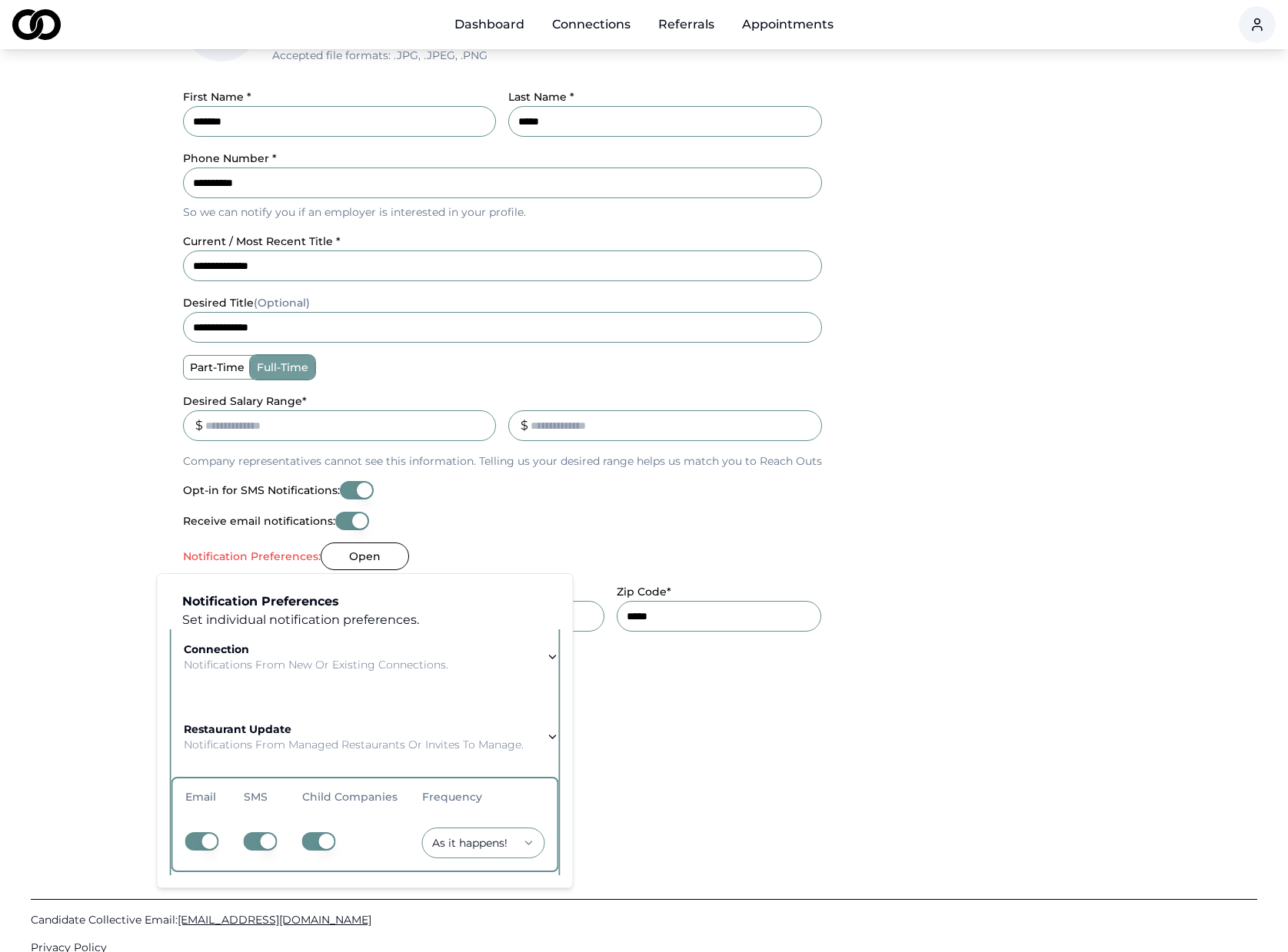
click at [313, 840] on button "button" at bounding box center [318, 842] width 34 height 19
click at [313, 834] on button "button" at bounding box center [318, 842] width 34 height 19
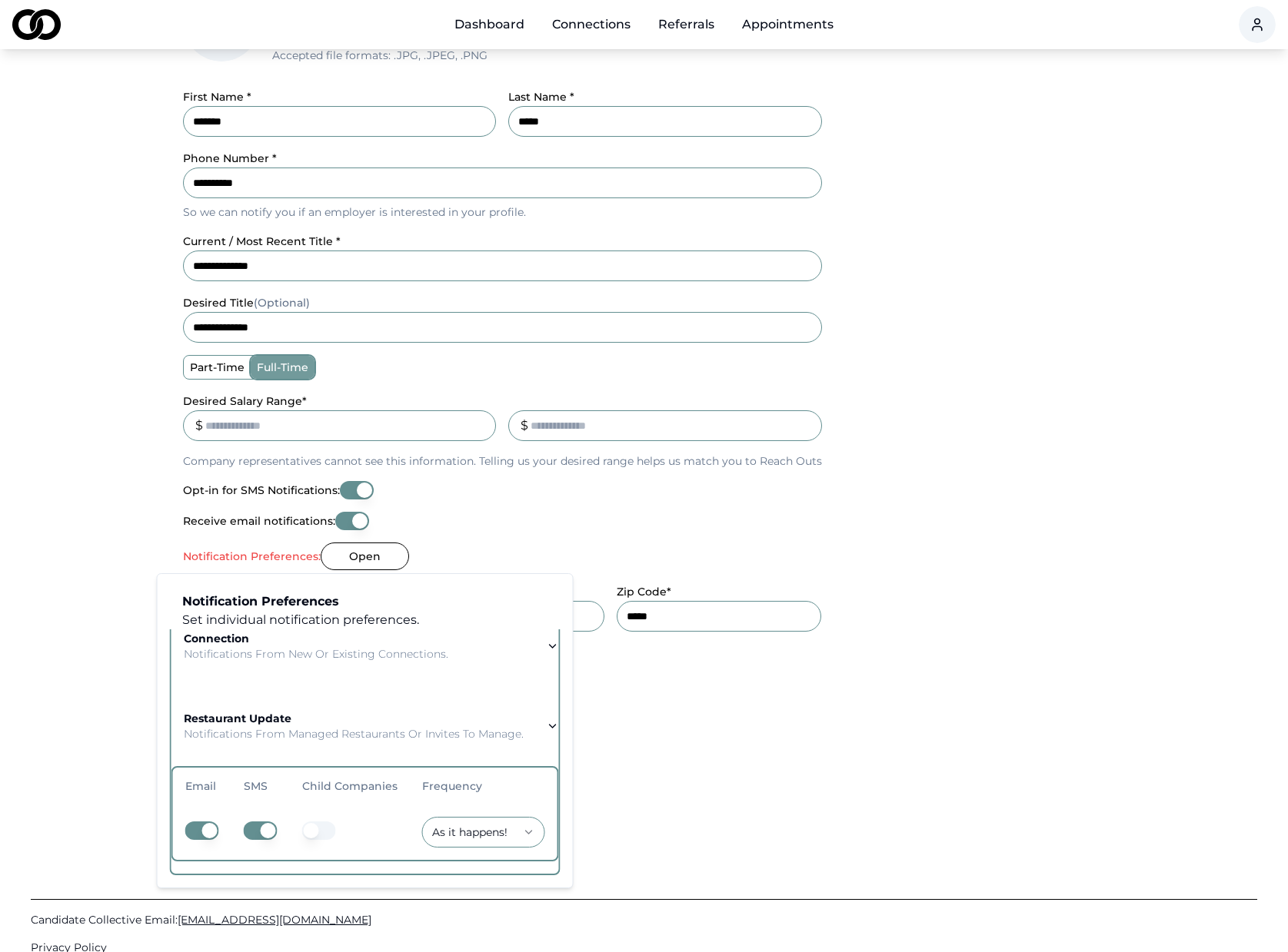
scroll to position [222, 0]
drag, startPoint x: 766, startPoint y: 809, endPoint x: 683, endPoint y: 802, distance: 83.3
click at [683, 703] on html "**********" at bounding box center [644, 227] width 1288 height 952
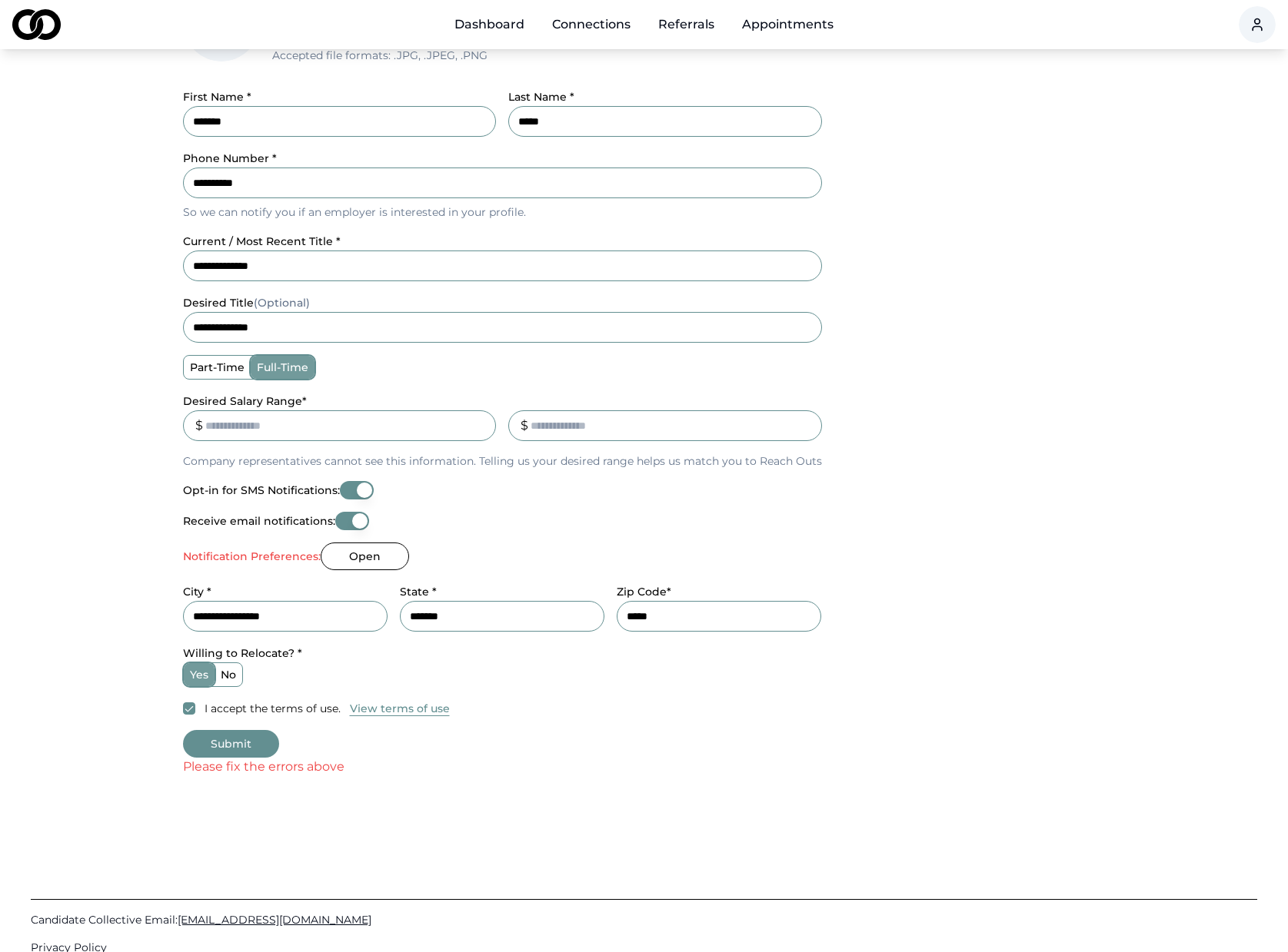
click at [259, 735] on button "Submit" at bounding box center [231, 744] width 96 height 28
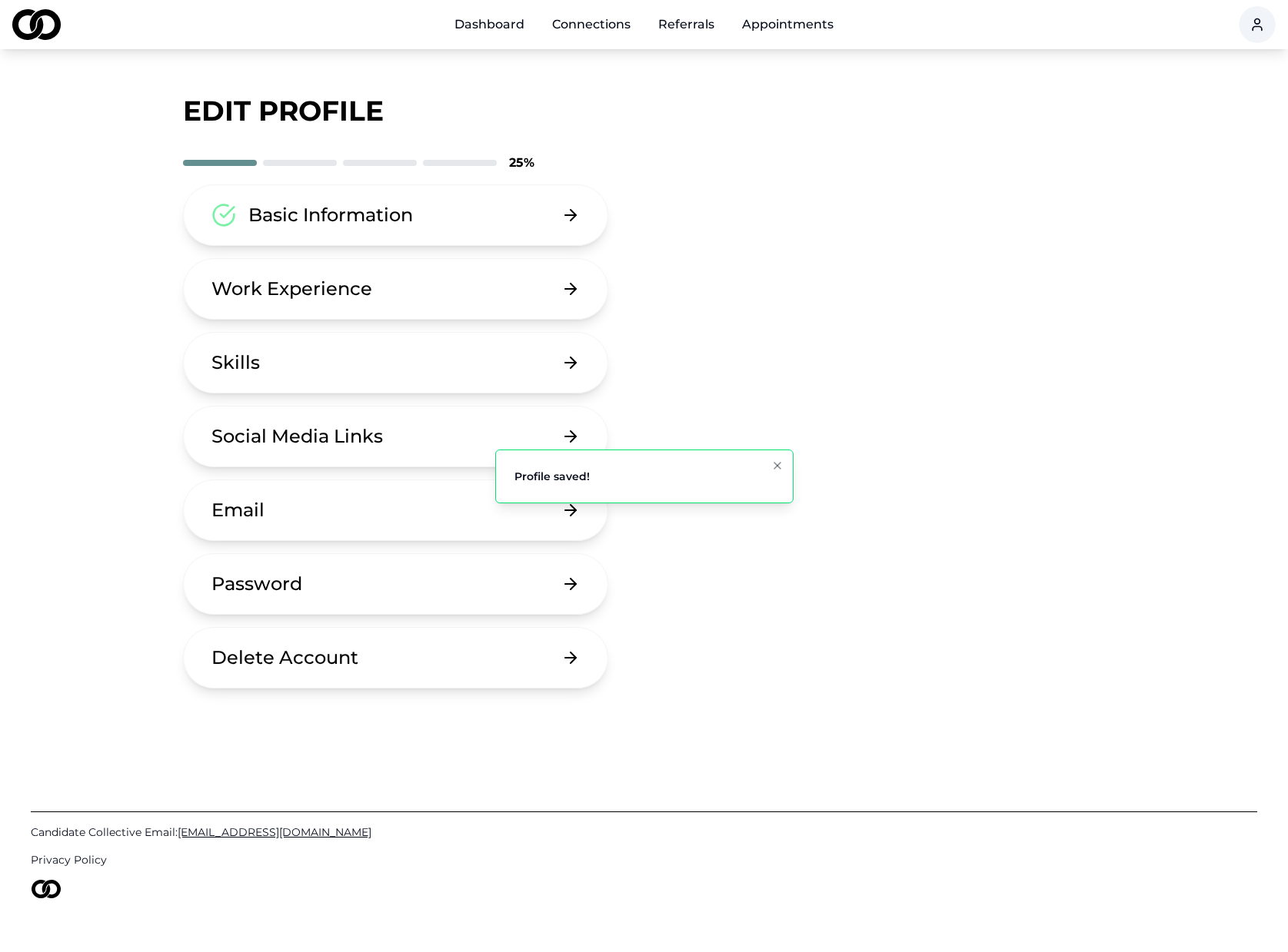
click at [367, 294] on div "Work Experience" at bounding box center [291, 289] width 160 height 25
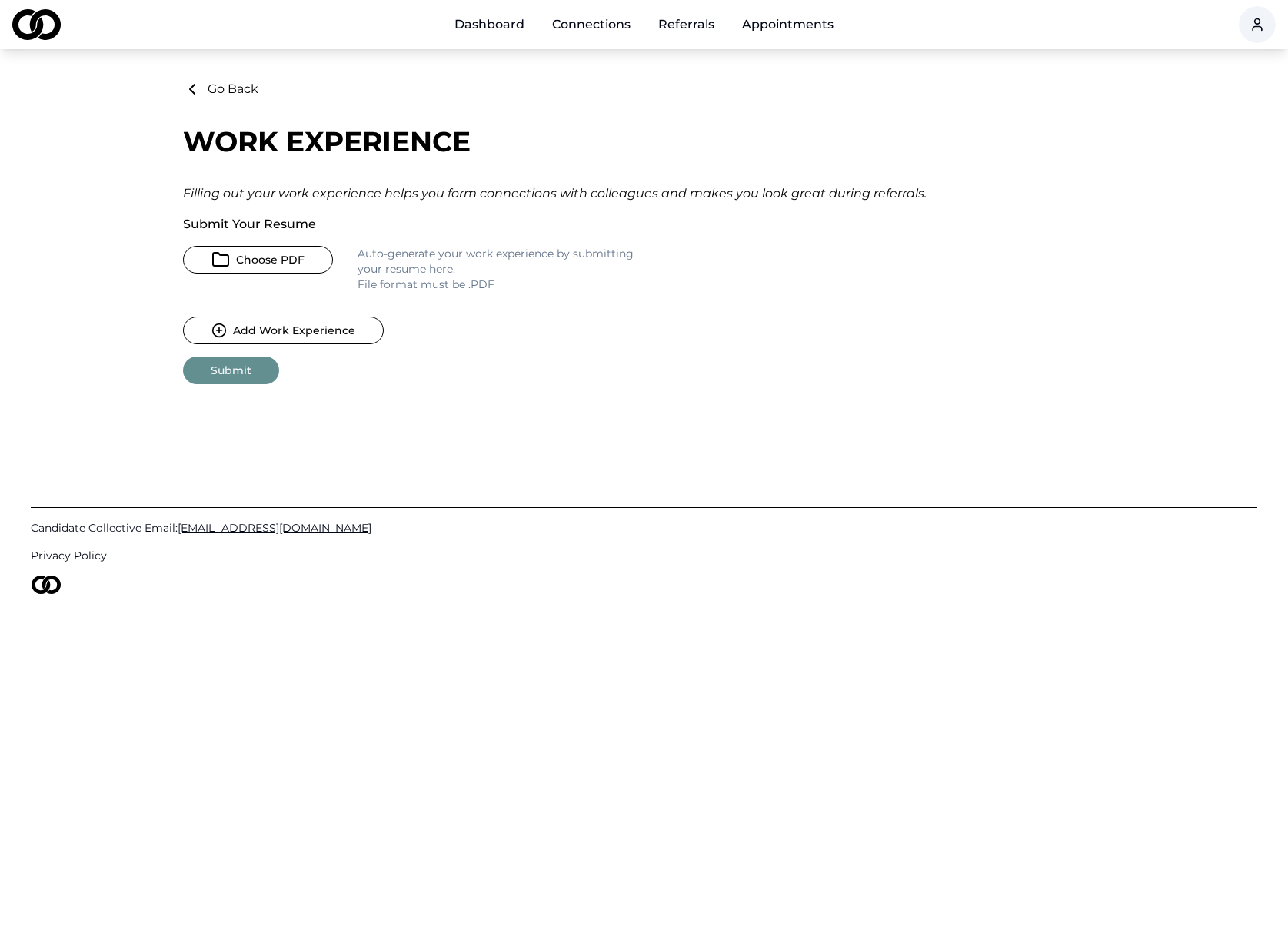
click at [284, 261] on button "Choose PDF" at bounding box center [258, 260] width 150 height 28
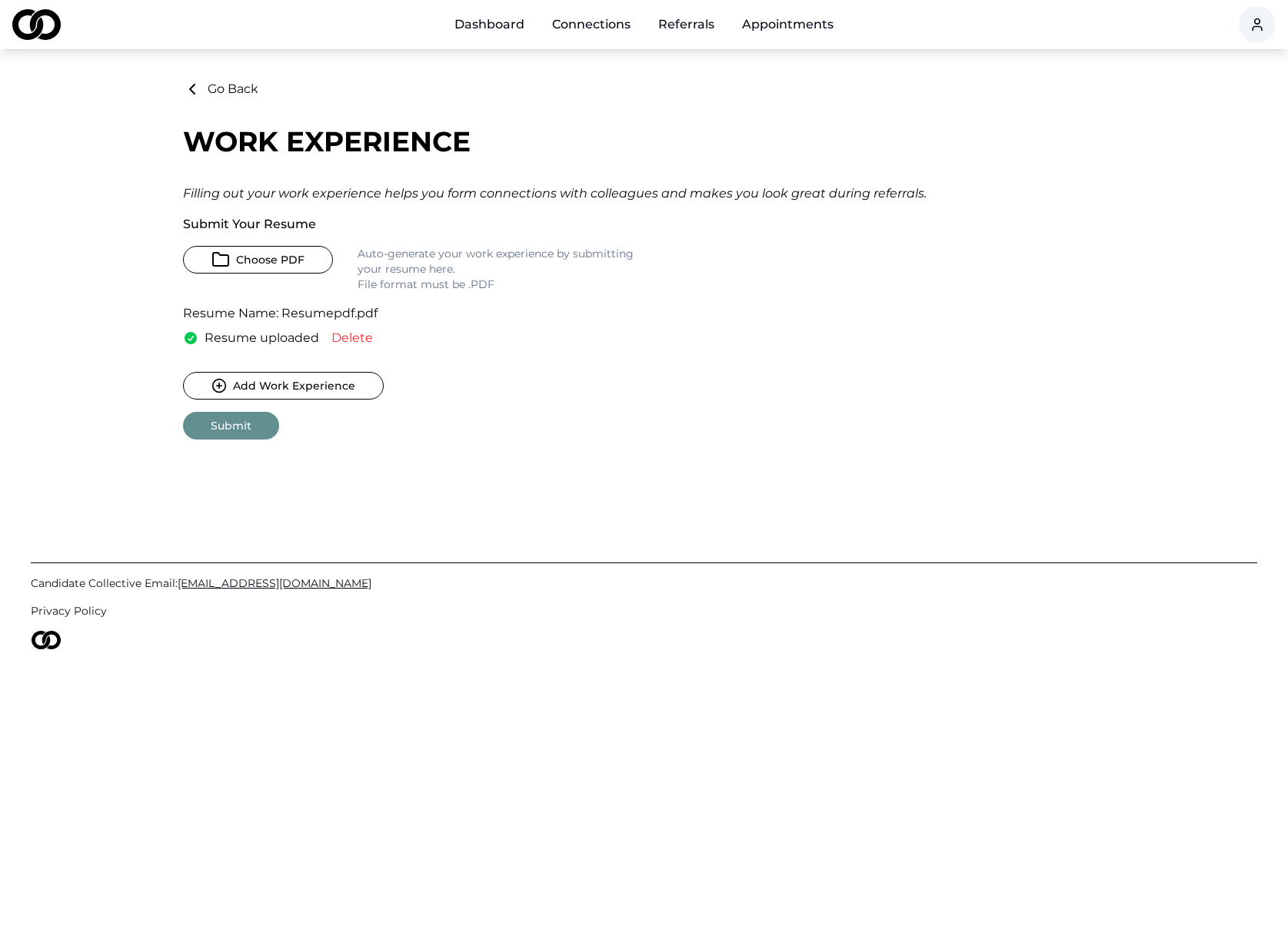
click at [249, 429] on button "Submit" at bounding box center [231, 426] width 96 height 28
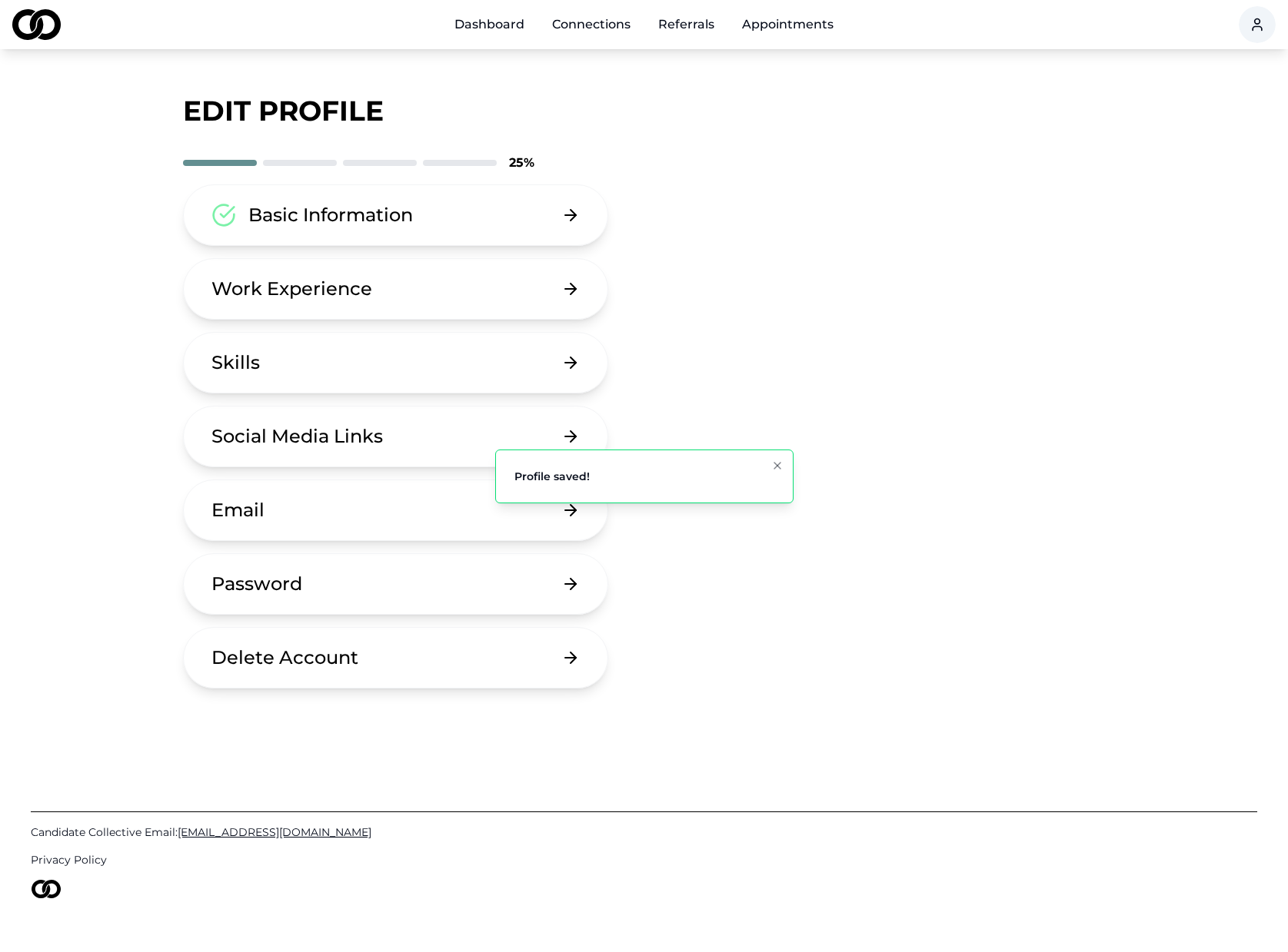
click at [435, 307] on button "Work Experience" at bounding box center [396, 289] width 426 height 61
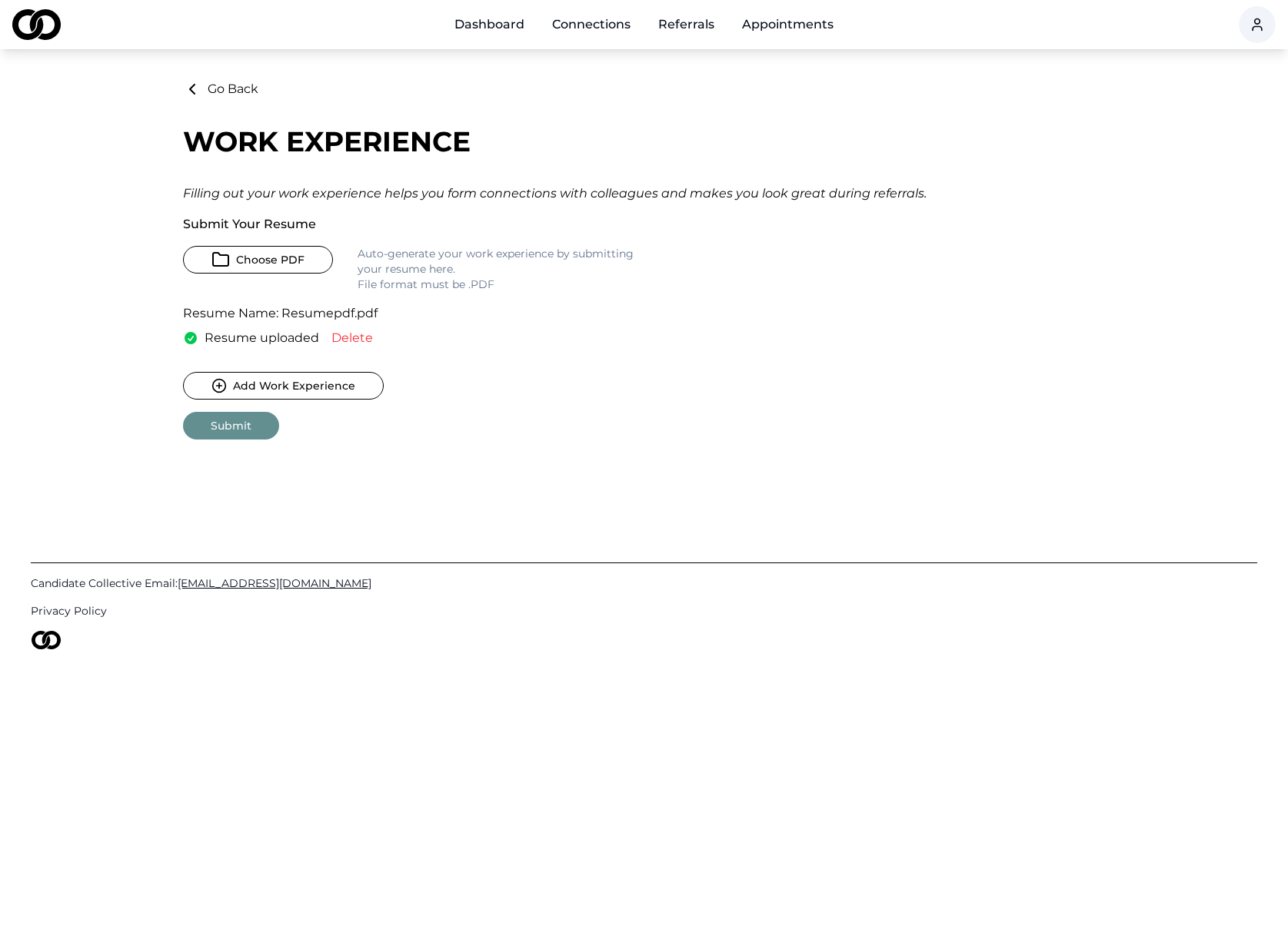
click at [256, 423] on button "Submit" at bounding box center [231, 426] width 96 height 28
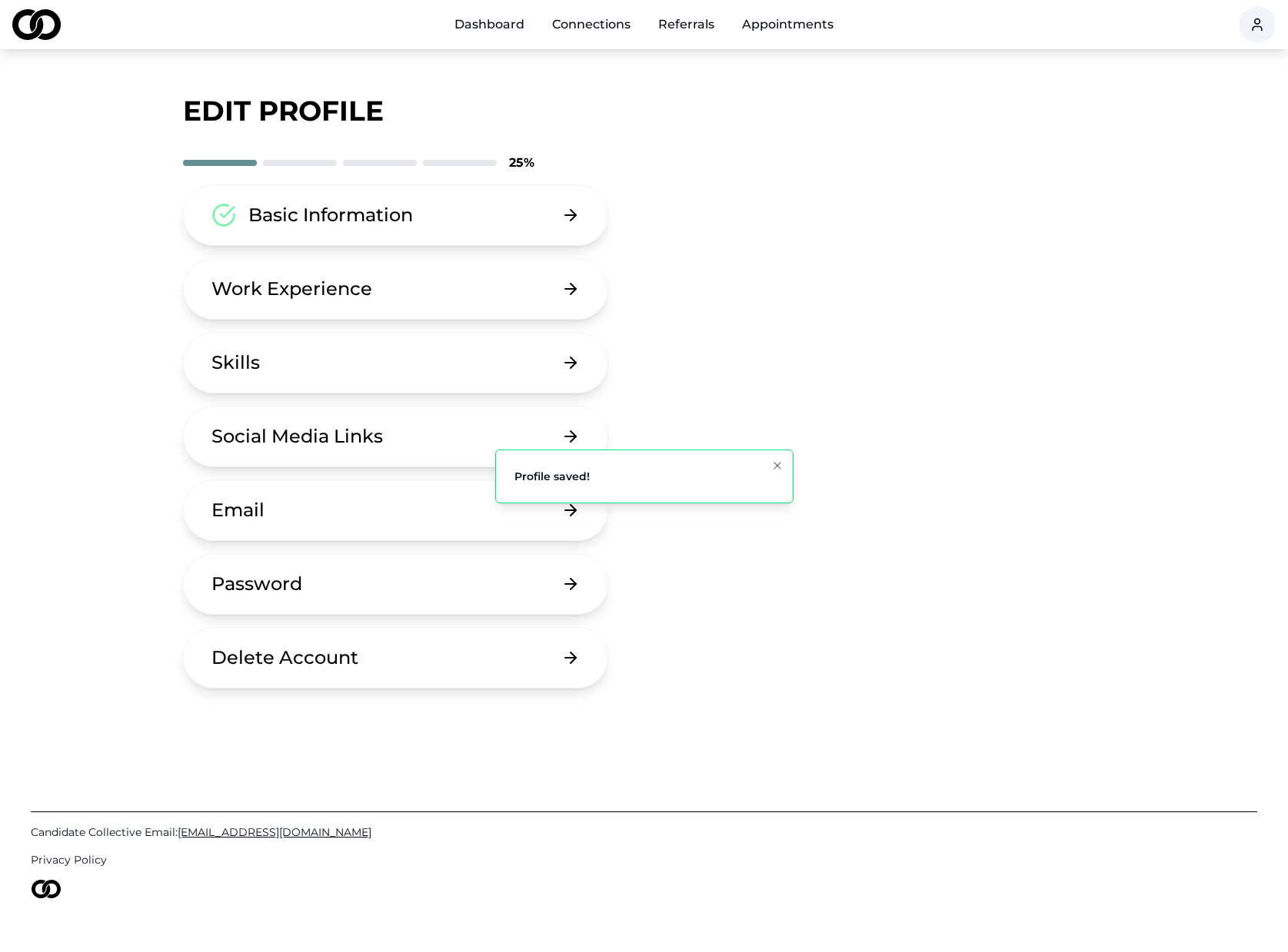
click at [279, 337] on button "Skills" at bounding box center [396, 362] width 426 height 61
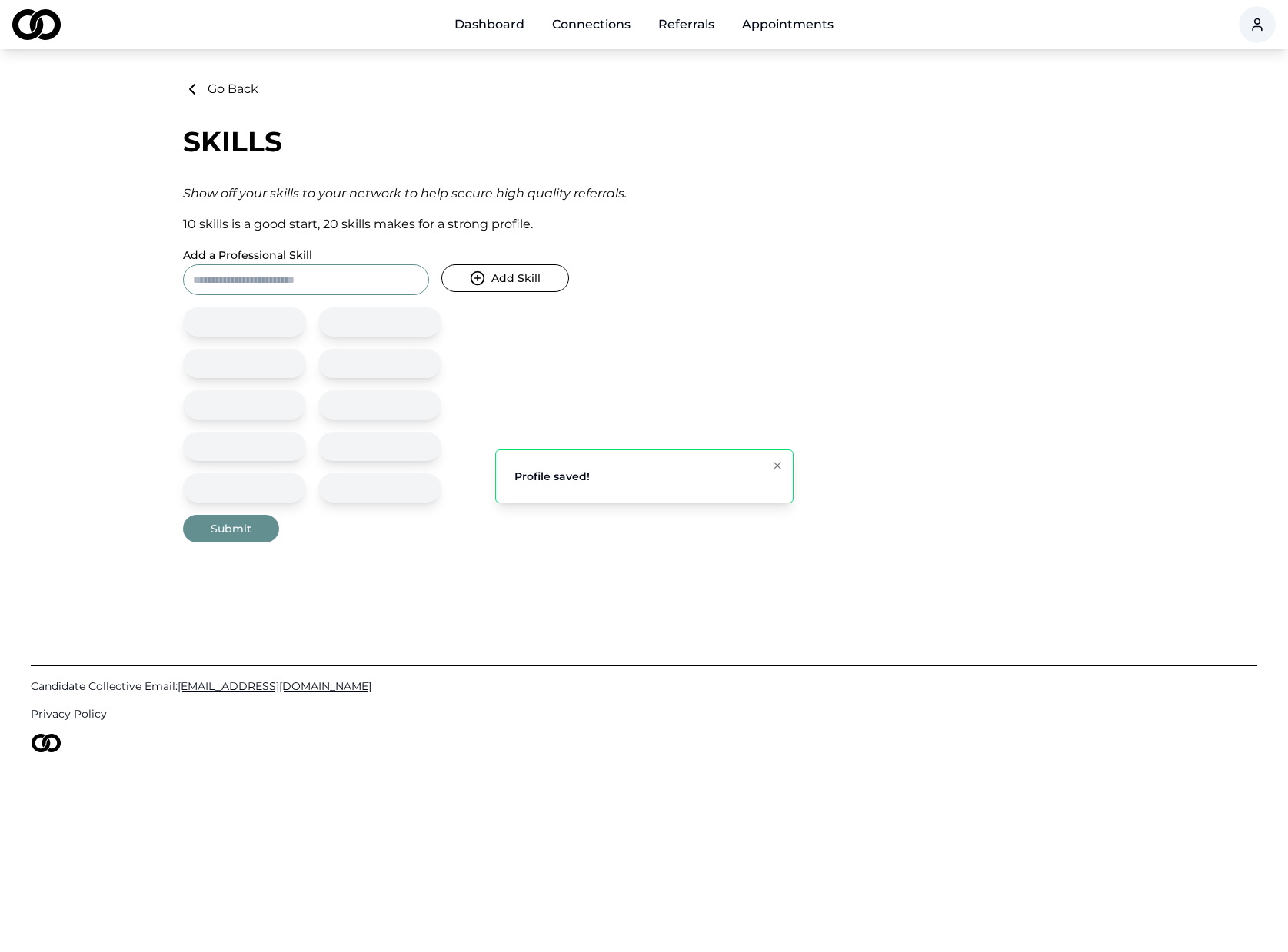
click at [475, 282] on icon "submit" at bounding box center [477, 278] width 16 height 16
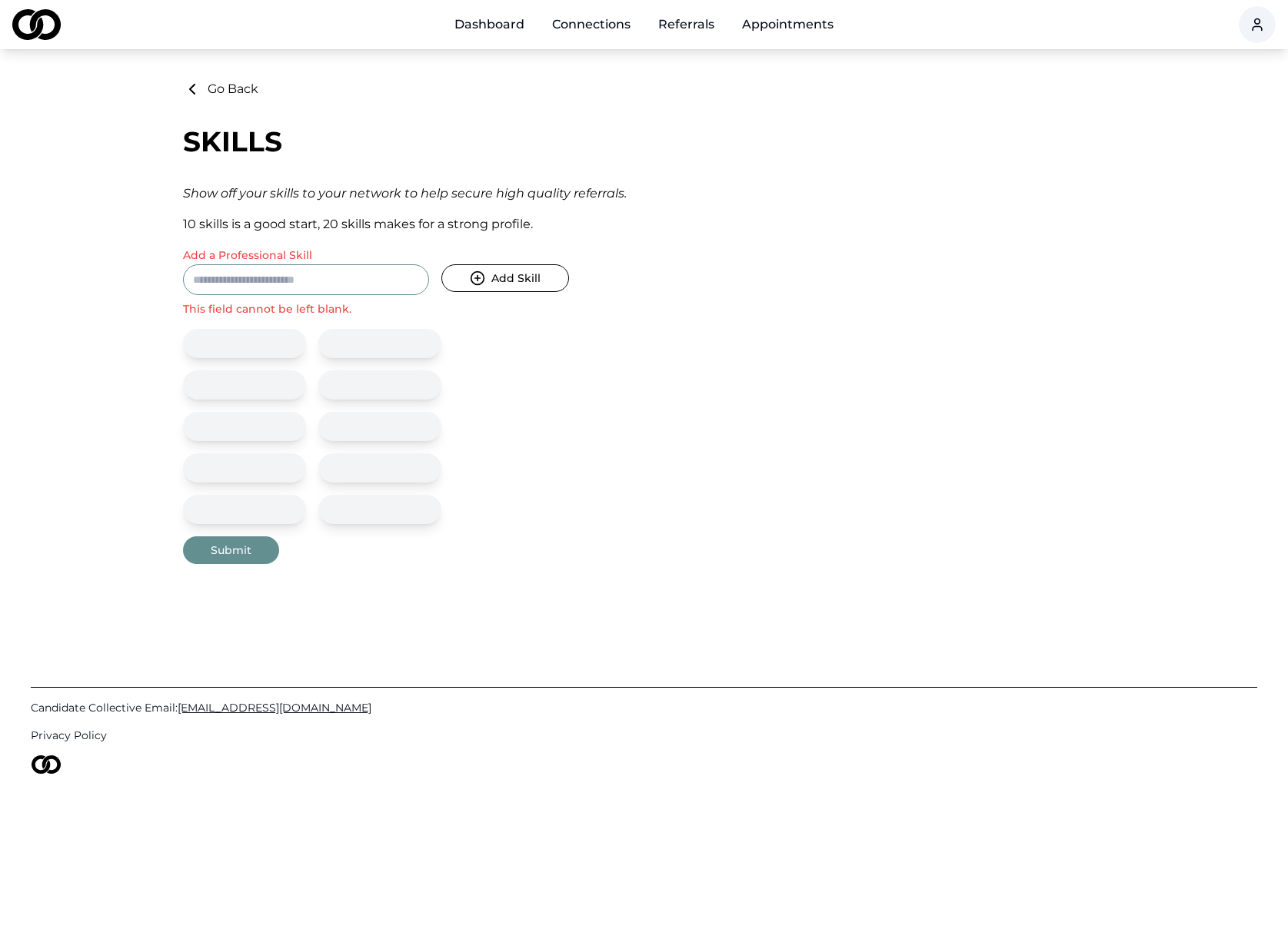
click at [375, 276] on input "Add a Professional Skill" at bounding box center [306, 280] width 246 height 31
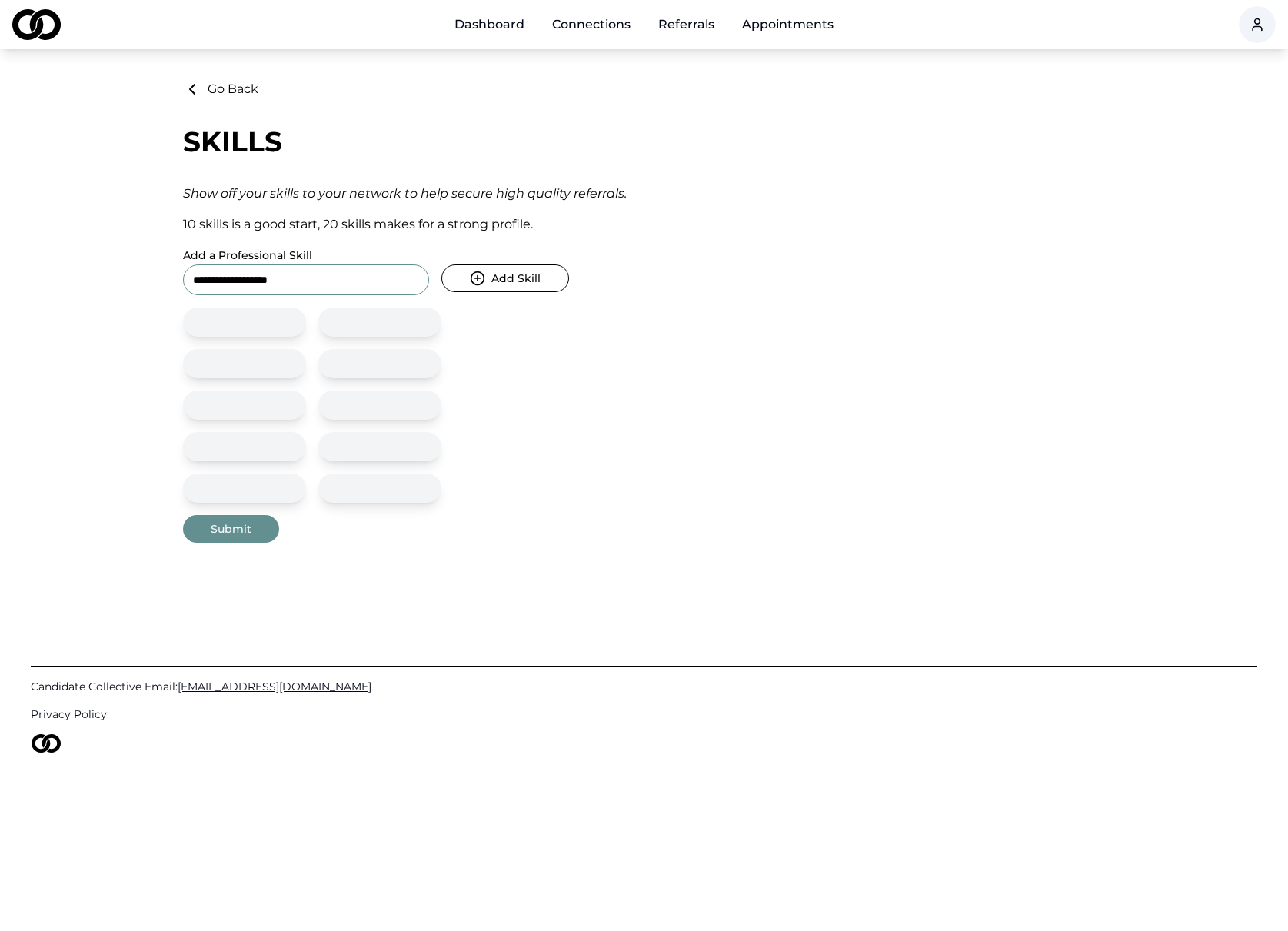
type input "**********"
click at [516, 284] on button "Add Skill" at bounding box center [505, 278] width 128 height 28
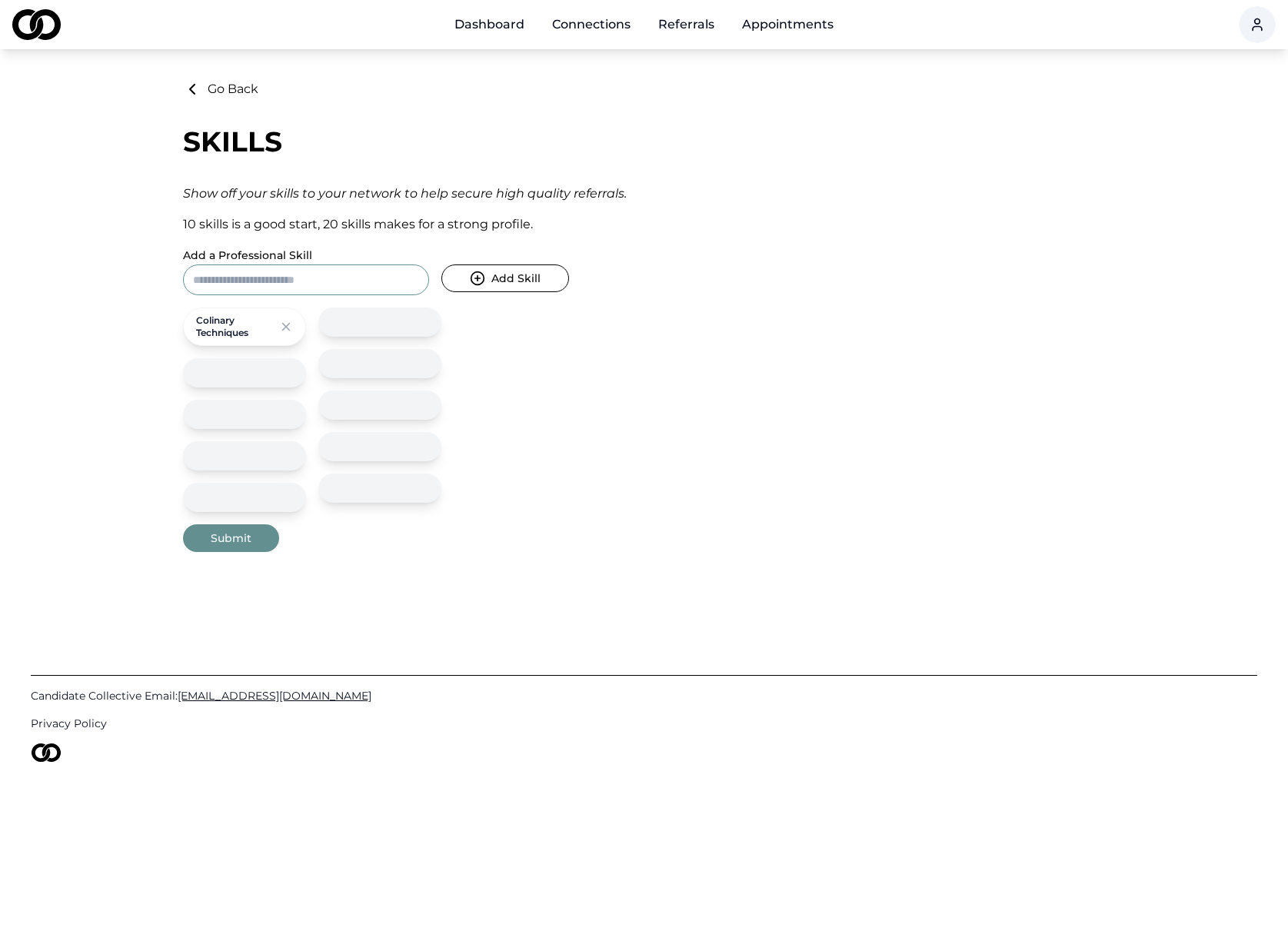
click at [352, 286] on input "Add a Professional Skill" at bounding box center [306, 280] width 246 height 31
type input "**********"
click at [502, 278] on button "Add Skill" at bounding box center [505, 278] width 128 height 28
type input "**********"
click at [502, 278] on button "Add Skill" at bounding box center [505, 278] width 128 height 28
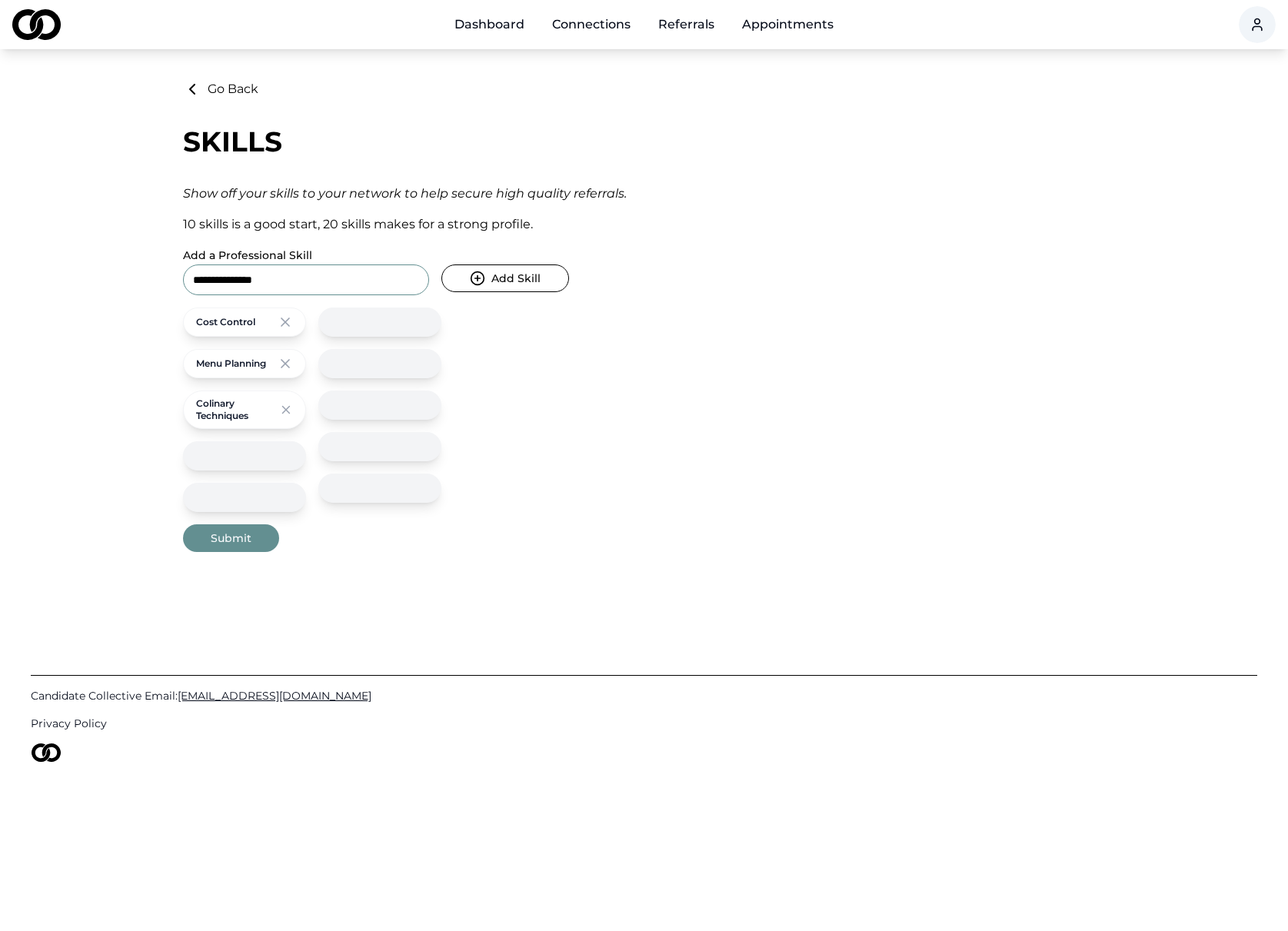
type input "**********"
click at [502, 278] on button "Add Skill" at bounding box center [505, 278] width 128 height 28
drag, startPoint x: 226, startPoint y: 328, endPoint x: 232, endPoint y: 313, distance: 16.2
click at [232, 313] on div "Staff Managment" at bounding box center [245, 322] width 123 height 29
click at [407, 322] on div at bounding box center [380, 322] width 123 height 29
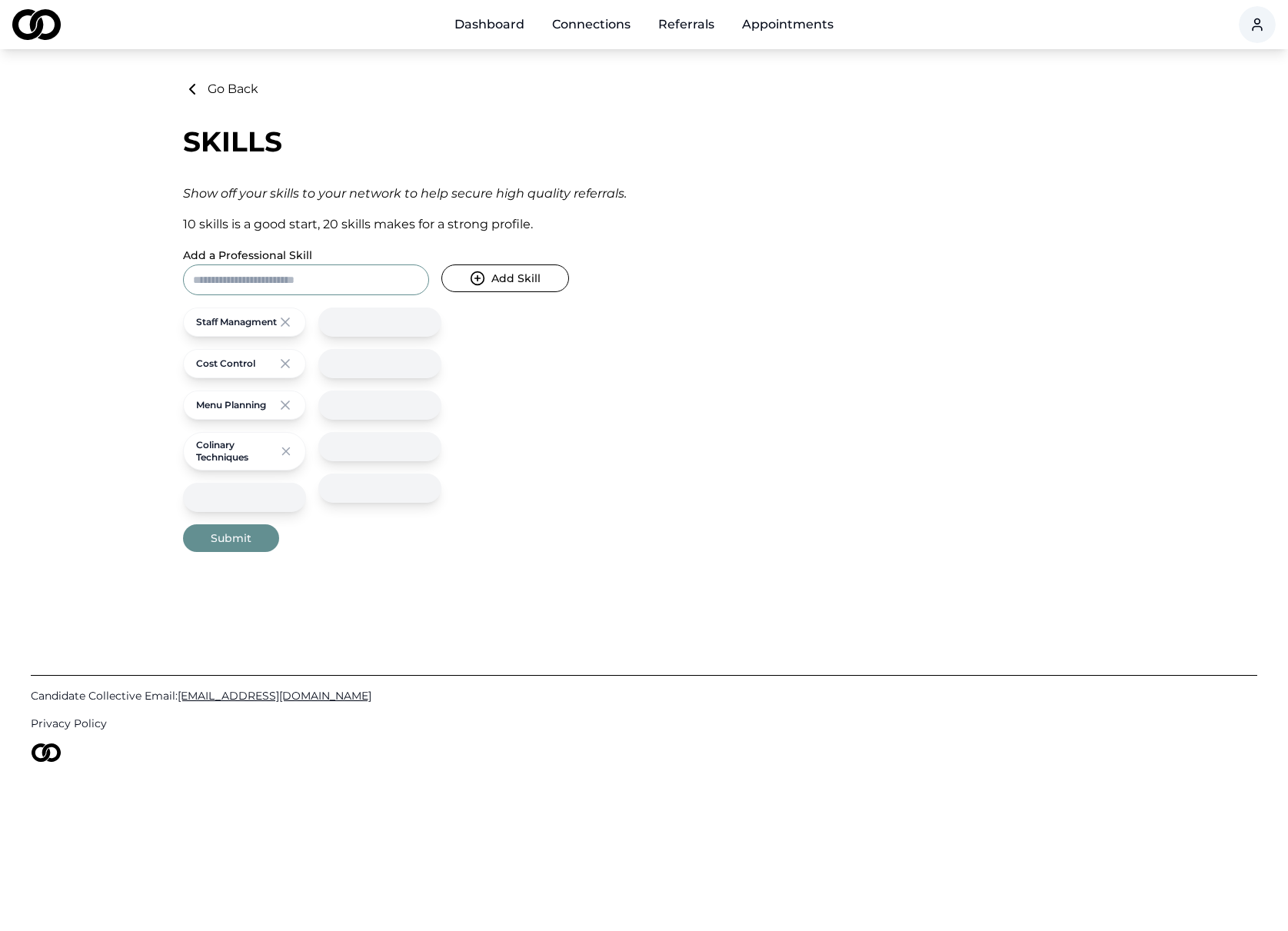
click at [299, 284] on input "Add a Professional Skill" at bounding box center [306, 280] width 246 height 31
type input "*"
type input "**********"
click at [502, 278] on button "Add Skill" at bounding box center [505, 278] width 128 height 28
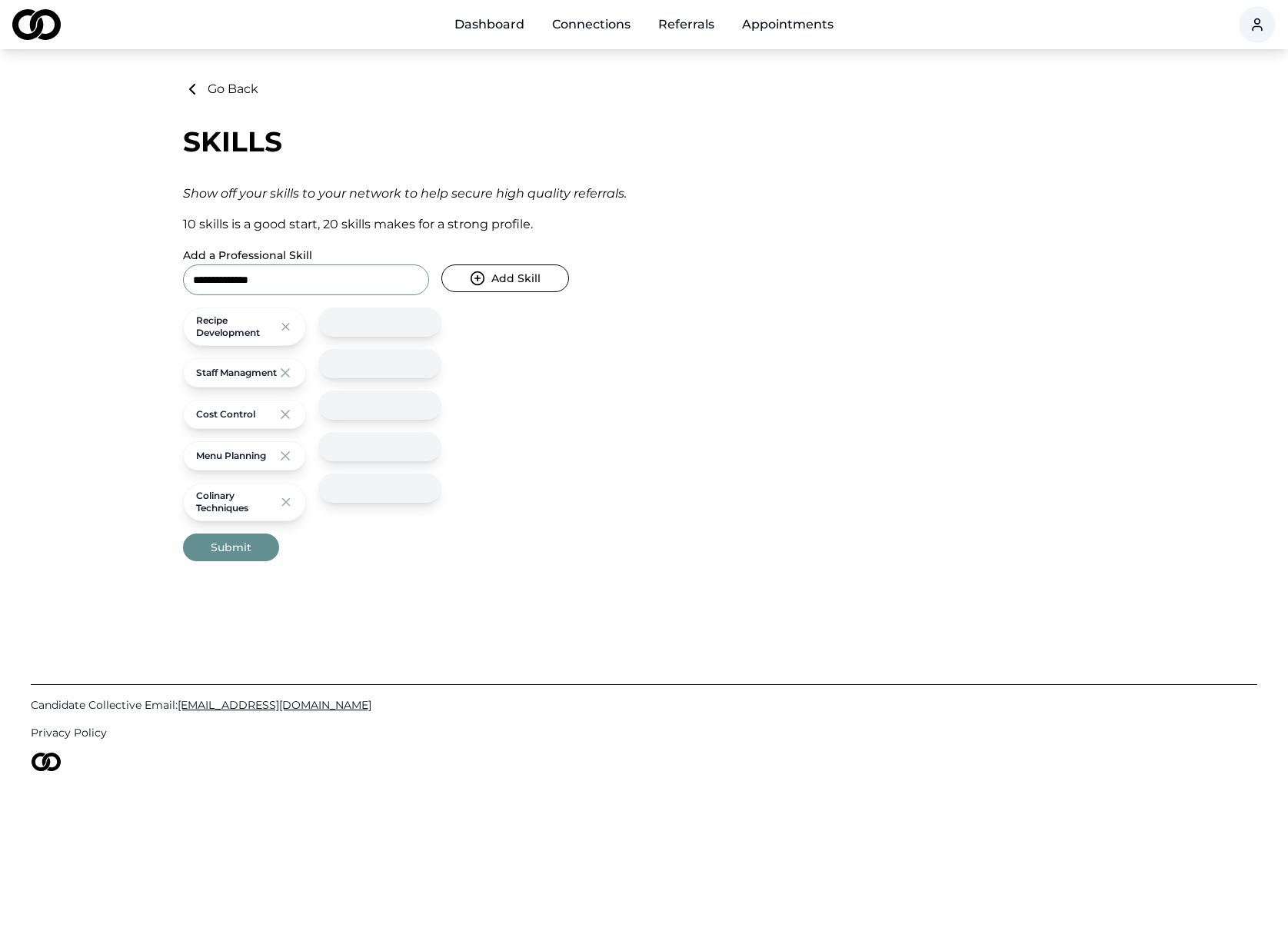
type input "**********"
click at [502, 278] on button "Add Skill" at bounding box center [505, 278] width 128 height 28
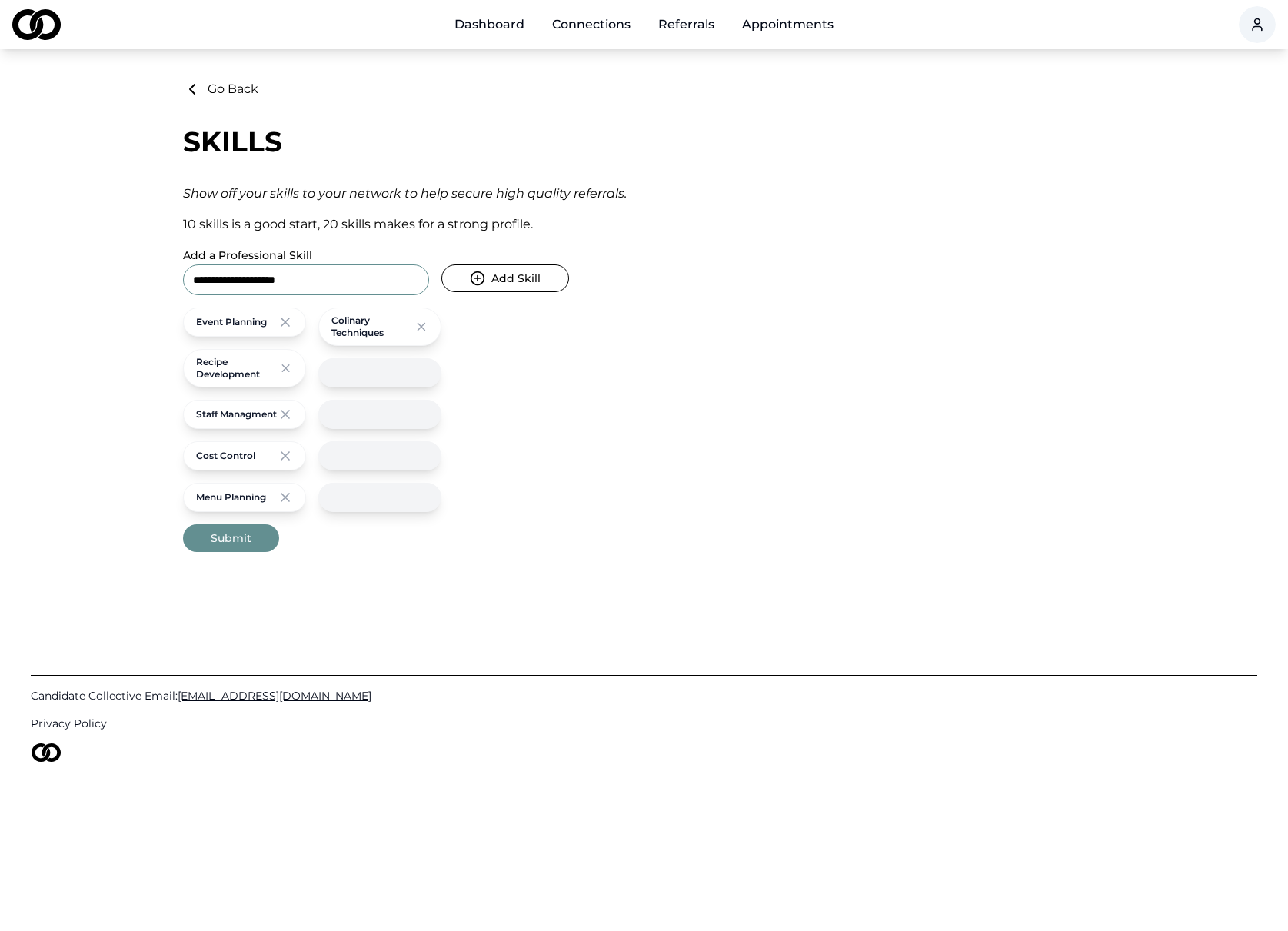
type input "**********"
click at [502, 278] on button "Add Skill" at bounding box center [505, 278] width 128 height 28
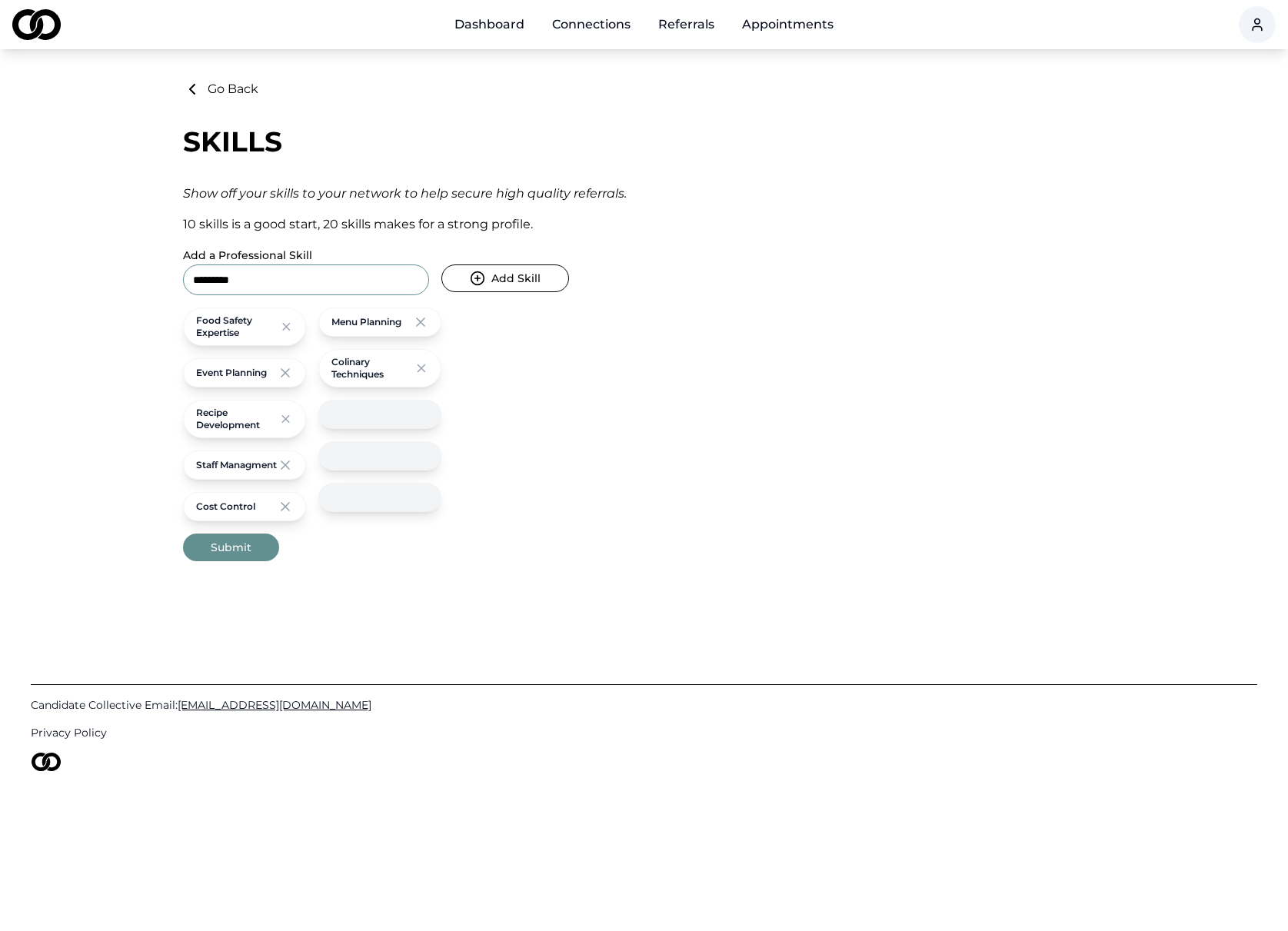
type input "*********"
click at [524, 281] on button "Add Skill" at bounding box center [505, 278] width 128 height 28
click at [417, 367] on icon at bounding box center [420, 363] width 7 height 7
click at [364, 286] on input "Add a Professional Skill" at bounding box center [306, 280] width 246 height 31
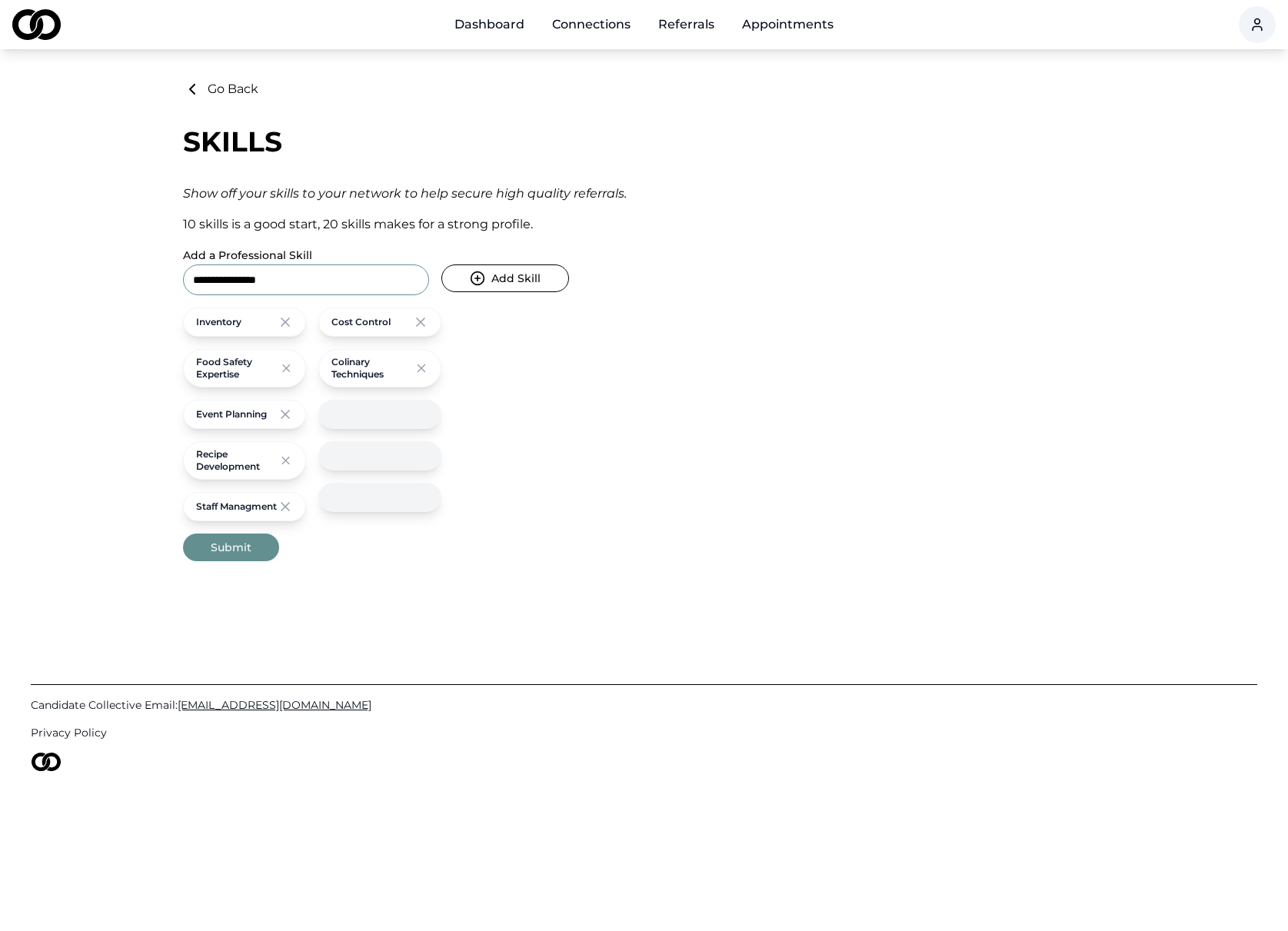
type input "**********"
click at [529, 281] on button "Add Skill" at bounding box center [505, 278] width 128 height 28
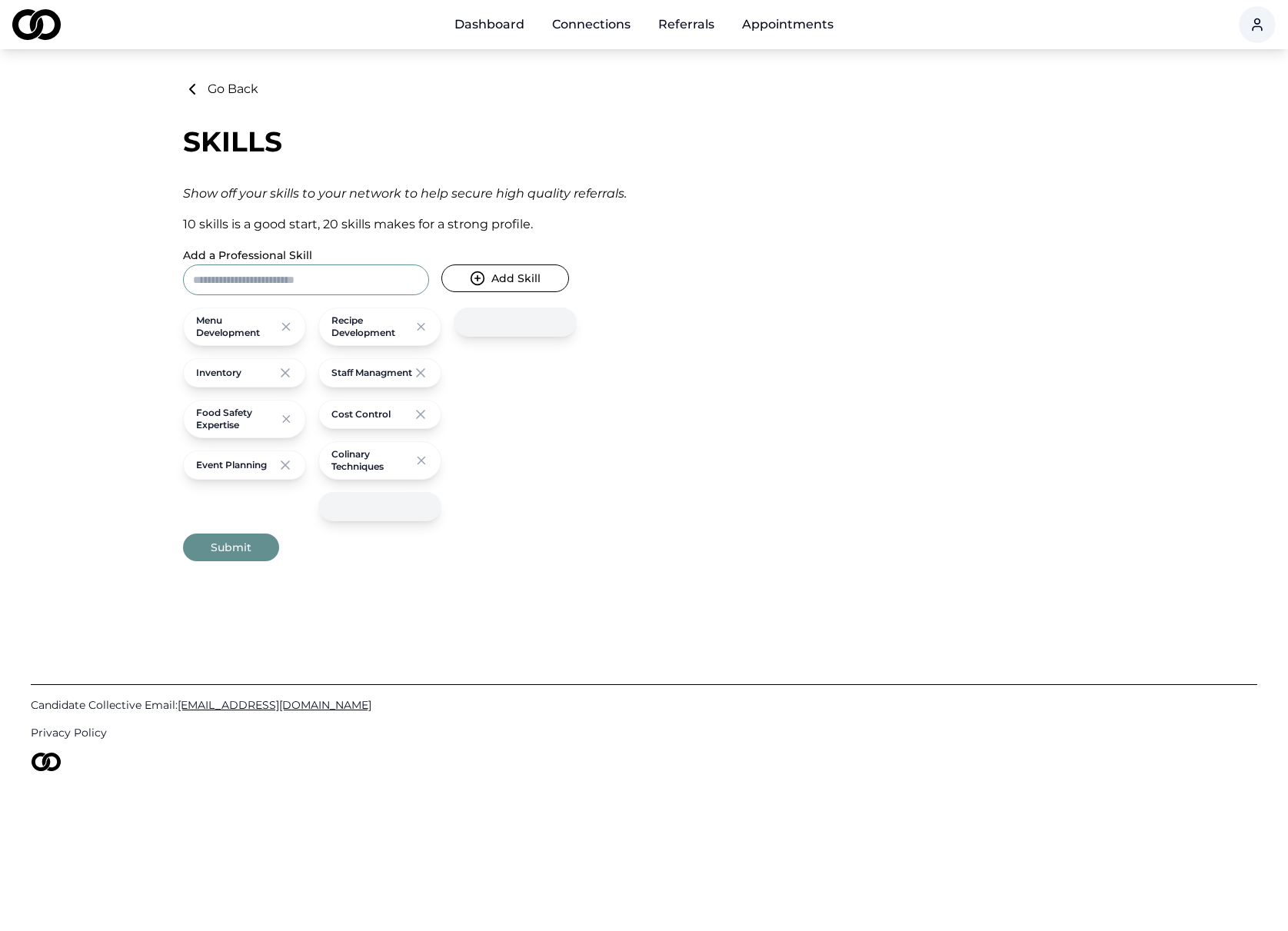
drag, startPoint x: 325, startPoint y: 282, endPoint x: 353, endPoint y: 235, distance: 54.7
click at [325, 282] on input "Add a Professional Skill" at bounding box center [306, 280] width 246 height 31
type input "**********"
click at [539, 273] on button "Add Skill" at bounding box center [505, 278] width 128 height 28
drag, startPoint x: 232, startPoint y: 281, endPoint x: 274, endPoint y: 263, distance: 45.7
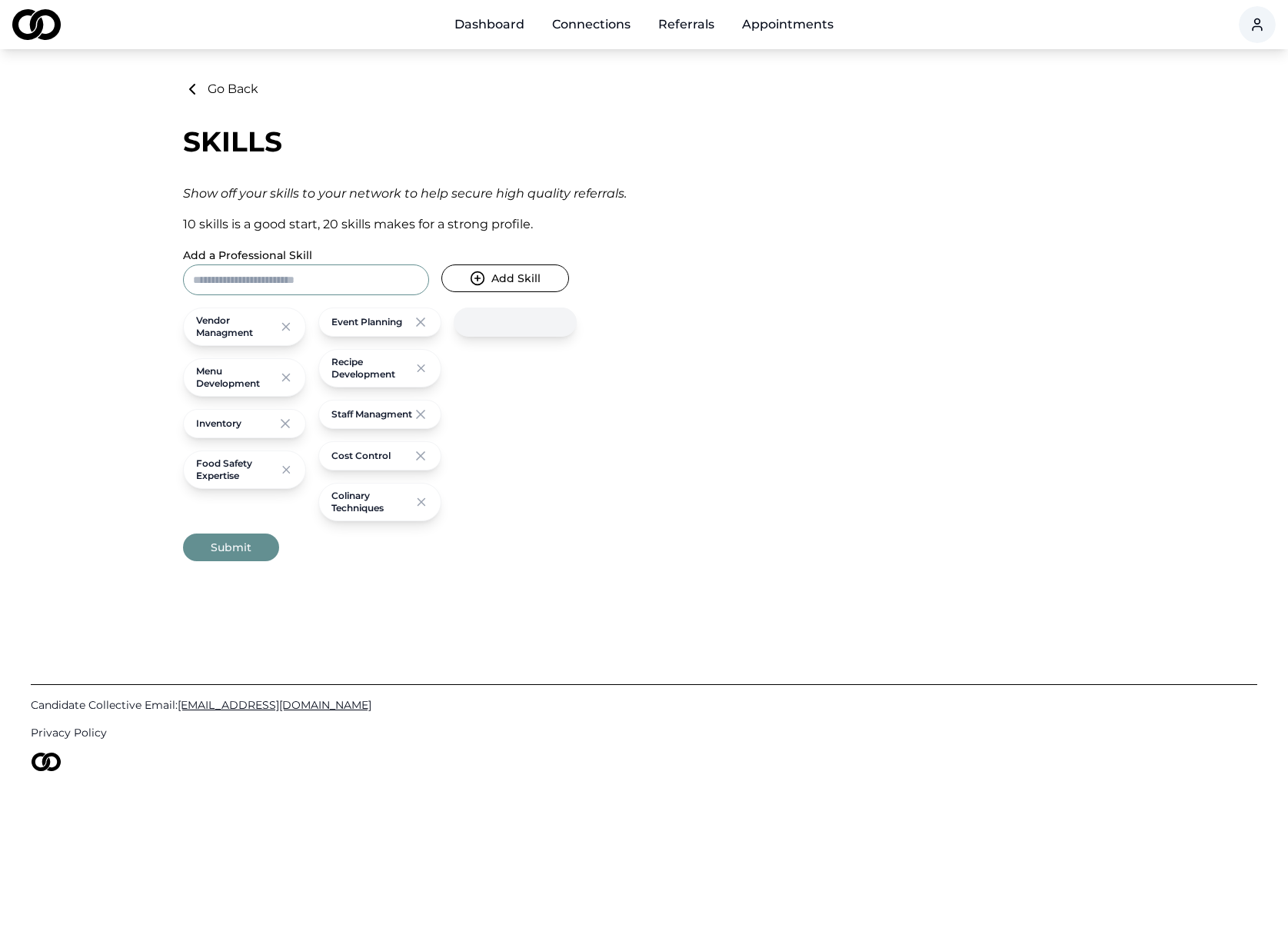
click at [232, 281] on input "Add a Professional Skill" at bounding box center [306, 280] width 246 height 31
type input "**********"
click at [503, 278] on button "Add Skill" at bounding box center [505, 278] width 128 height 28
click at [285, 472] on icon at bounding box center [285, 474] width 16 height 16
drag, startPoint x: 424, startPoint y: 465, endPoint x: 425, endPoint y: 452, distance: 13.0
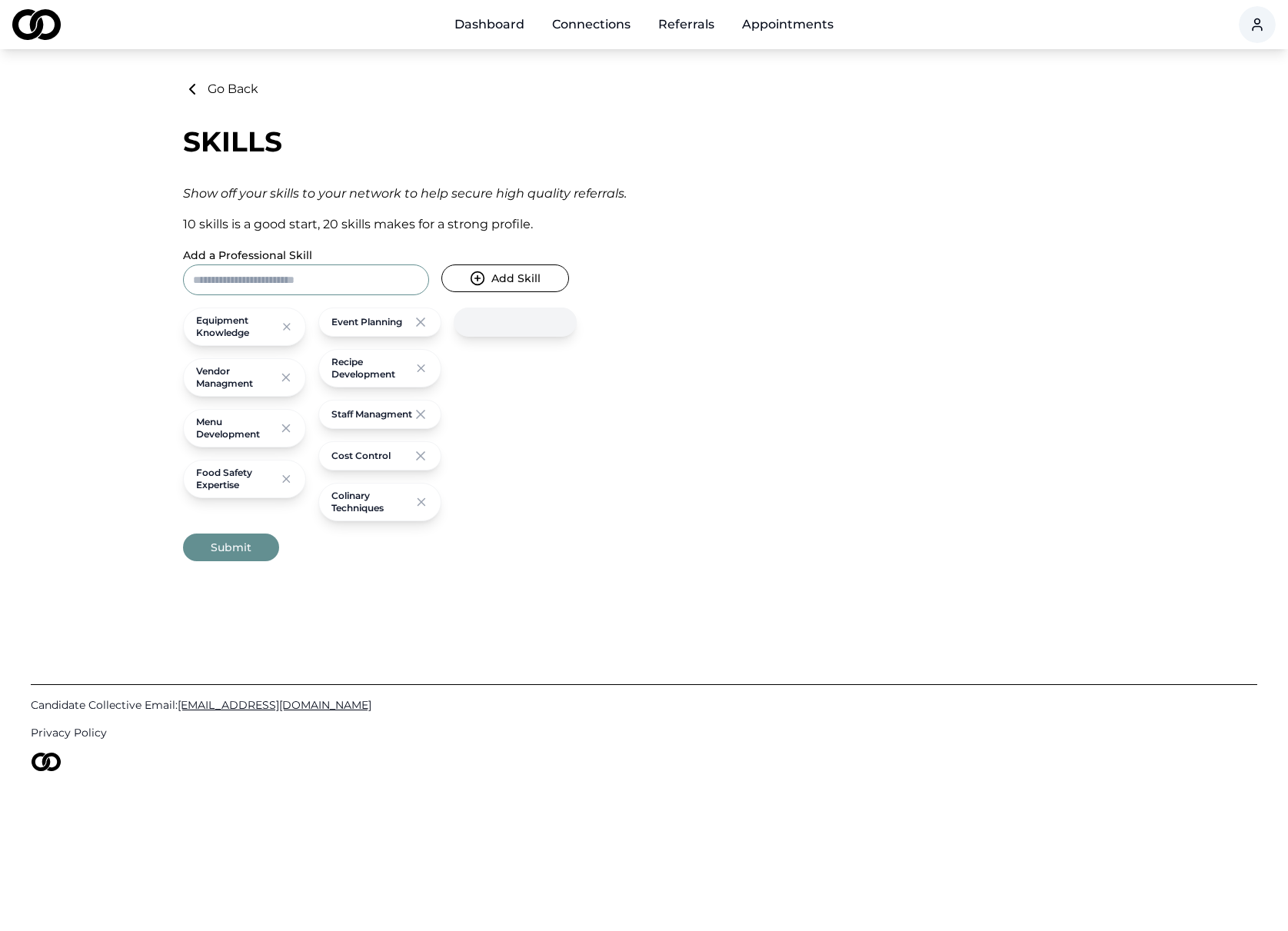
click at [423, 464] on icon at bounding box center [421, 456] width 16 height 16
click at [392, 282] on input "Add a Professional Skill" at bounding box center [306, 280] width 246 height 31
type input "**********"
click at [547, 278] on button "Add Skill" at bounding box center [505, 278] width 128 height 28
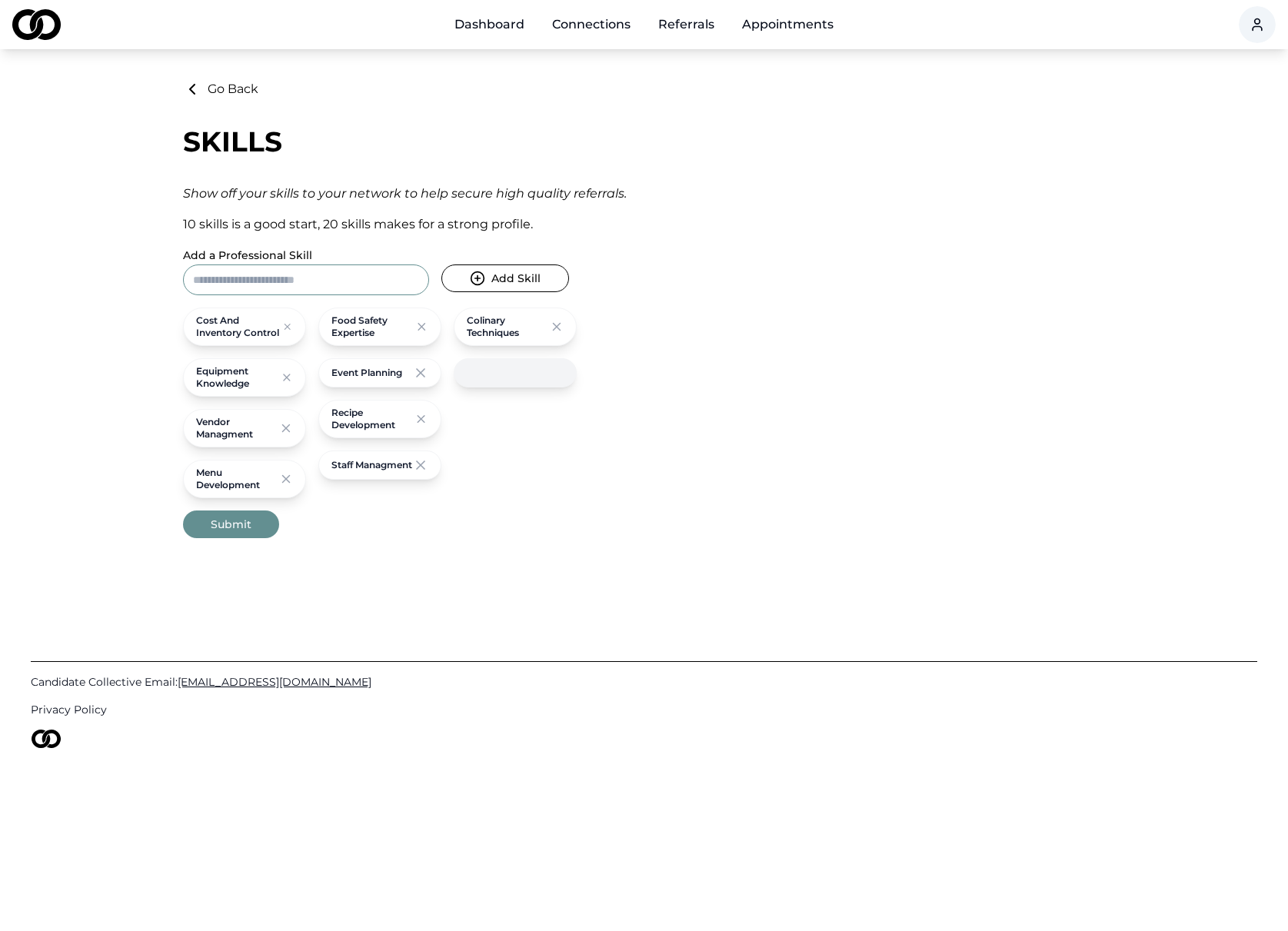
drag, startPoint x: 368, startPoint y: 281, endPoint x: 417, endPoint y: 231, distance: 70.0
click at [368, 281] on input "Add a Professional Skill" at bounding box center [306, 280] width 246 height 31
type input "**********"
click at [494, 272] on button "Add Skill" at bounding box center [505, 278] width 128 height 28
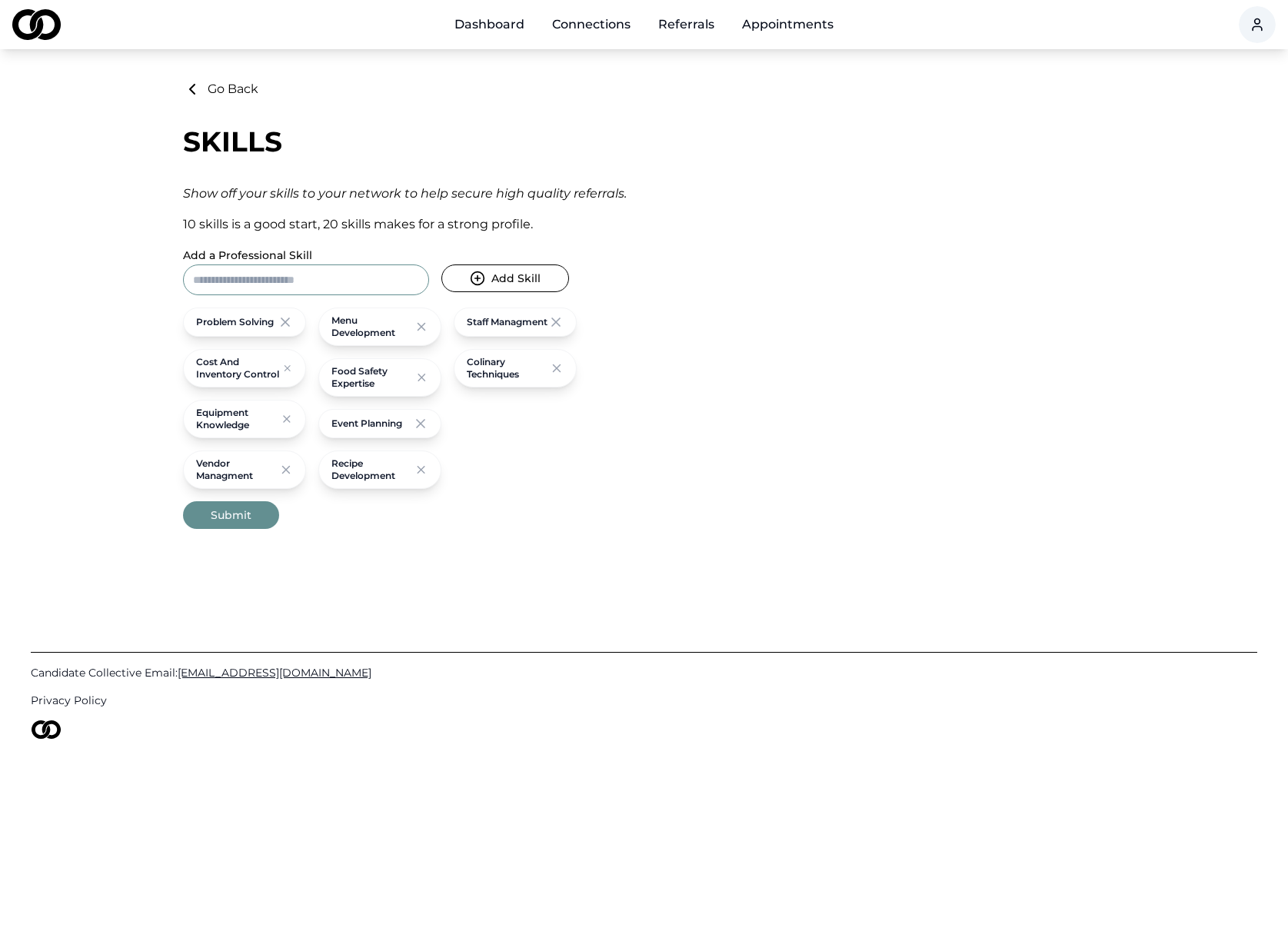
click at [257, 517] on button "Submit" at bounding box center [231, 515] width 96 height 28
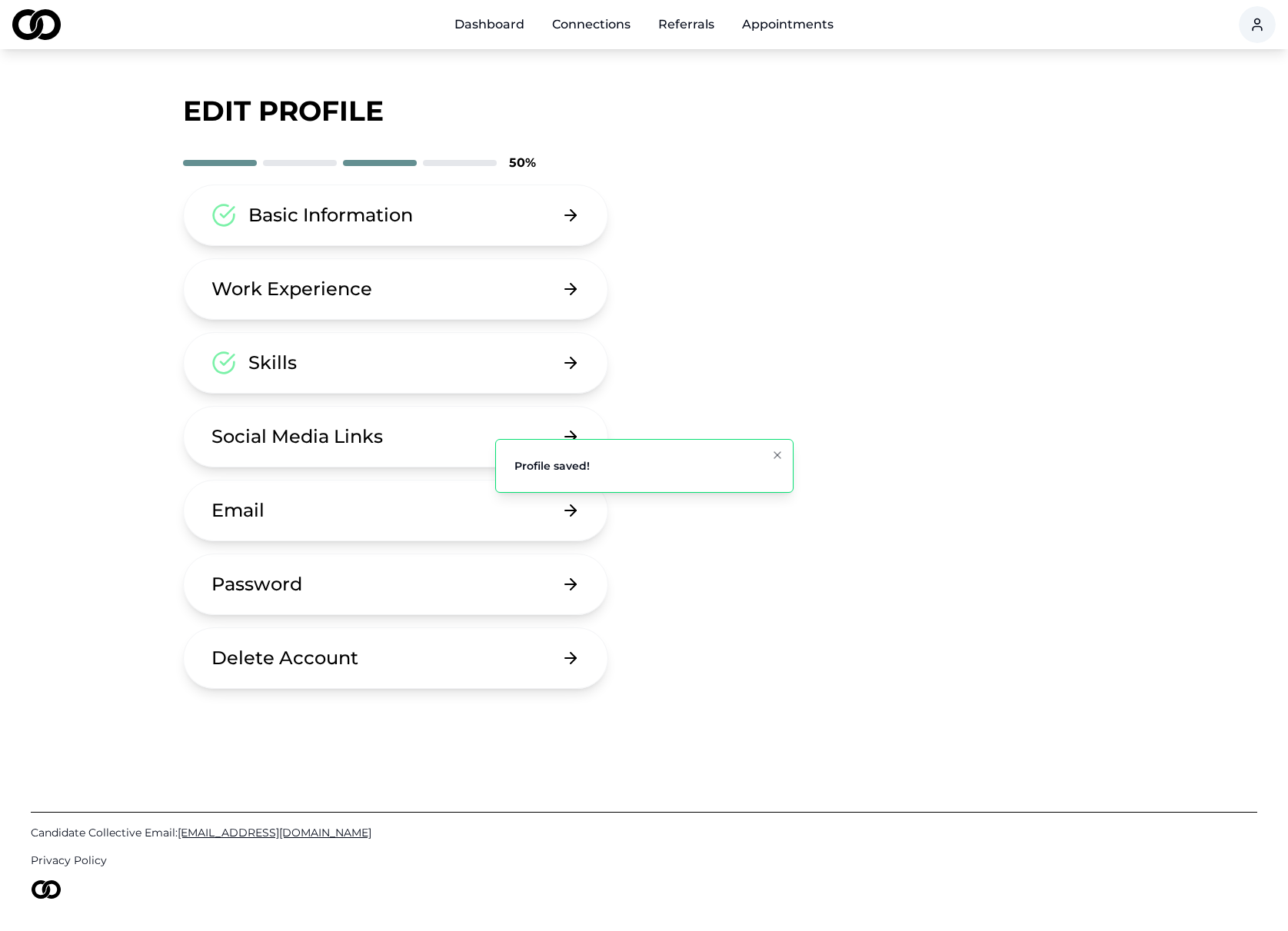
click at [449, 305] on button "Work Experience" at bounding box center [396, 289] width 426 height 61
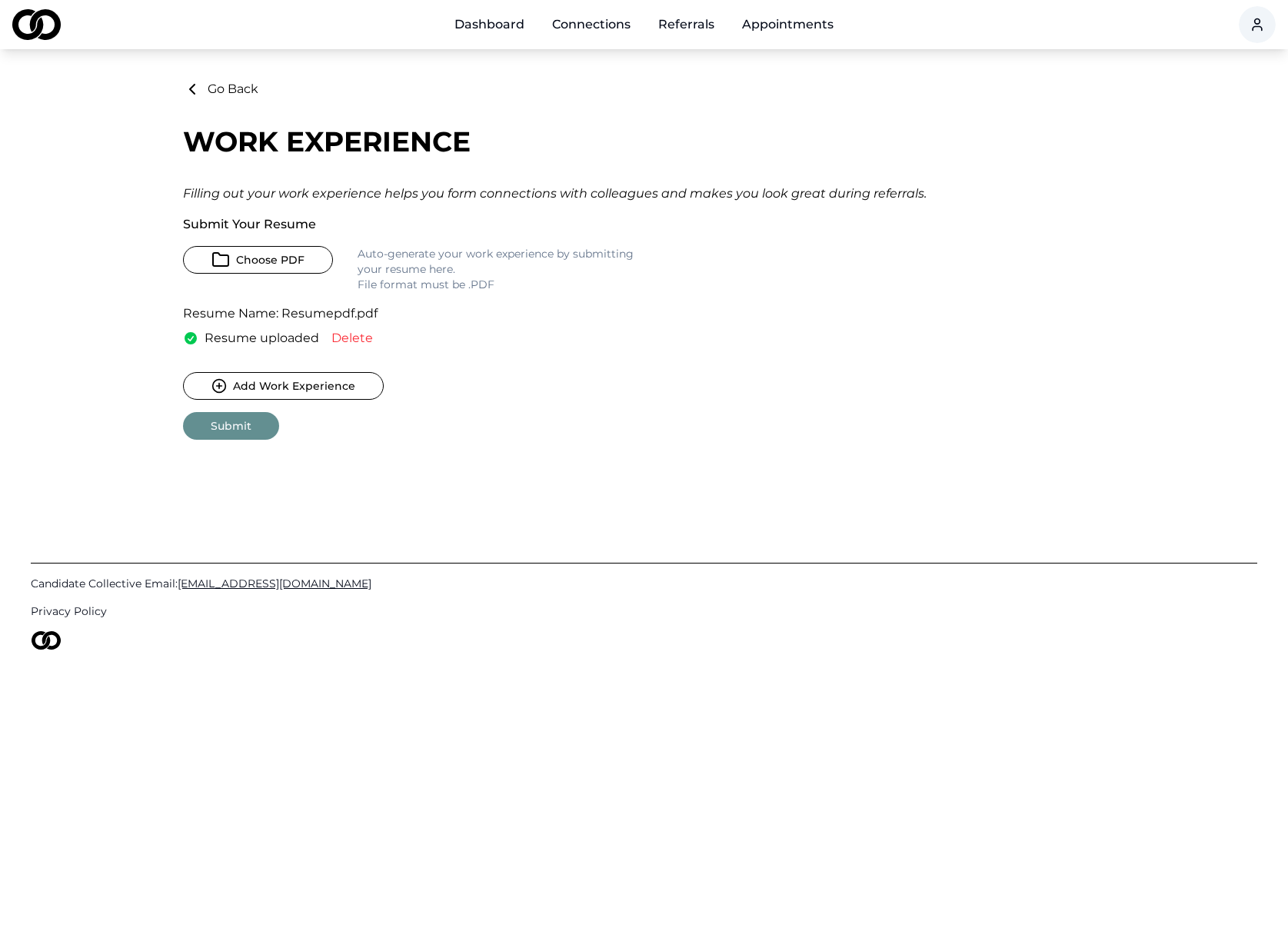
click at [297, 388] on button "Add Work Experience" at bounding box center [283, 386] width 200 height 28
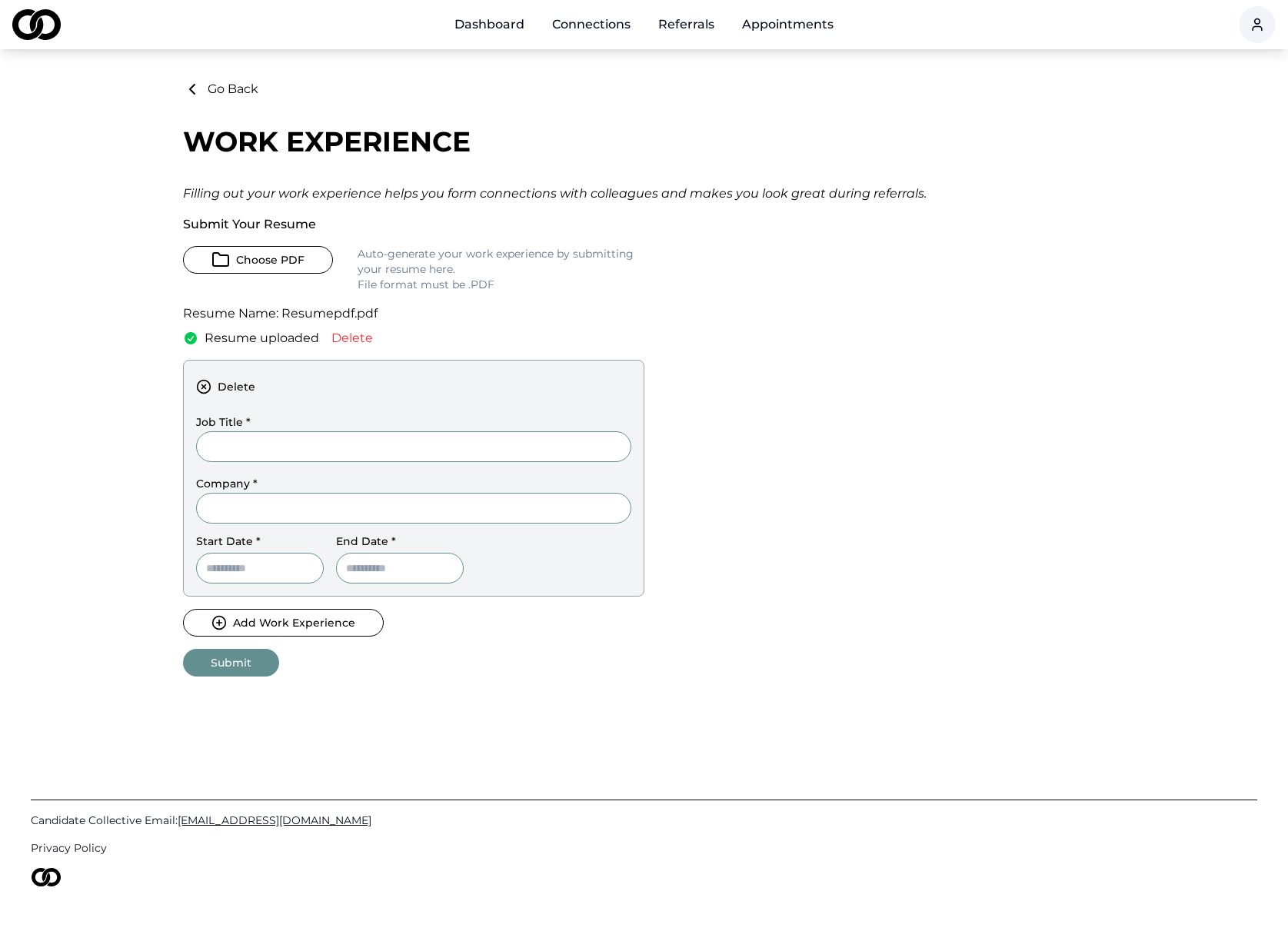
click at [510, 334] on div "Resume Name: Resumepdf.pdf Resume uploaded Delete" at bounding box center [414, 326] width 462 height 43
click at [216, 657] on button "Submit" at bounding box center [231, 663] width 96 height 28
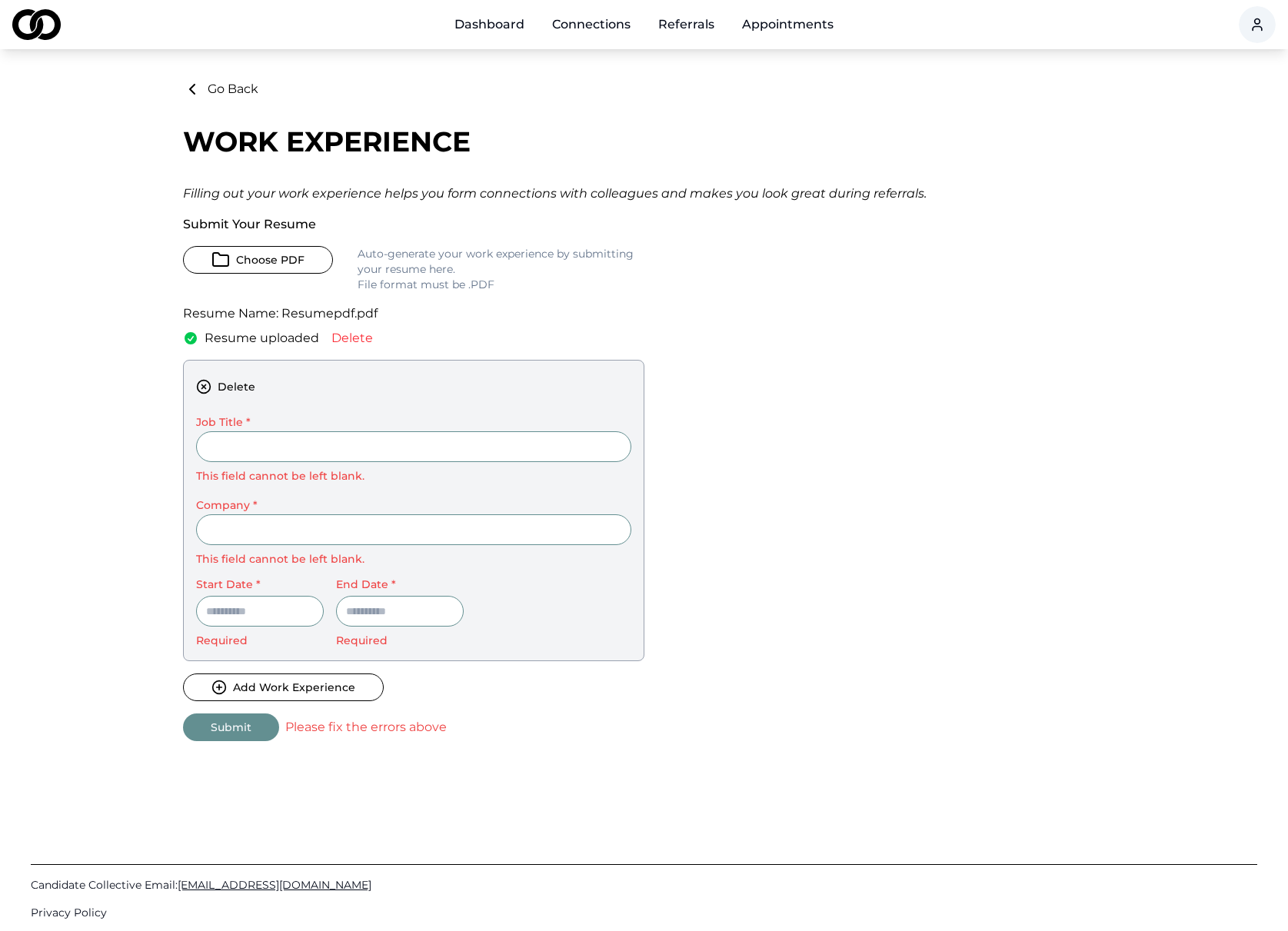
click at [217, 83] on button "Go Back" at bounding box center [221, 89] width 75 height 19
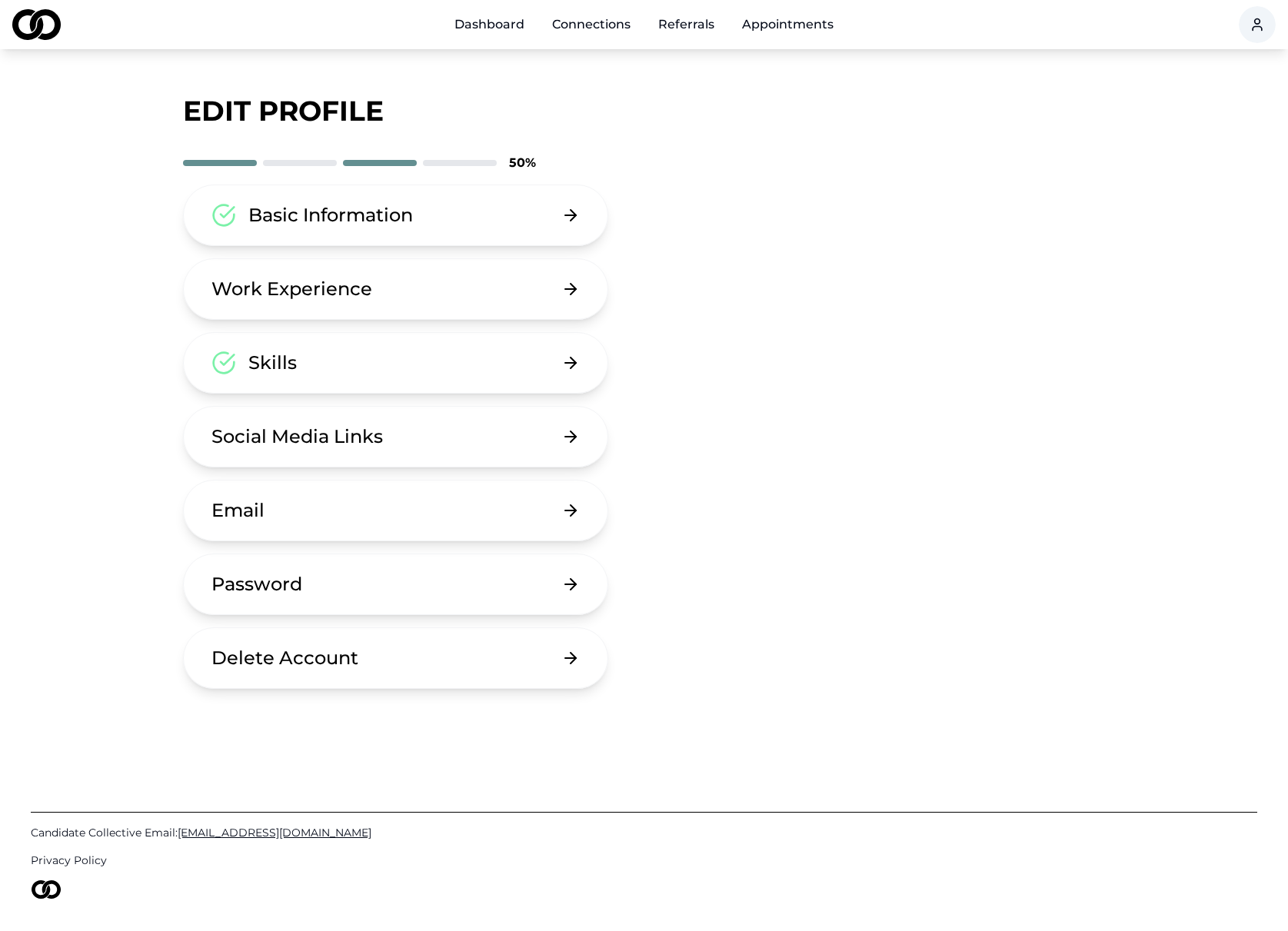
click at [243, 449] on button "Social Media Links" at bounding box center [396, 436] width 426 height 61
click at [268, 523] on button "Email" at bounding box center [396, 510] width 426 height 61
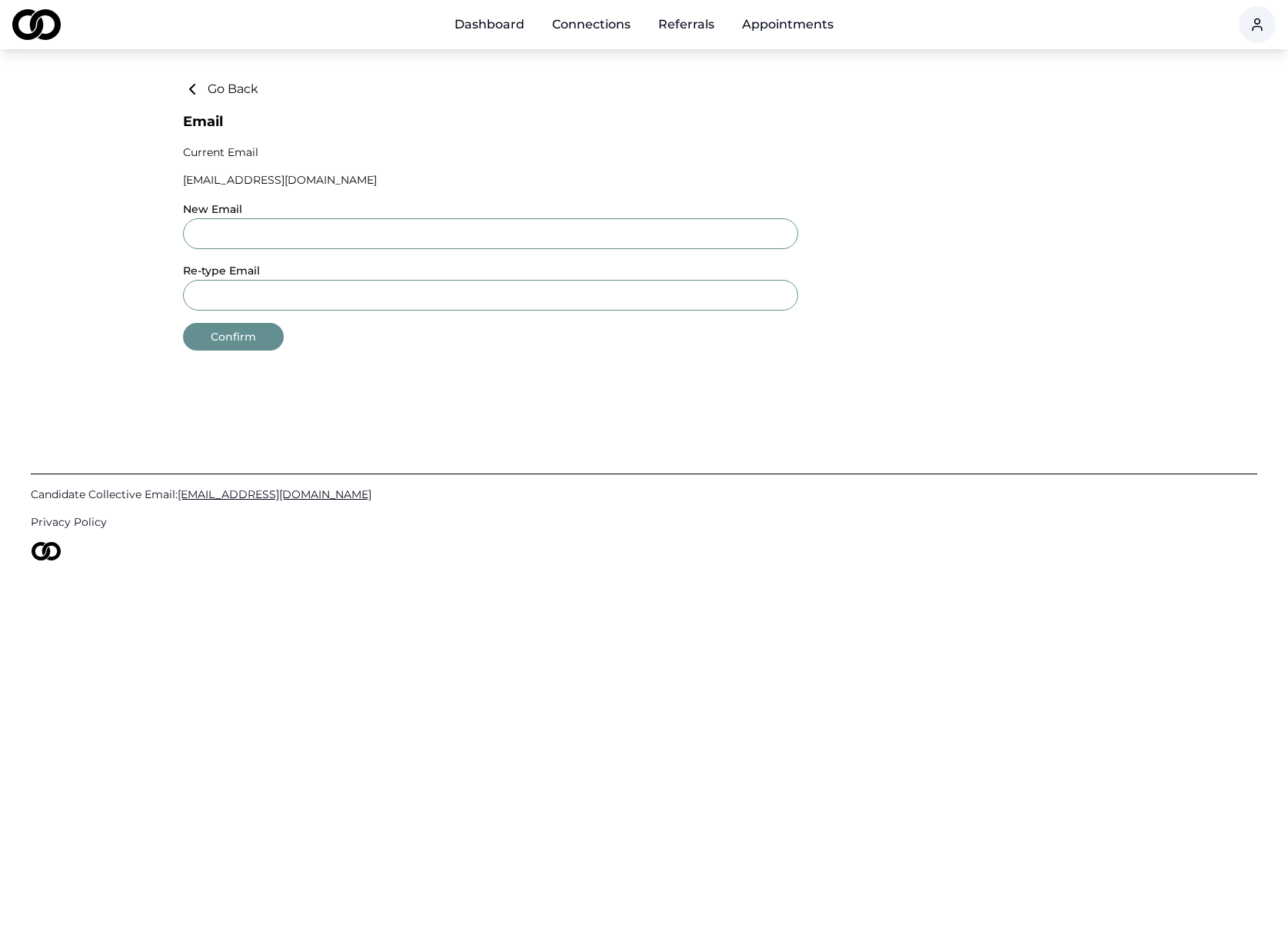
click at [277, 215] on div "New Email" at bounding box center [491, 224] width 615 height 49
drag, startPoint x: 333, startPoint y: 168, endPoint x: 313, endPoint y: 199, distance: 36.9
click at [333, 168] on div "Go Back Email Current Email [EMAIL_ADDRESS][DOMAIN_NAME] New Email Re-type Emai…" at bounding box center [644, 215] width 922 height 271
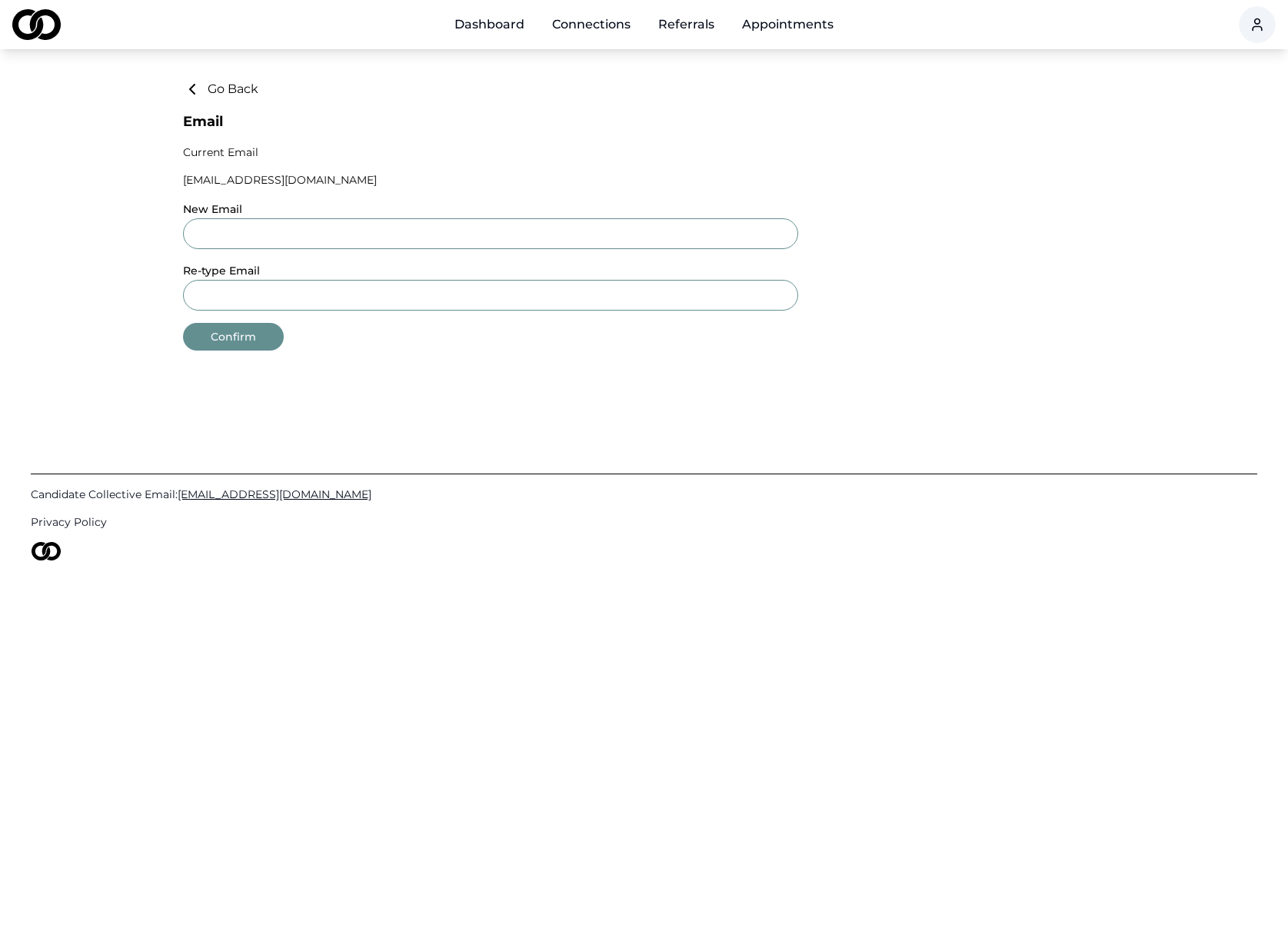
click at [245, 335] on button "Confirm" at bounding box center [233, 337] width 101 height 28
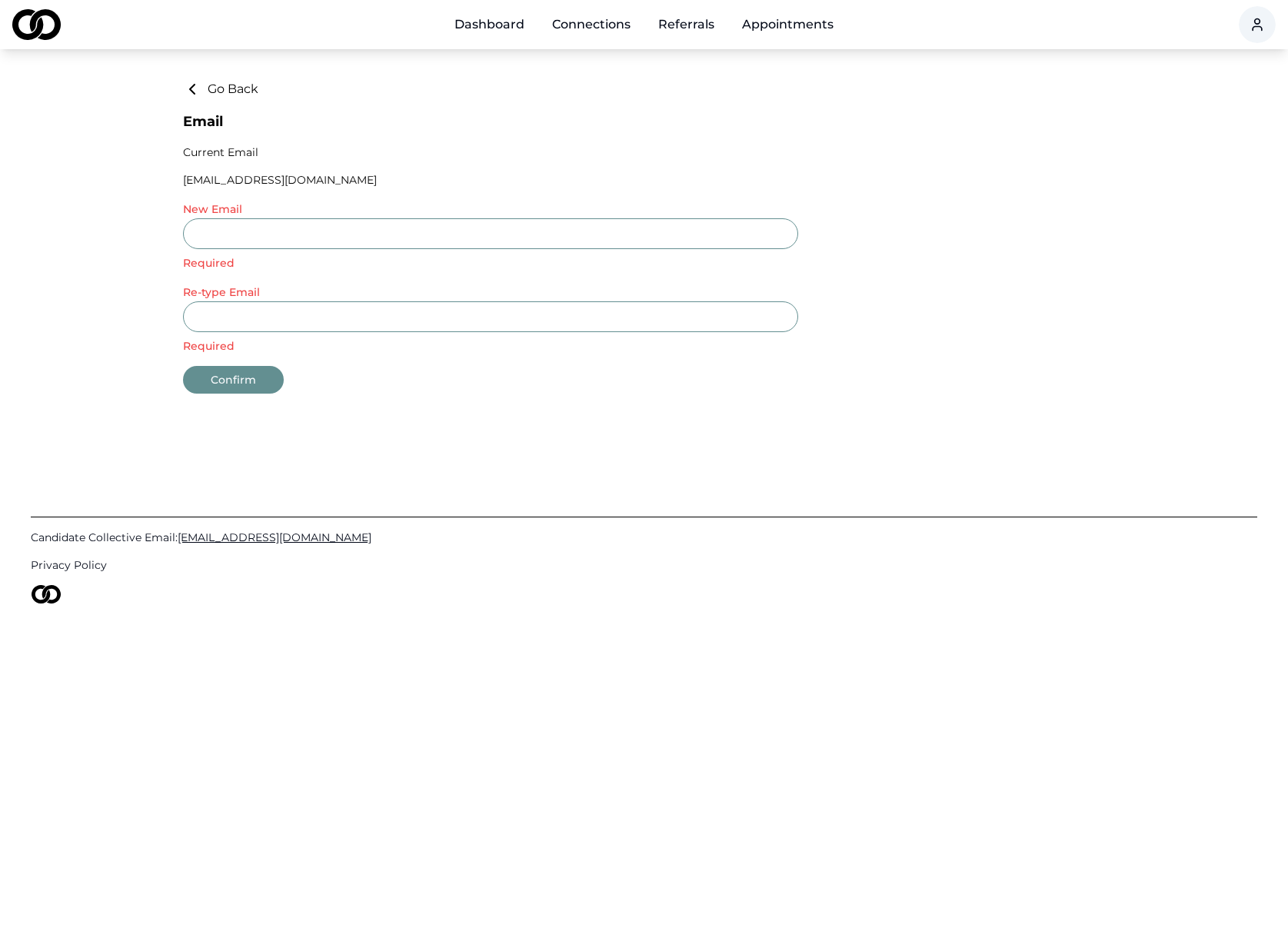
click at [502, 400] on div "Dashboard Connections Referrals Appointments Go Back Email Current Email [EMAIL…" at bounding box center [644, 466] width 1288 height 931
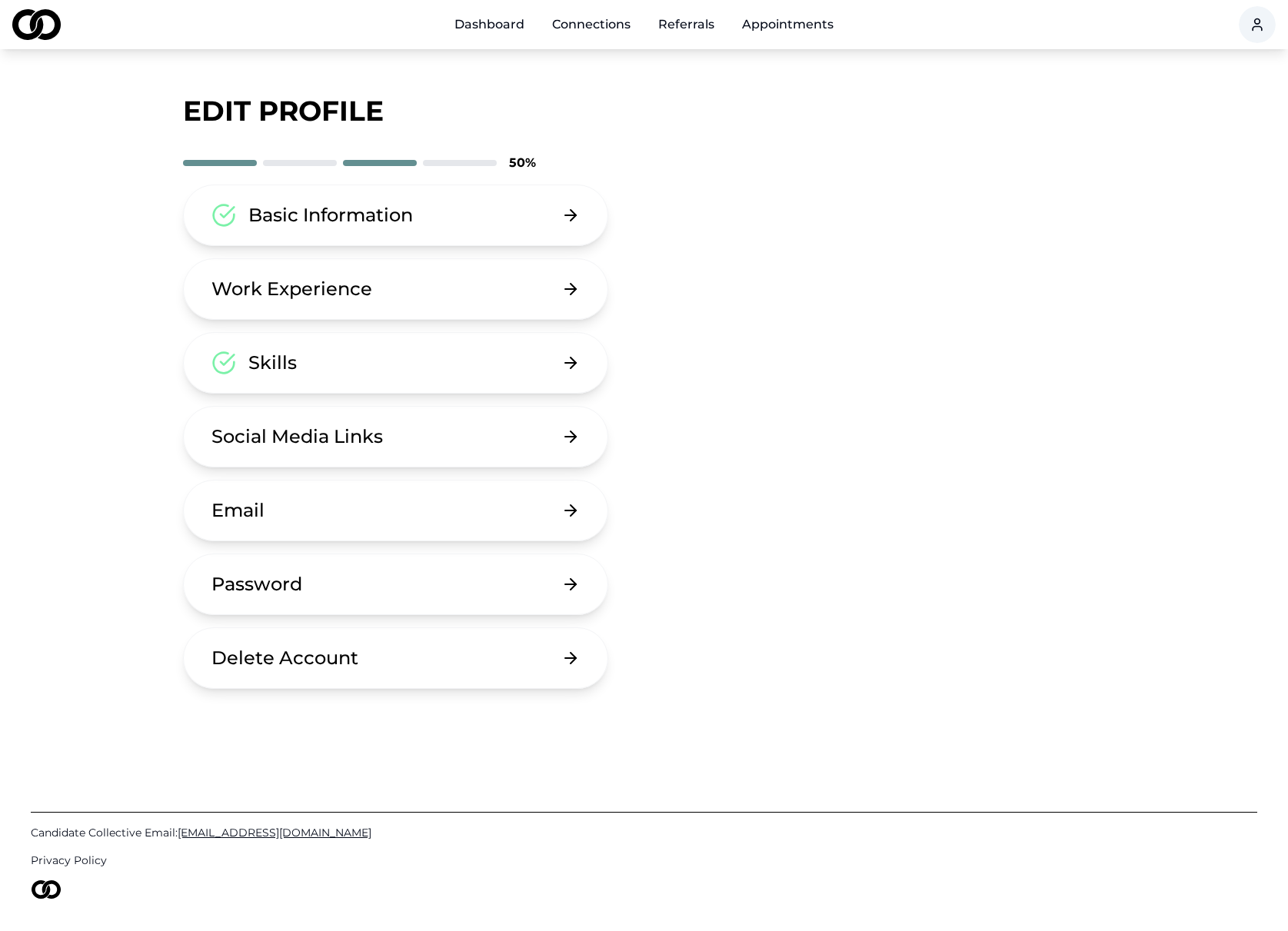
click at [279, 578] on div "Password" at bounding box center [256, 584] width 91 height 25
click at [506, 18] on link "Dashboard" at bounding box center [489, 25] width 95 height 31
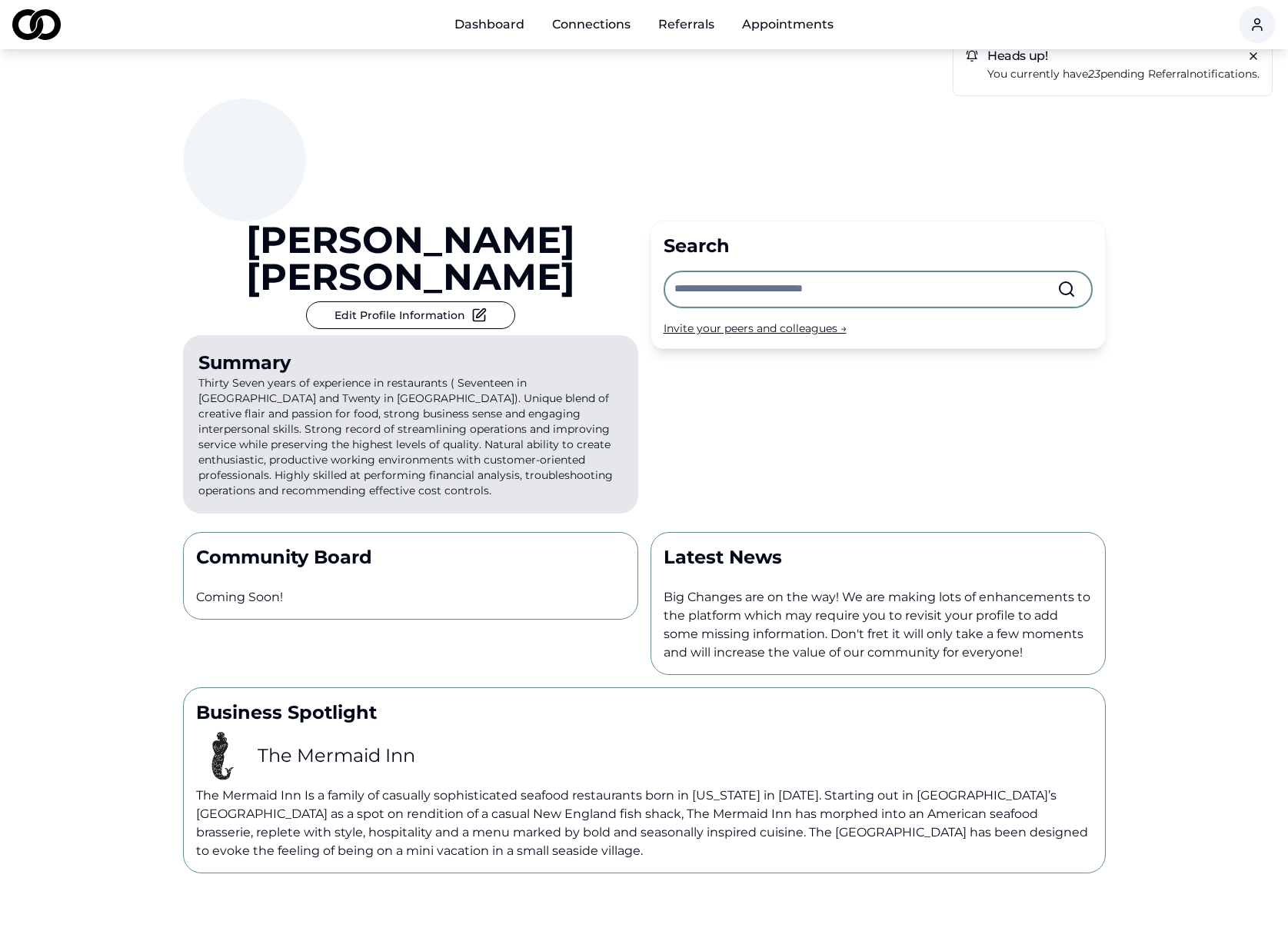
click at [576, 25] on link "Connections" at bounding box center [592, 25] width 103 height 31
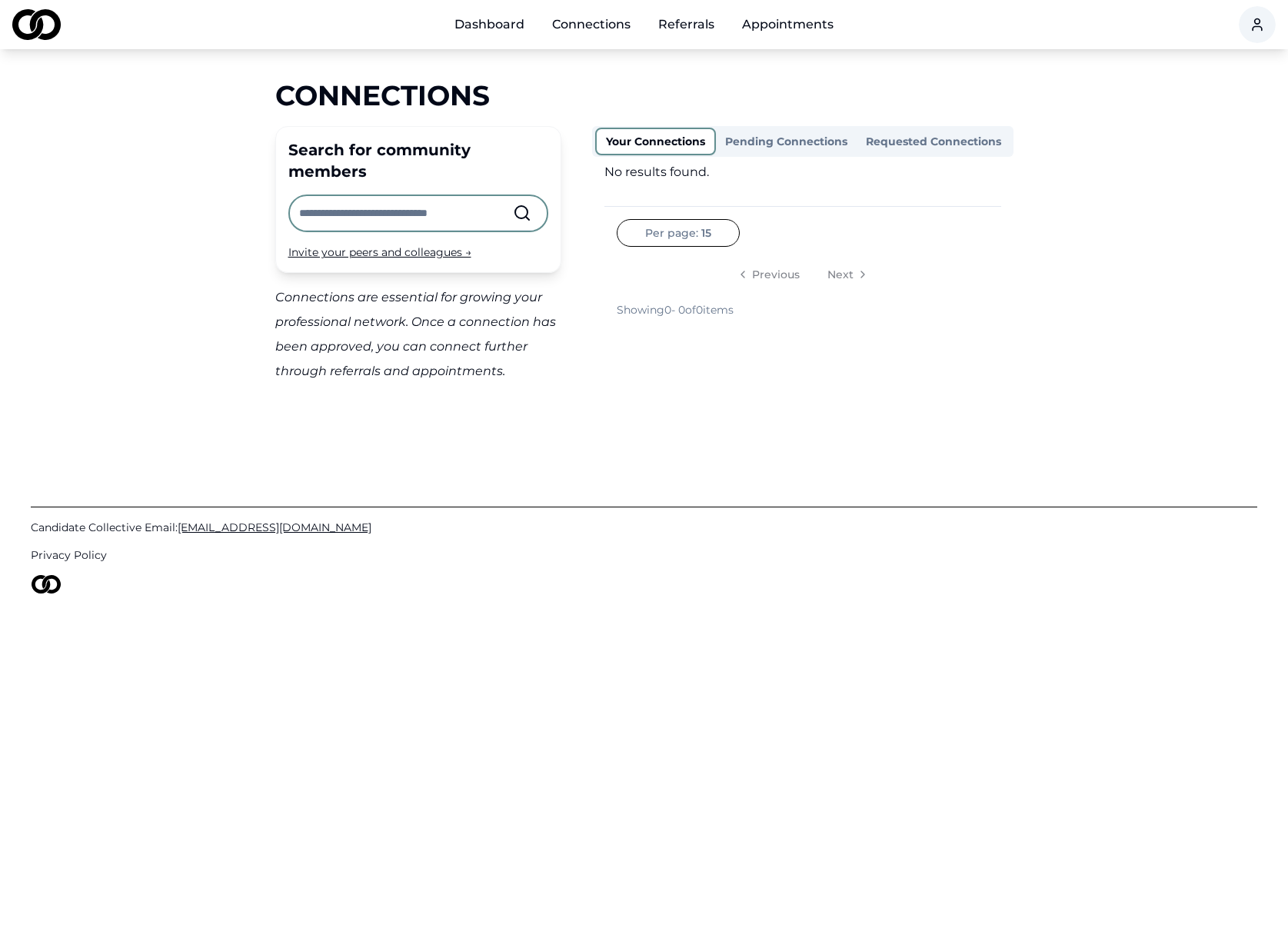
click at [700, 25] on link "Referrals" at bounding box center [686, 25] width 81 height 31
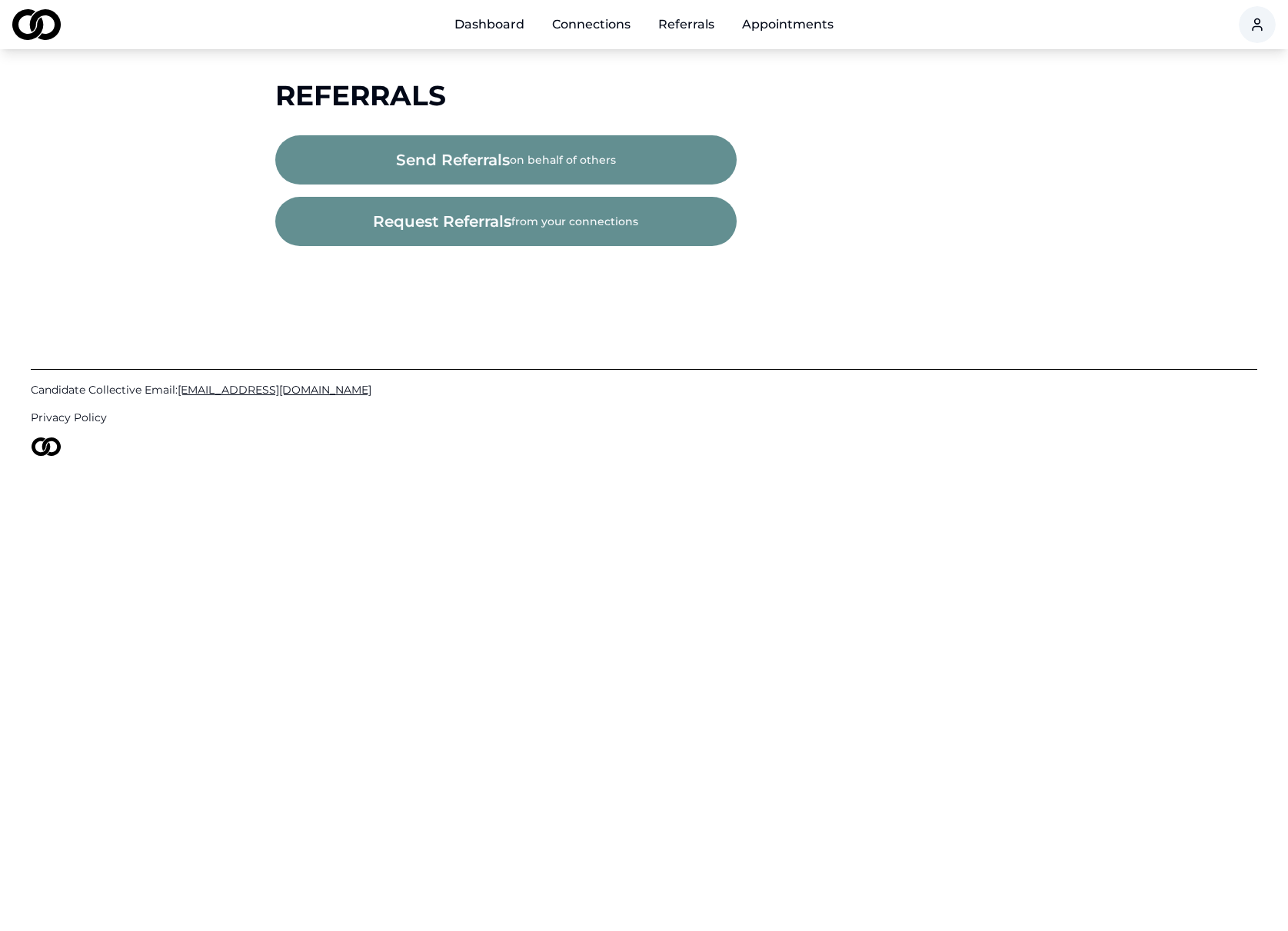
click at [819, 23] on link "Appointments" at bounding box center [788, 25] width 116 height 31
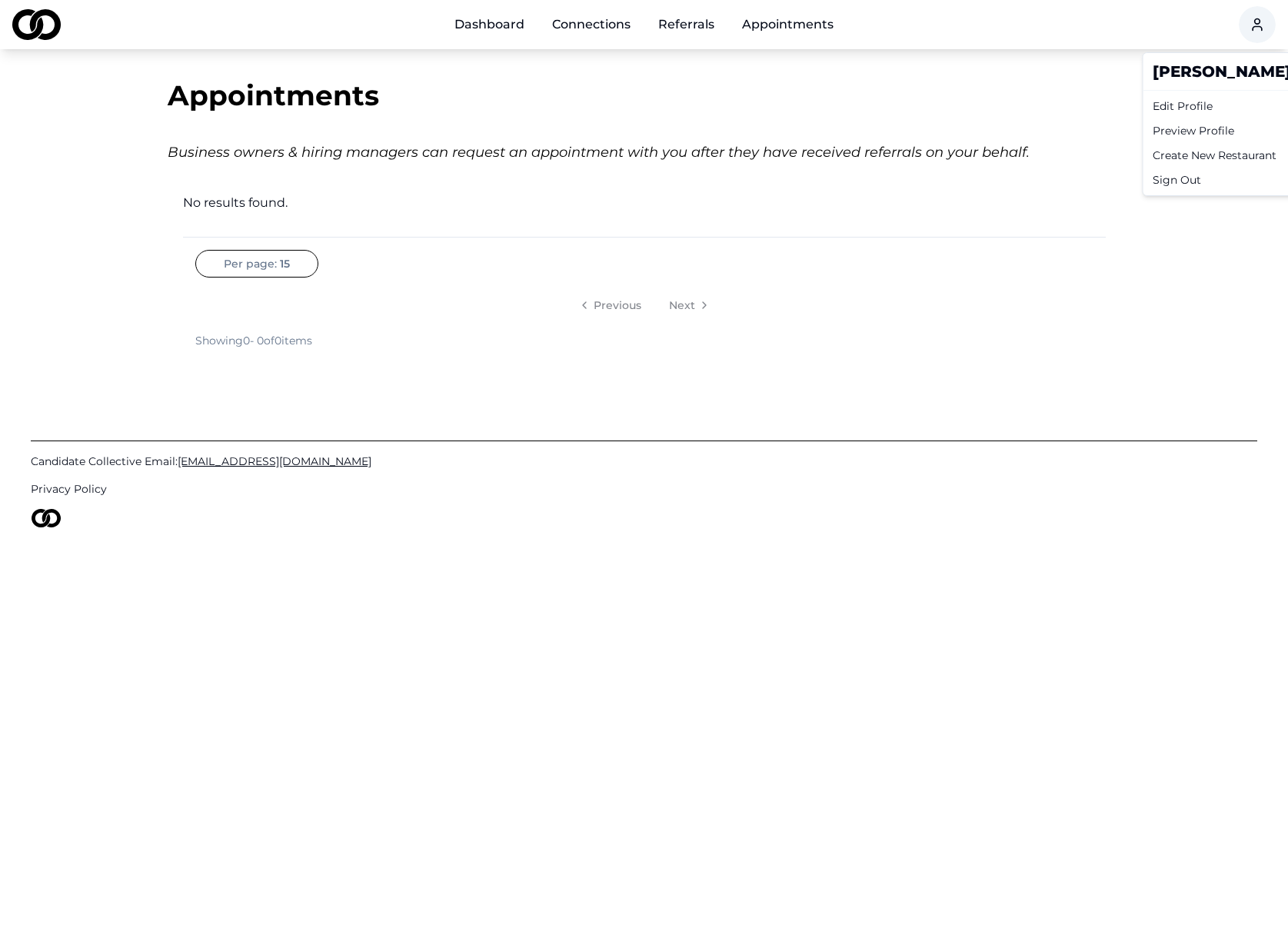
click at [1248, 25] on html "Dashboard Connections Referrals Appointments Appointments Business owners & hir…" at bounding box center [644, 466] width 1288 height 931
click at [1176, 182] on div "Sign Out" at bounding box center [1293, 180] width 294 height 25
